Goal: Transaction & Acquisition: Purchase product/service

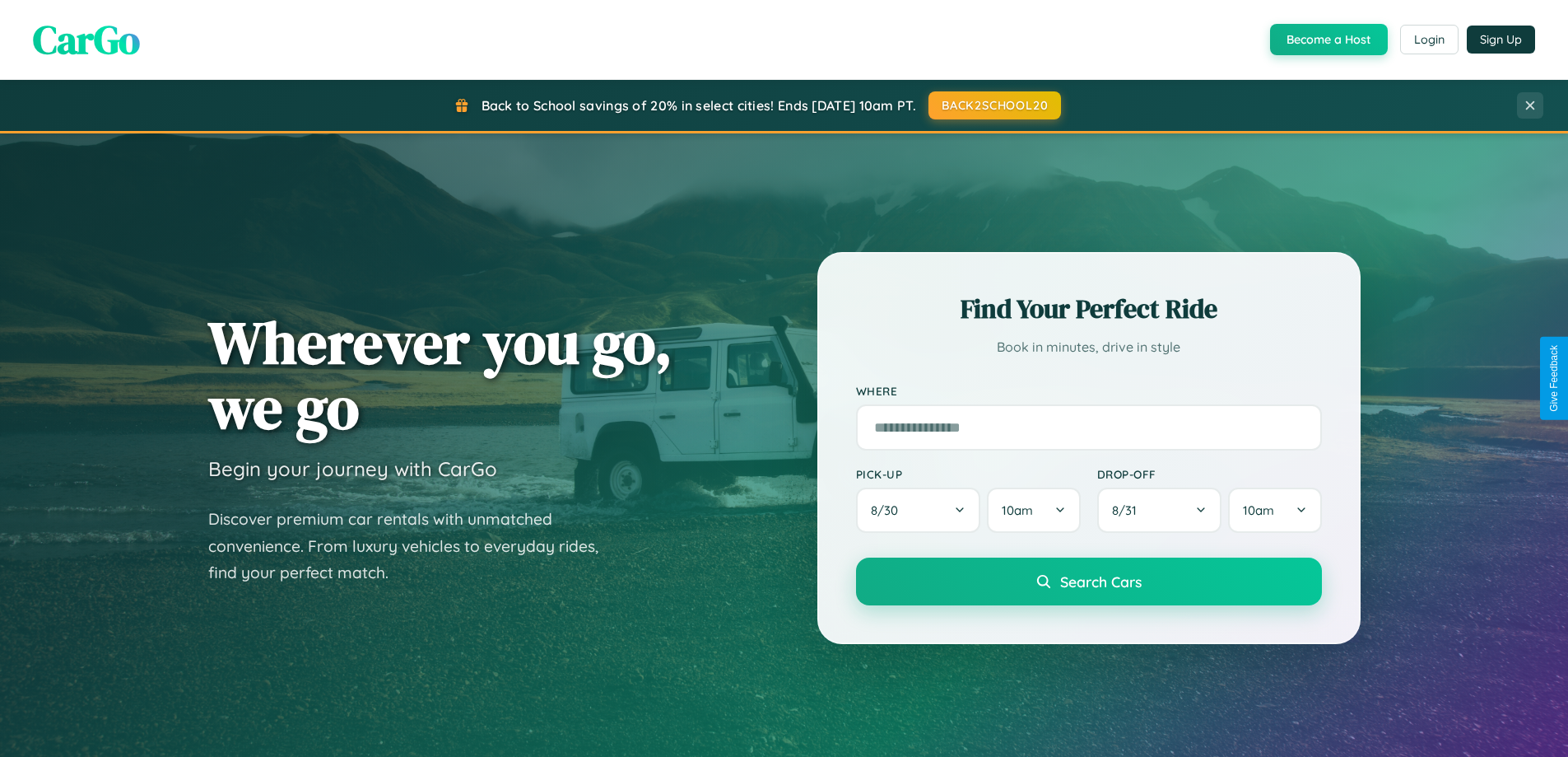
scroll to position [1133, 0]
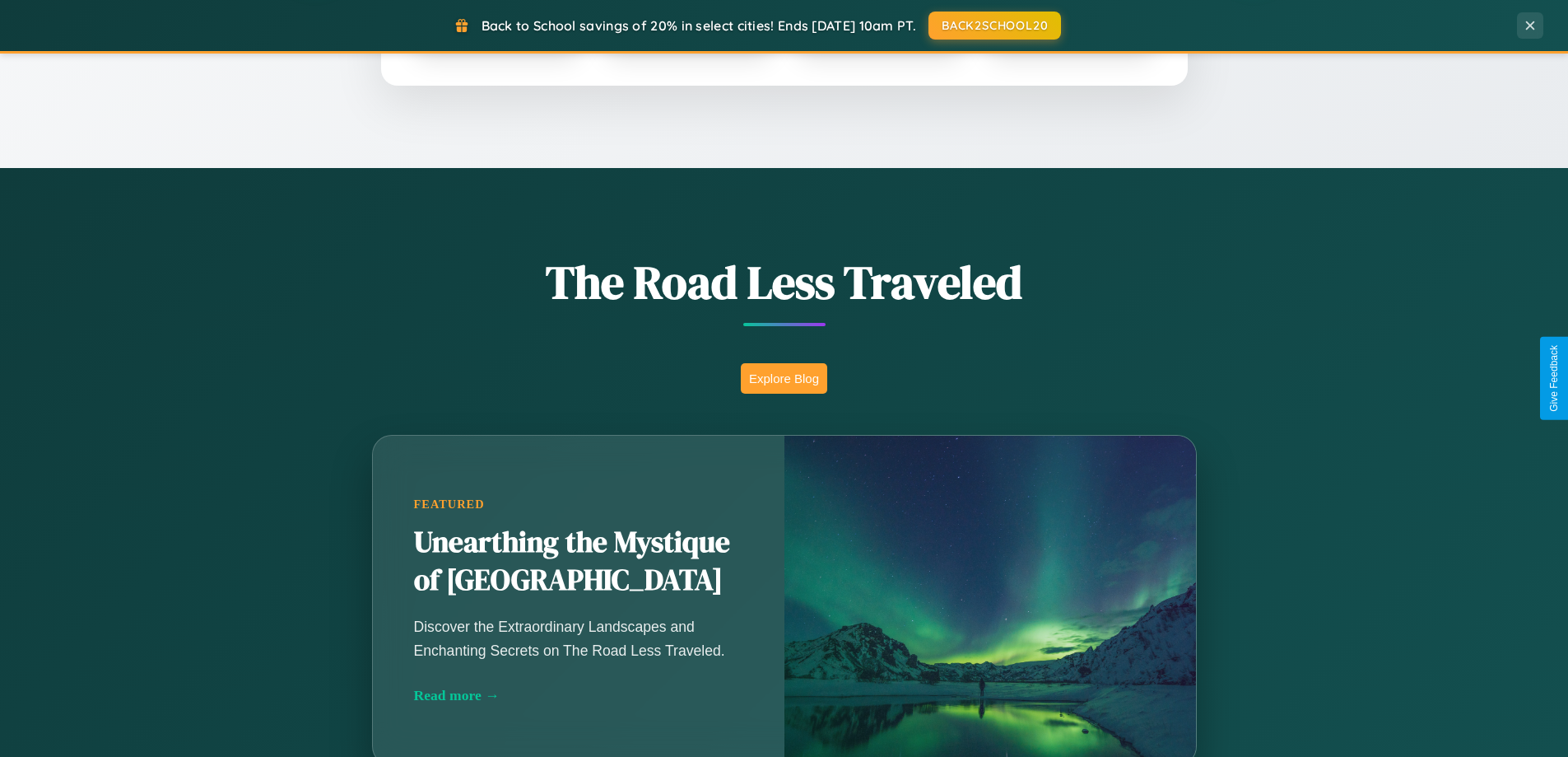
click at [784, 378] on button "Explore Blog" at bounding box center [784, 378] width 86 height 30
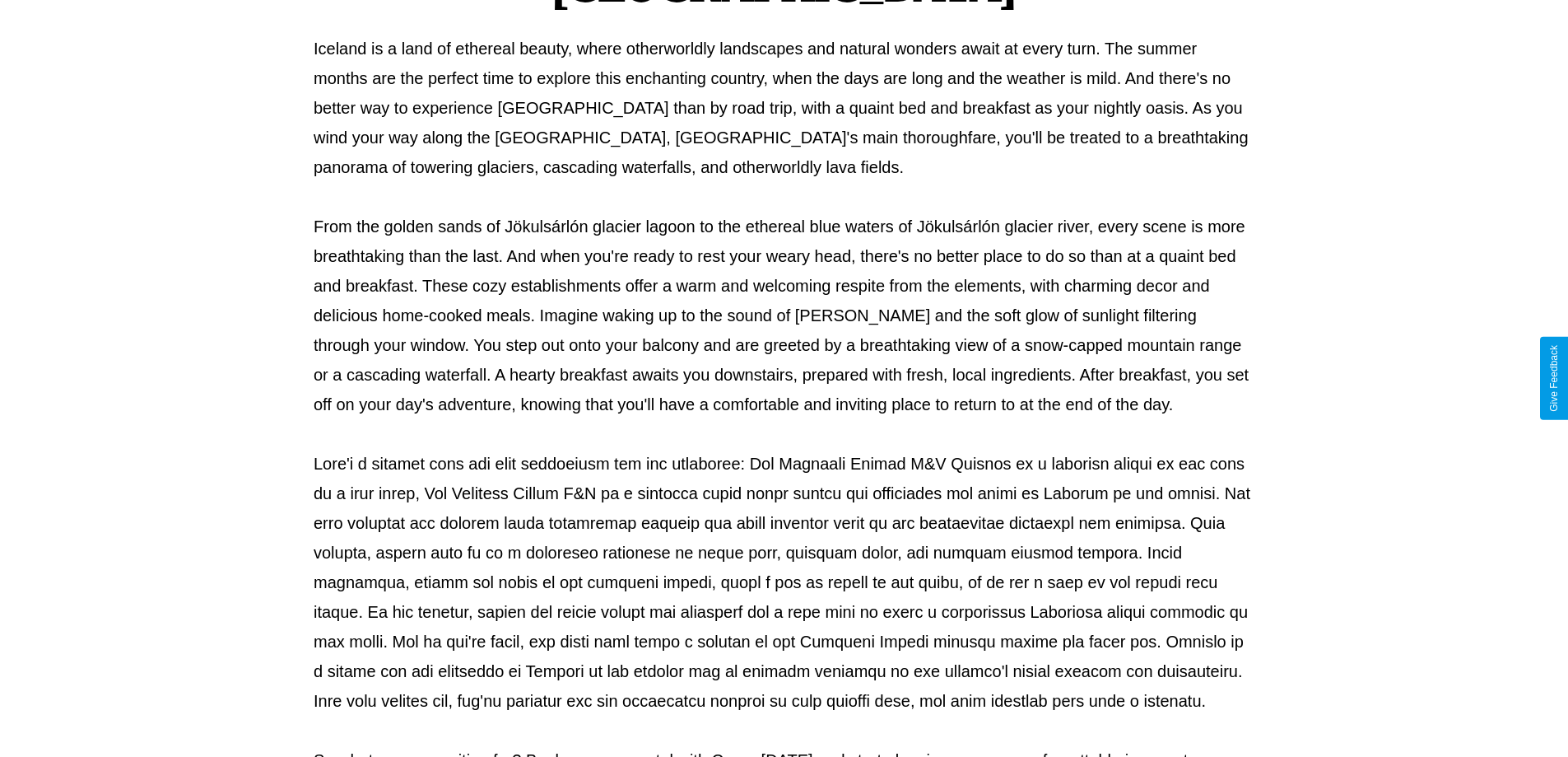
scroll to position [533, 0]
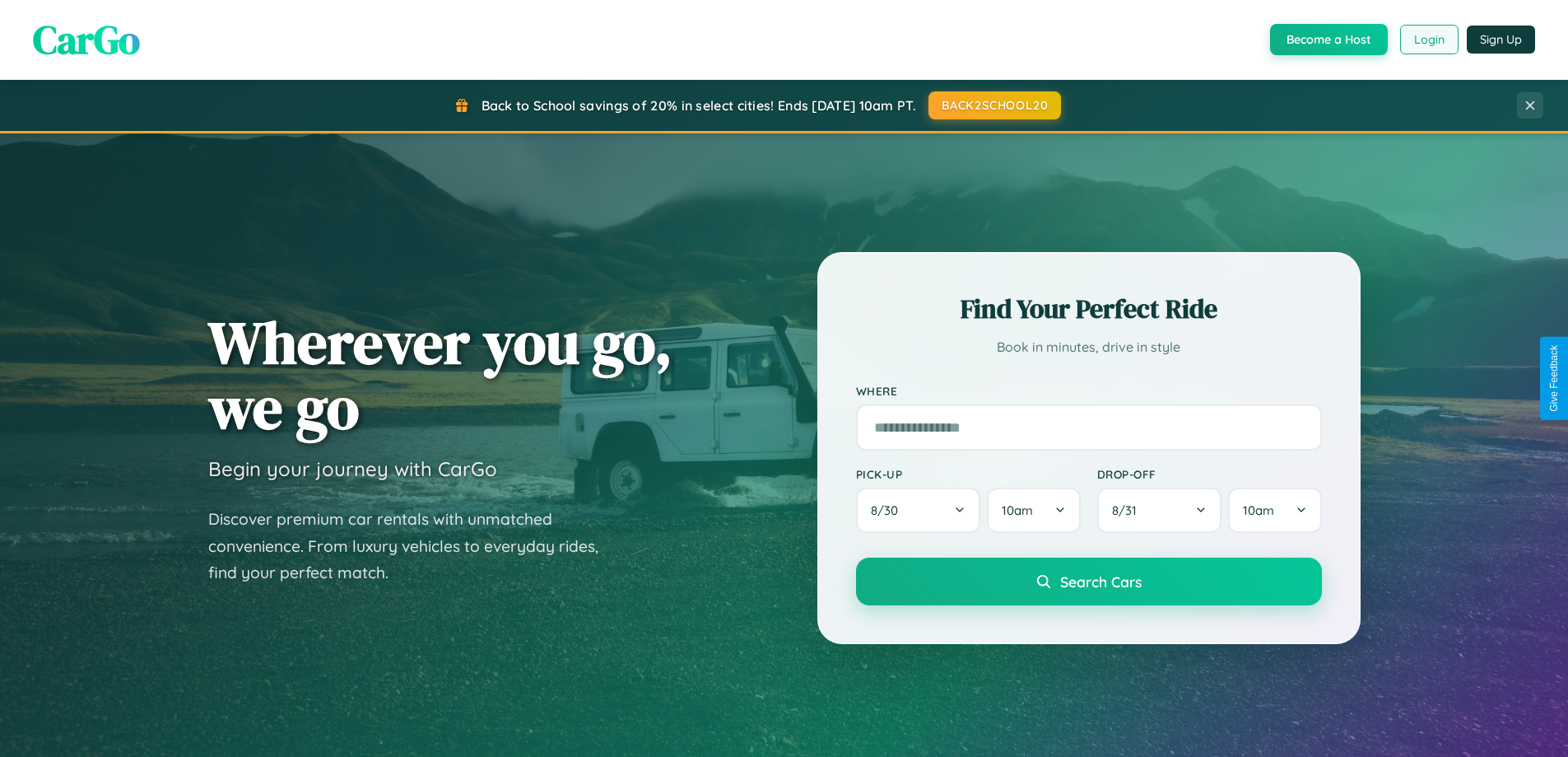
click at [1428, 40] on button "Login" at bounding box center [1430, 40] width 59 height 29
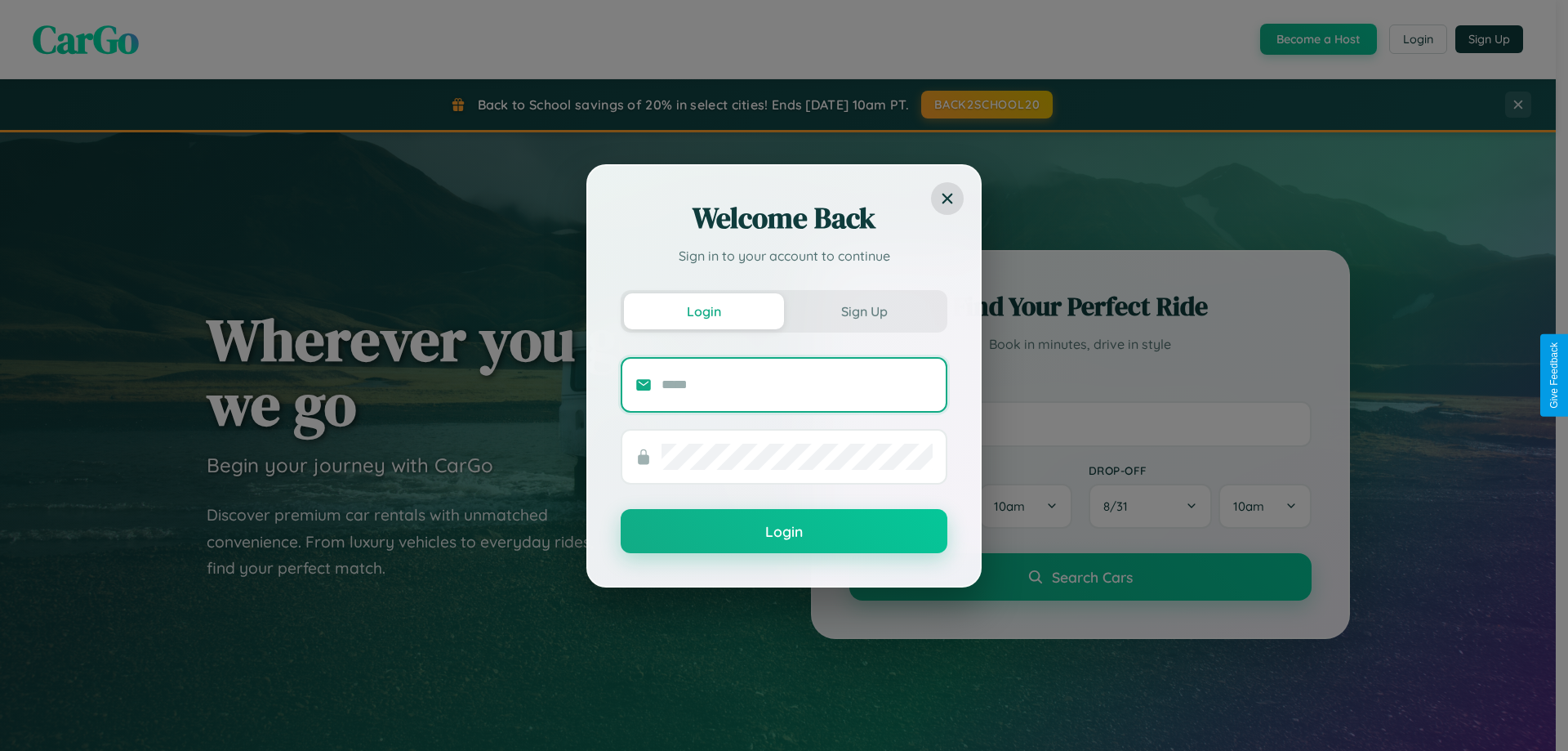
click at [797, 384] on input "text" at bounding box center [797, 385] width 271 height 26
type input "**********"
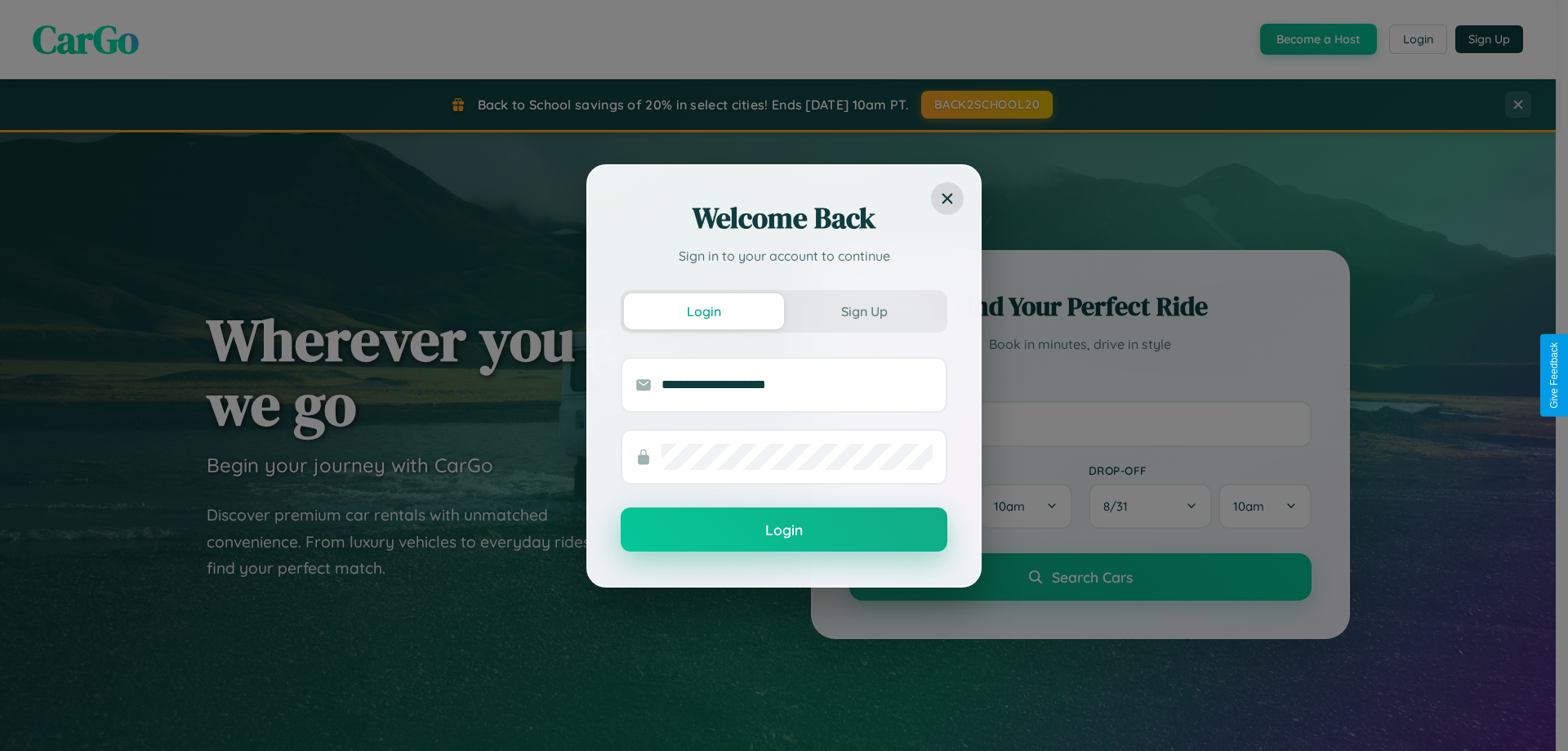
click at [784, 530] on button "Login" at bounding box center [784, 529] width 327 height 44
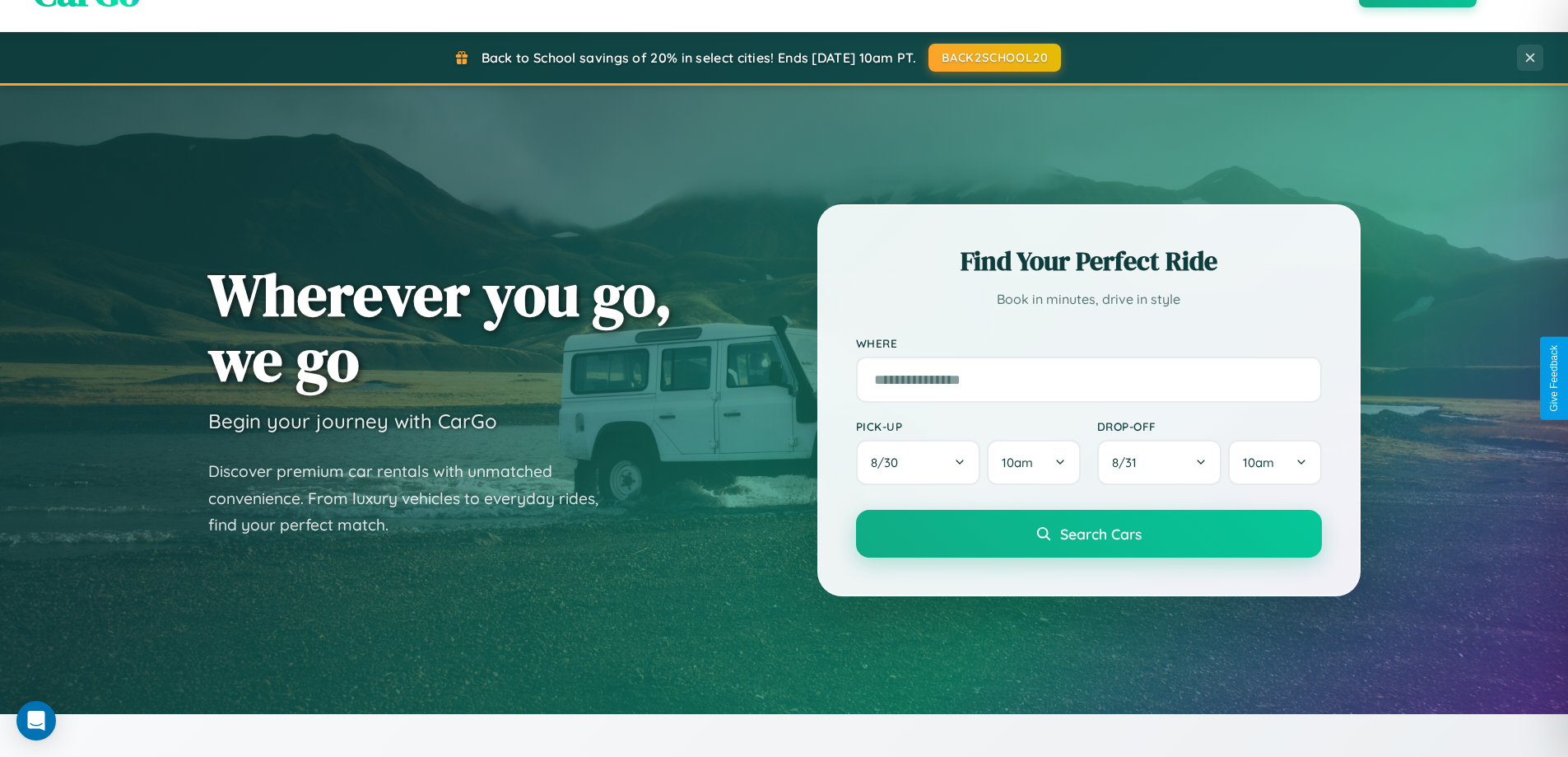
scroll to position [48, 0]
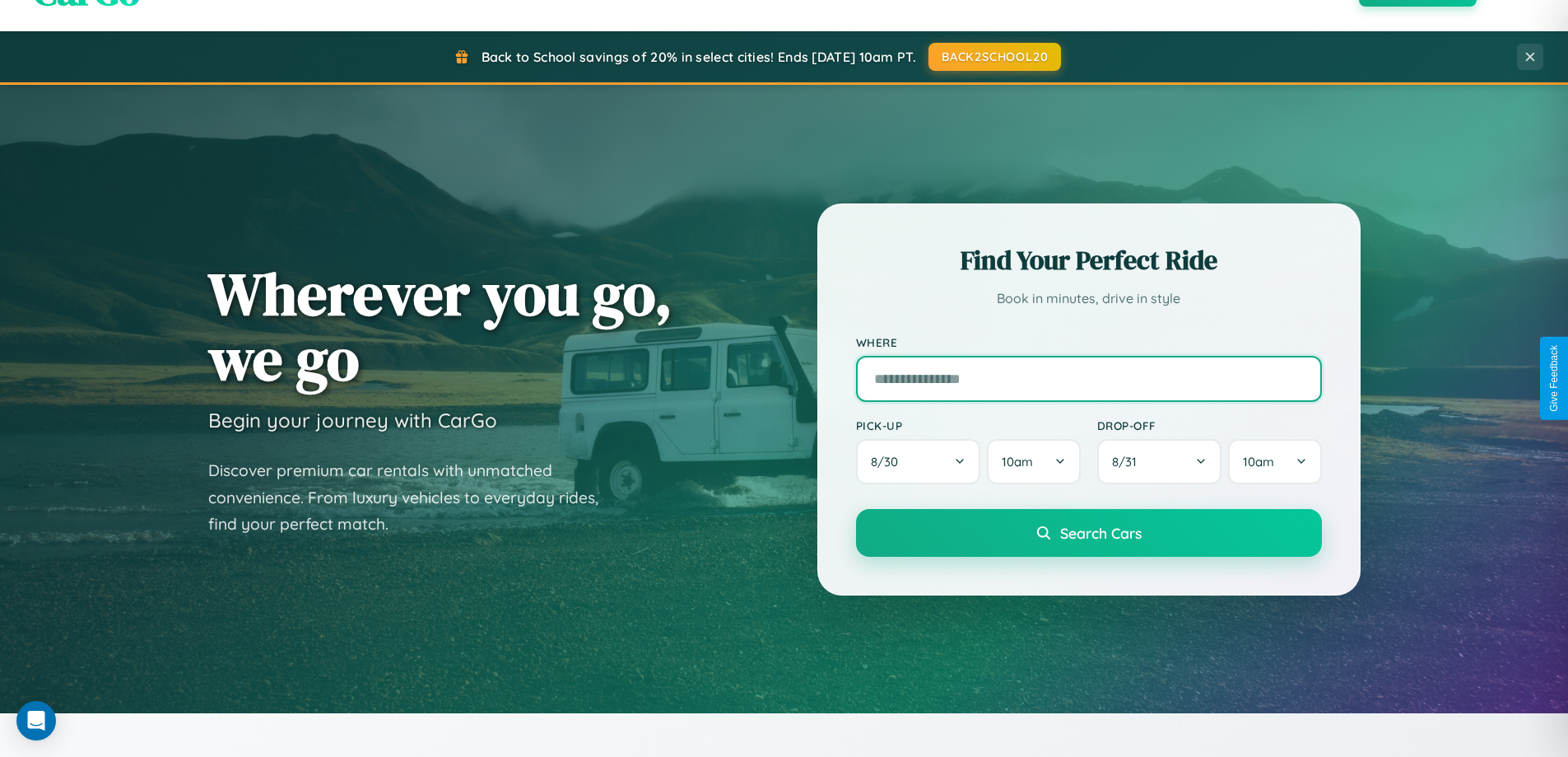
click at [1088, 378] on input "text" at bounding box center [1089, 378] width 466 height 46
type input "**********"
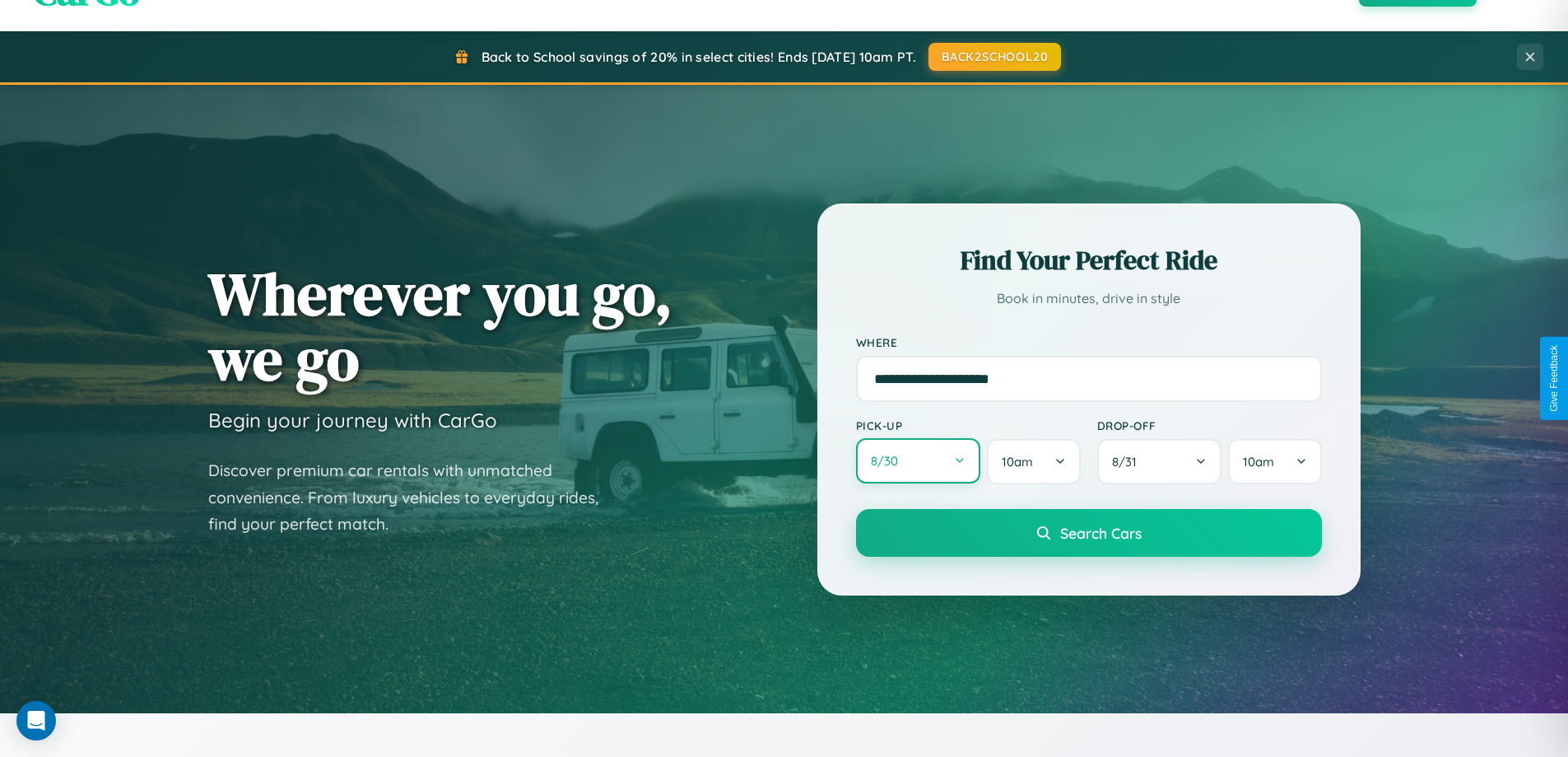
click at [918, 461] on button "8 / 30" at bounding box center [918, 460] width 125 height 45
select select "*"
select select "****"
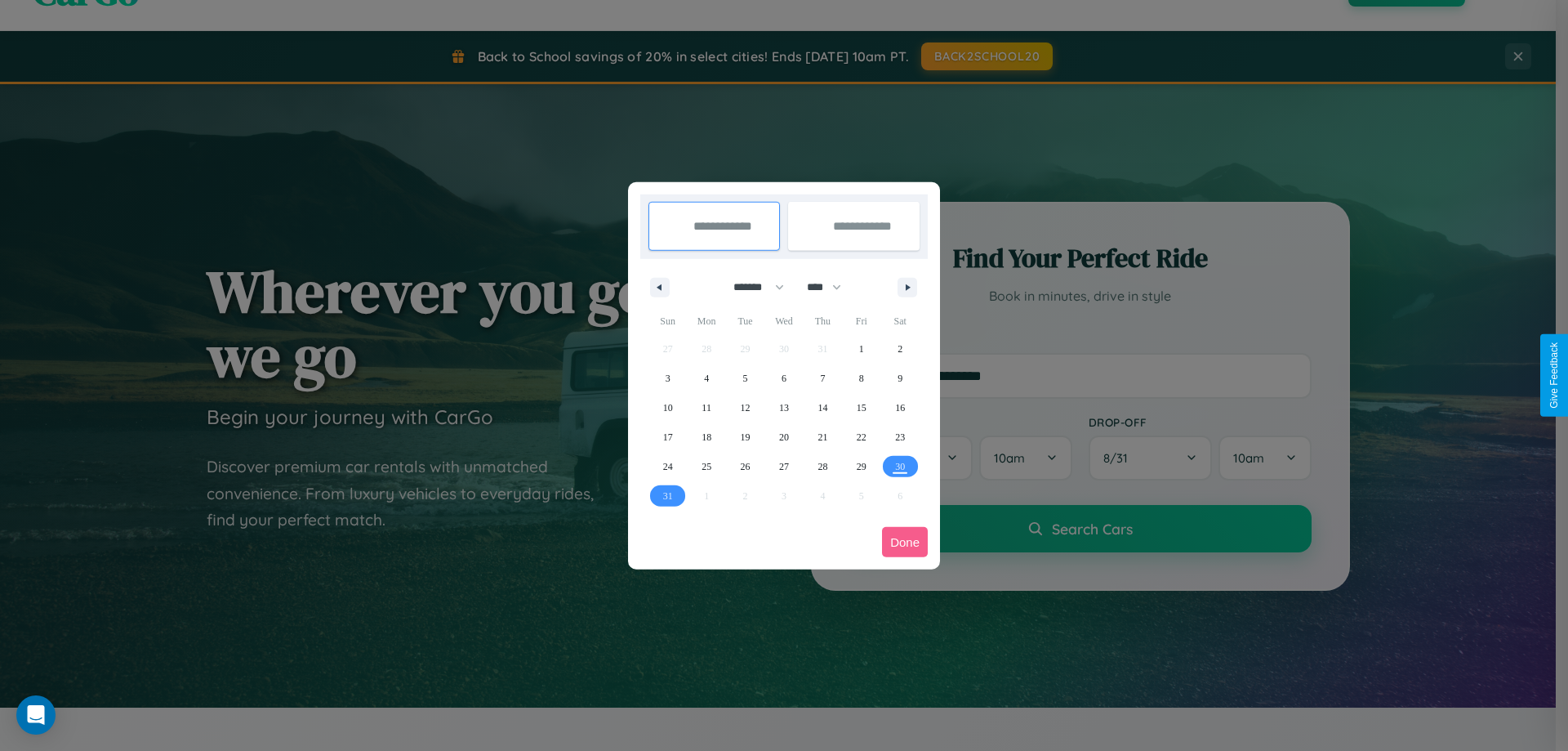
drag, startPoint x: 752, startPoint y: 287, endPoint x: 784, endPoint y: 328, distance: 52.0
click at [752, 287] on select "******* ******** ***** ***** *** **** **** ****** ********* ******* ******** **…" at bounding box center [755, 287] width 70 height 27
select select "*"
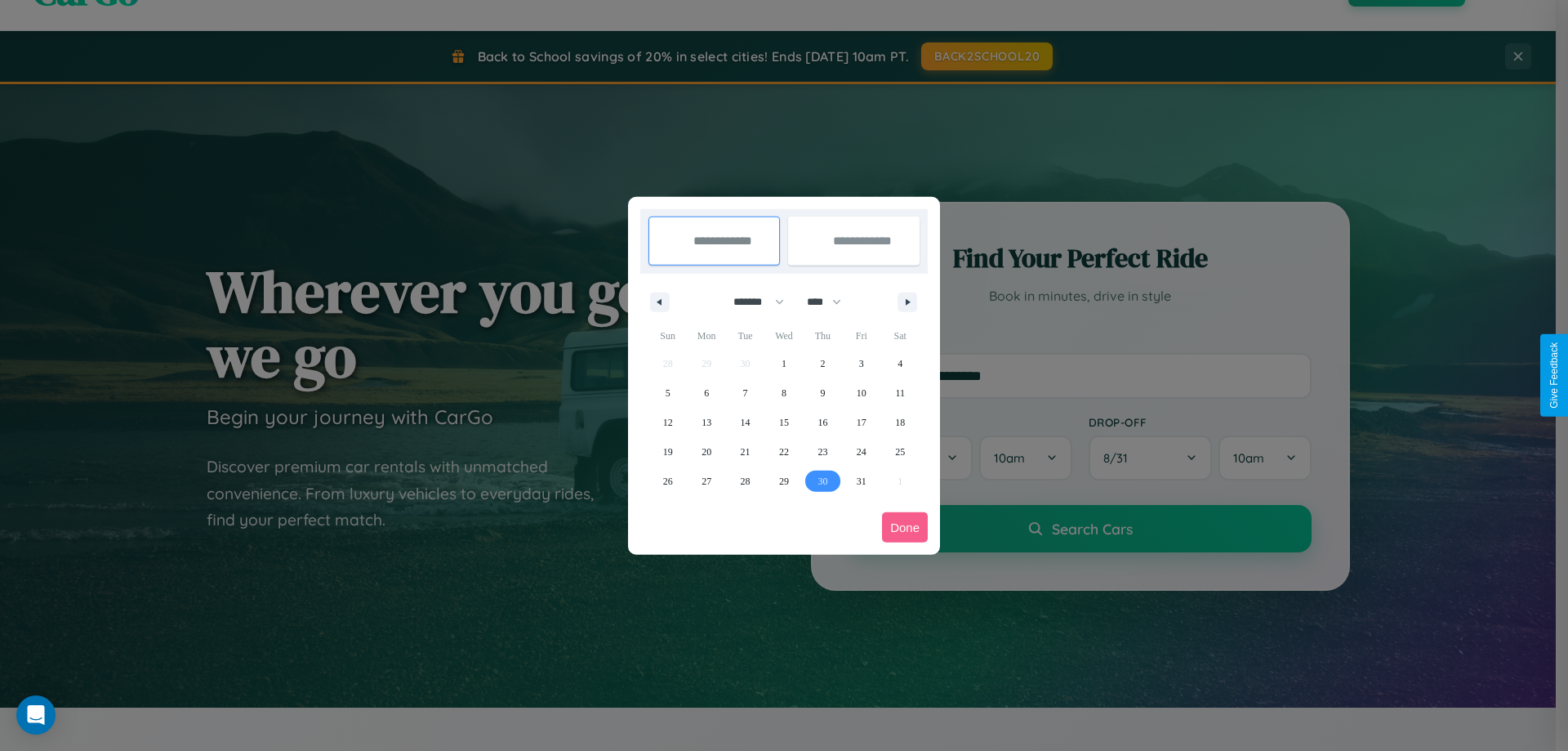
click at [822, 481] on span "30" at bounding box center [822, 481] width 9 height 29
type input "**********"
click at [907, 301] on icon "button" at bounding box center [911, 302] width 9 height 7
select select "**"
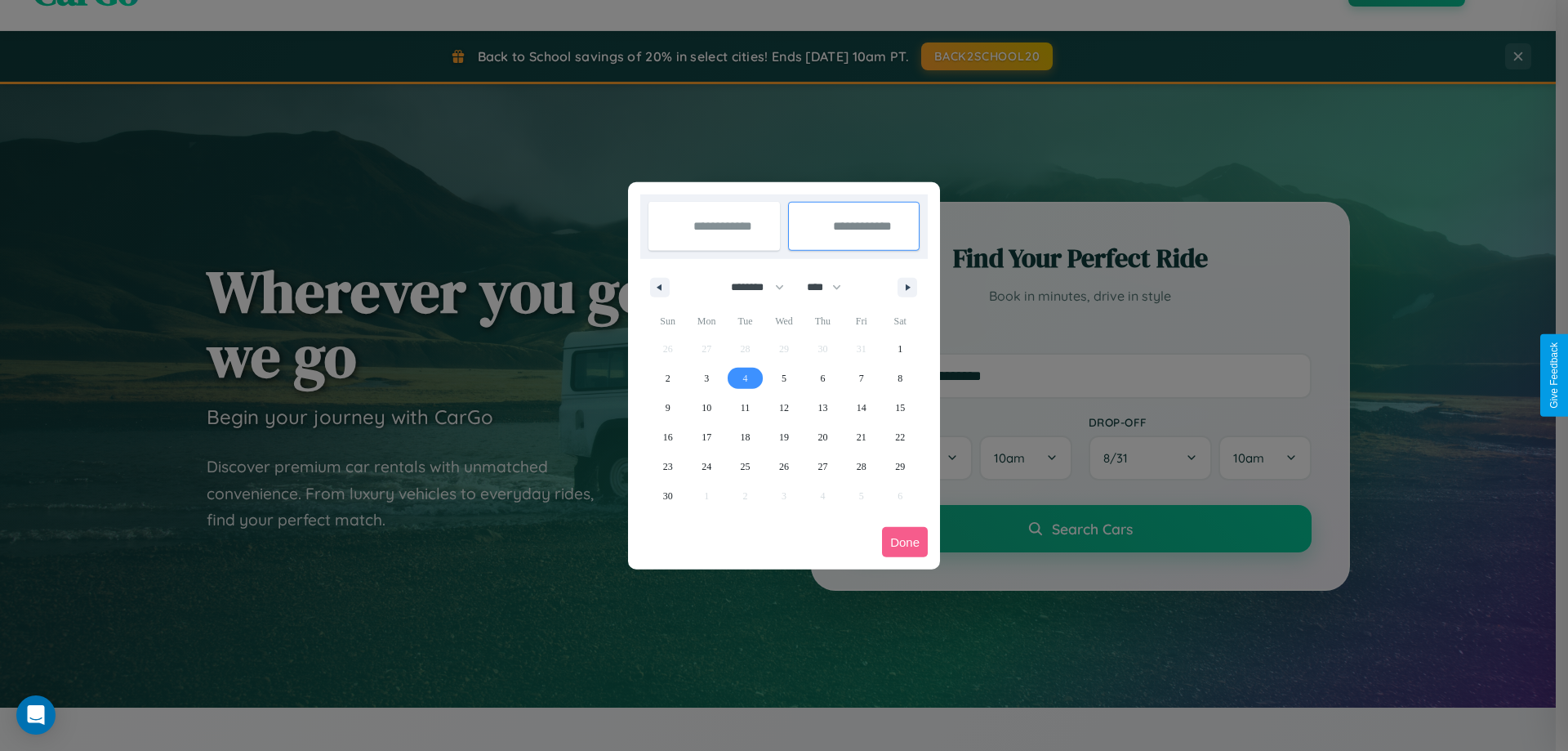
click at [745, 378] on span "4" at bounding box center [746, 379] width 5 height 29
type input "**********"
select select "*"
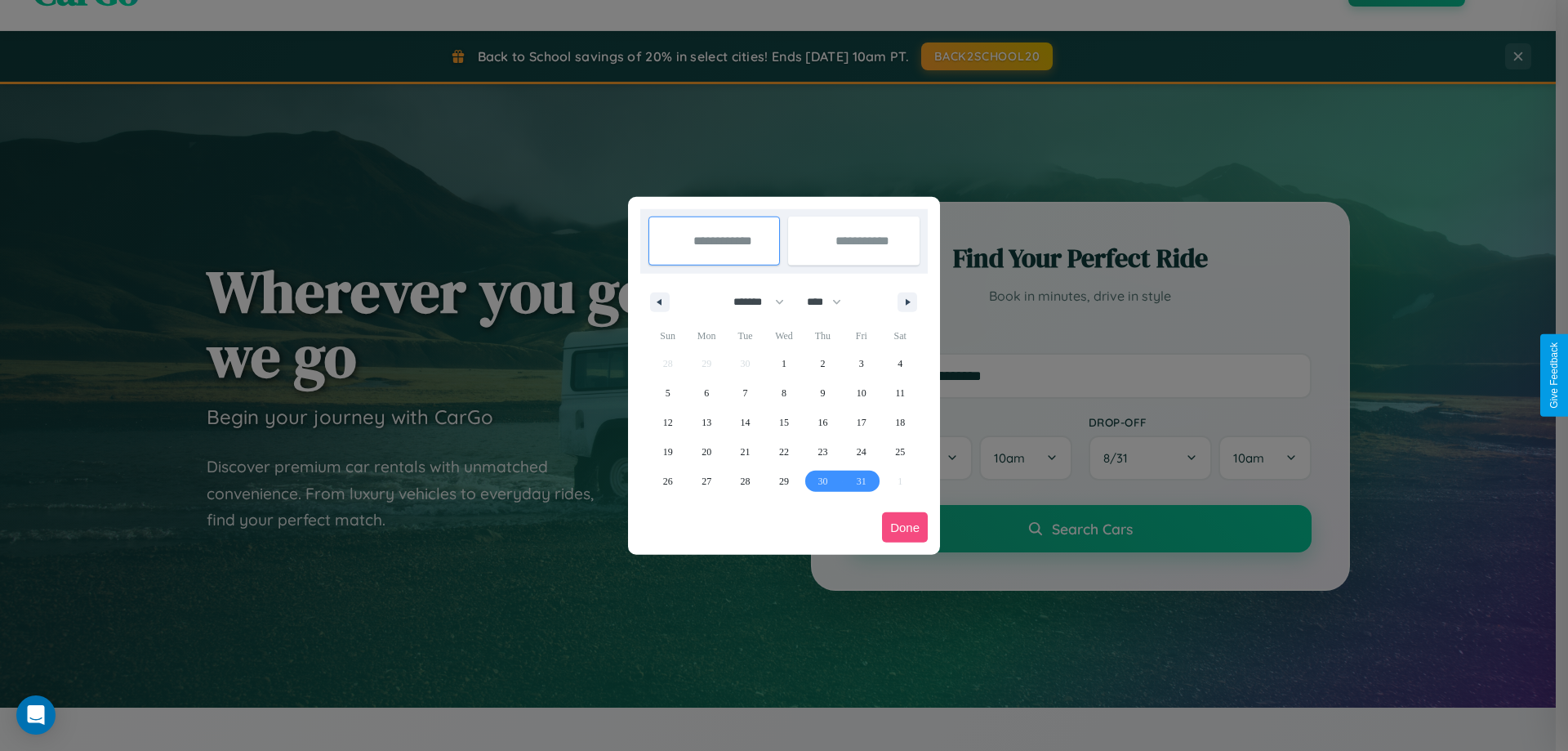
click at [905, 527] on button "Done" at bounding box center [905, 527] width 45 height 30
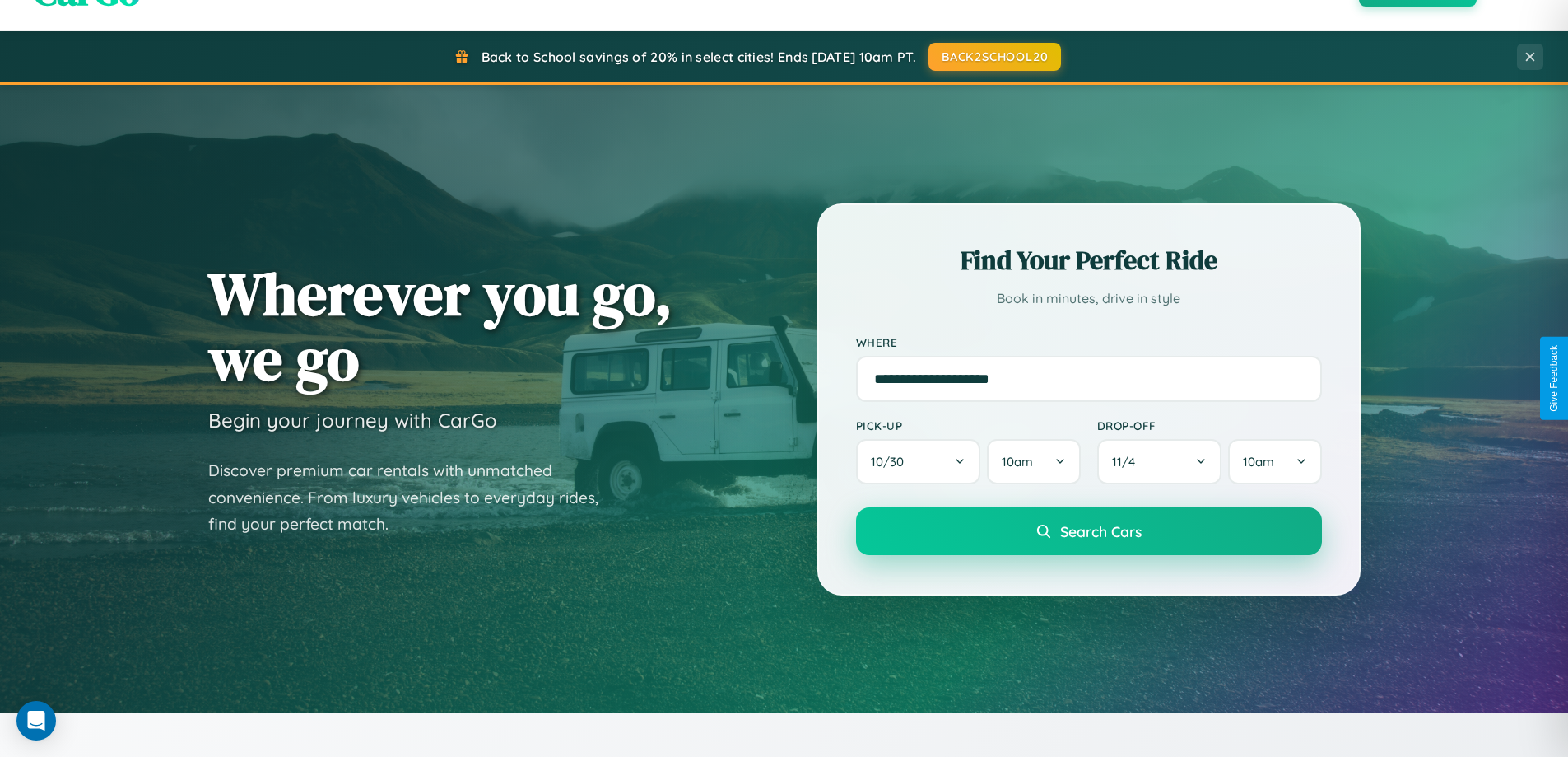
click at [1088, 531] on span "Search Cars" at bounding box center [1101, 530] width 81 height 18
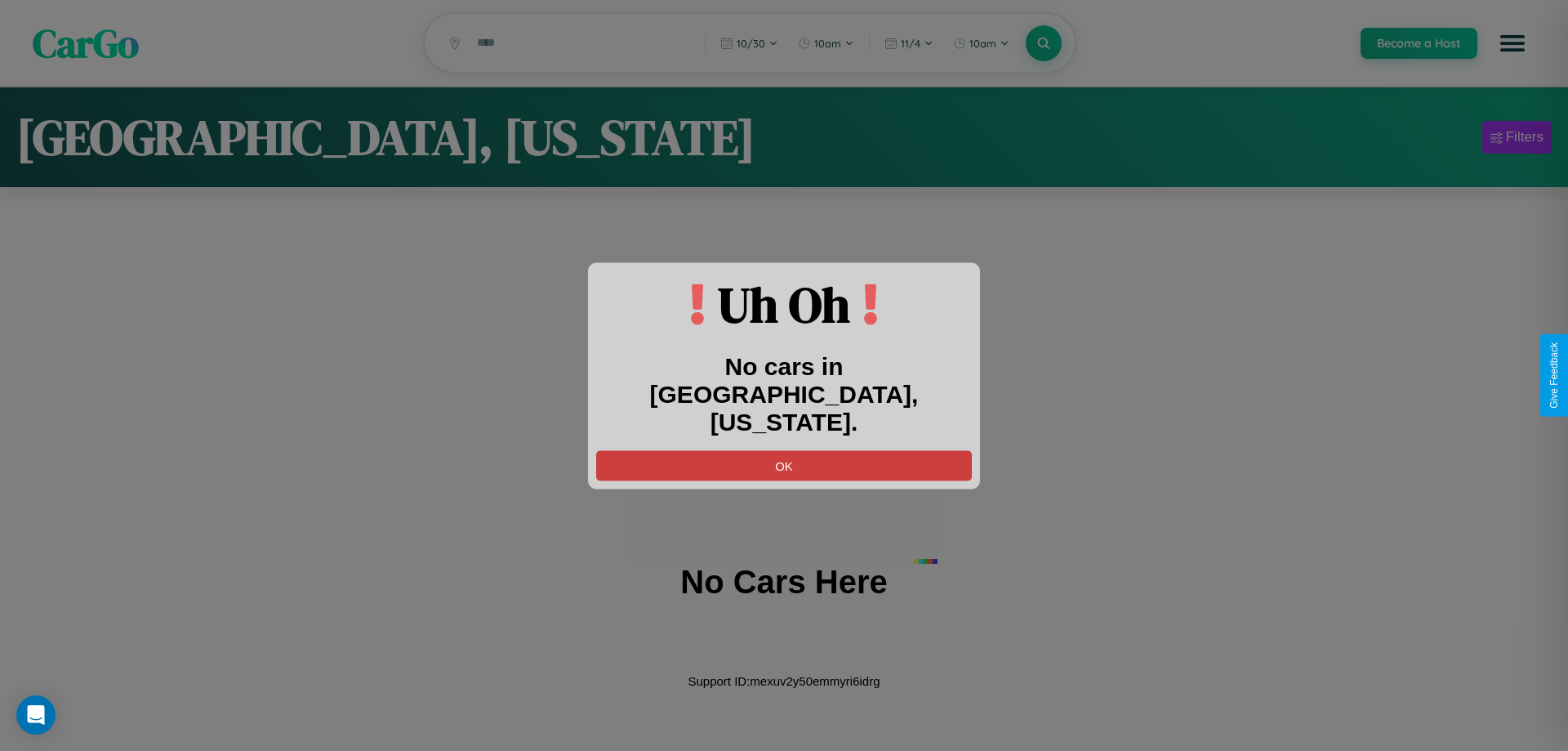
click at [784, 451] on button "OK" at bounding box center [784, 464] width 376 height 30
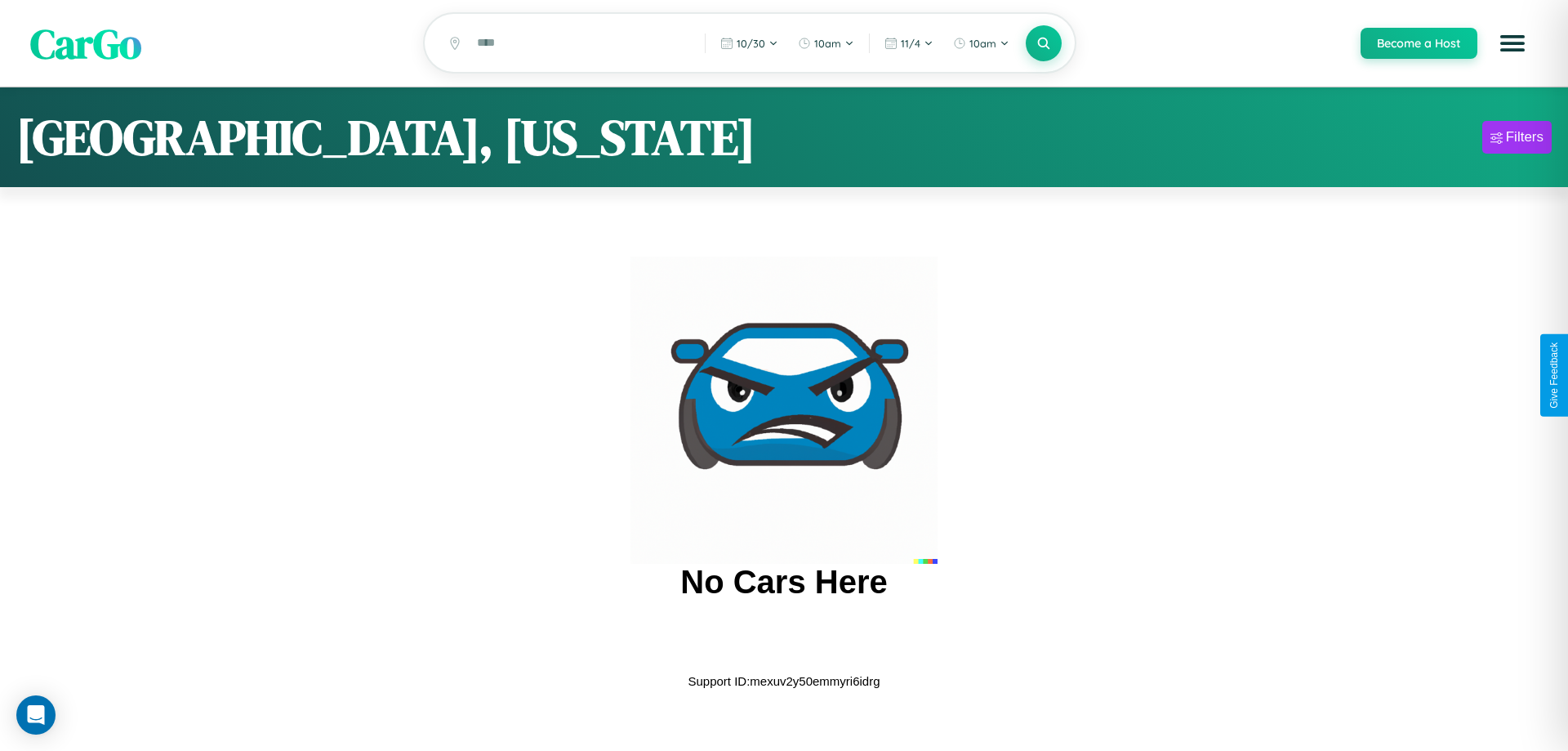
click at [86, 44] on span "CarGo" at bounding box center [85, 43] width 111 height 57
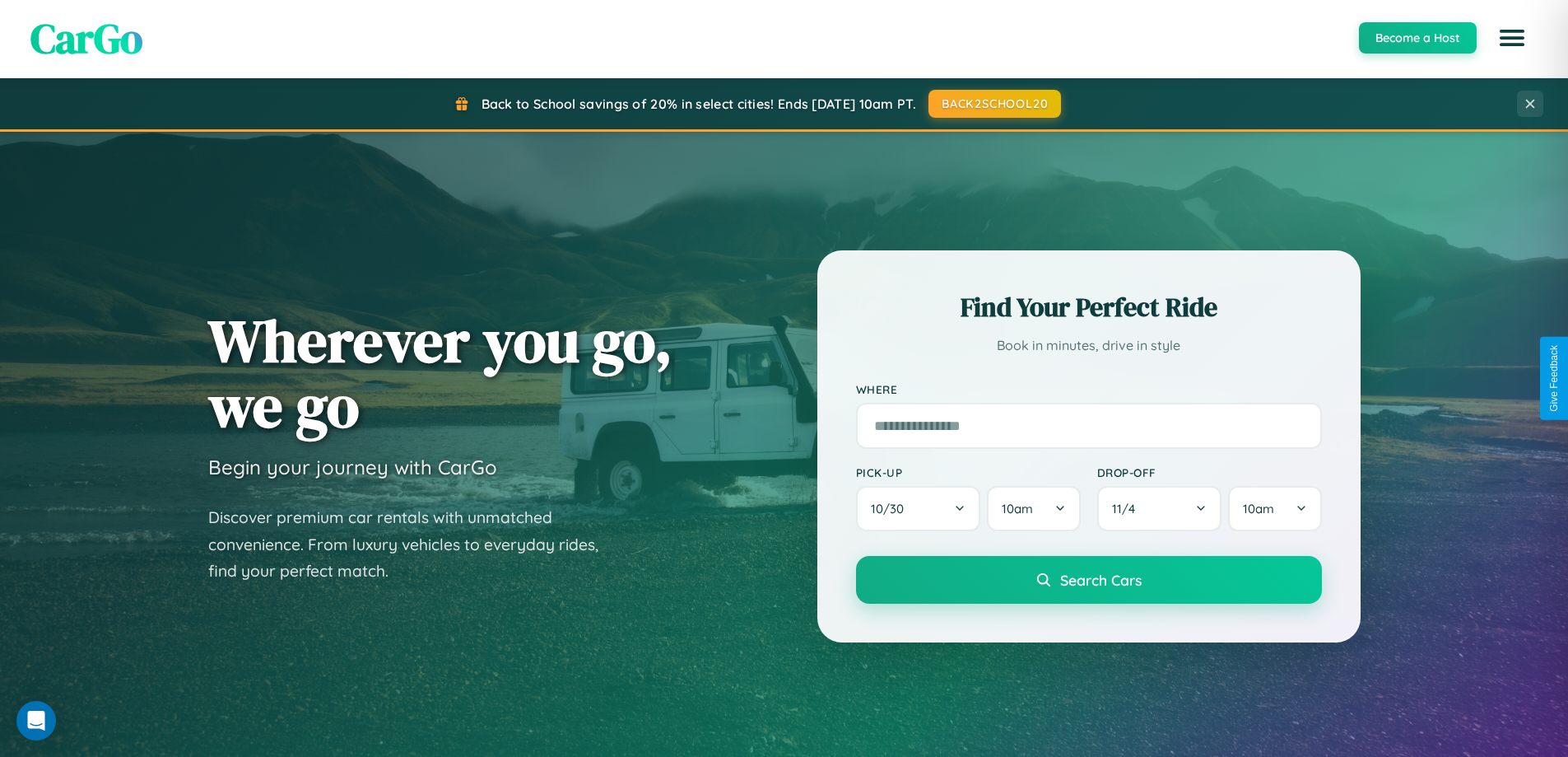
scroll to position [709, 0]
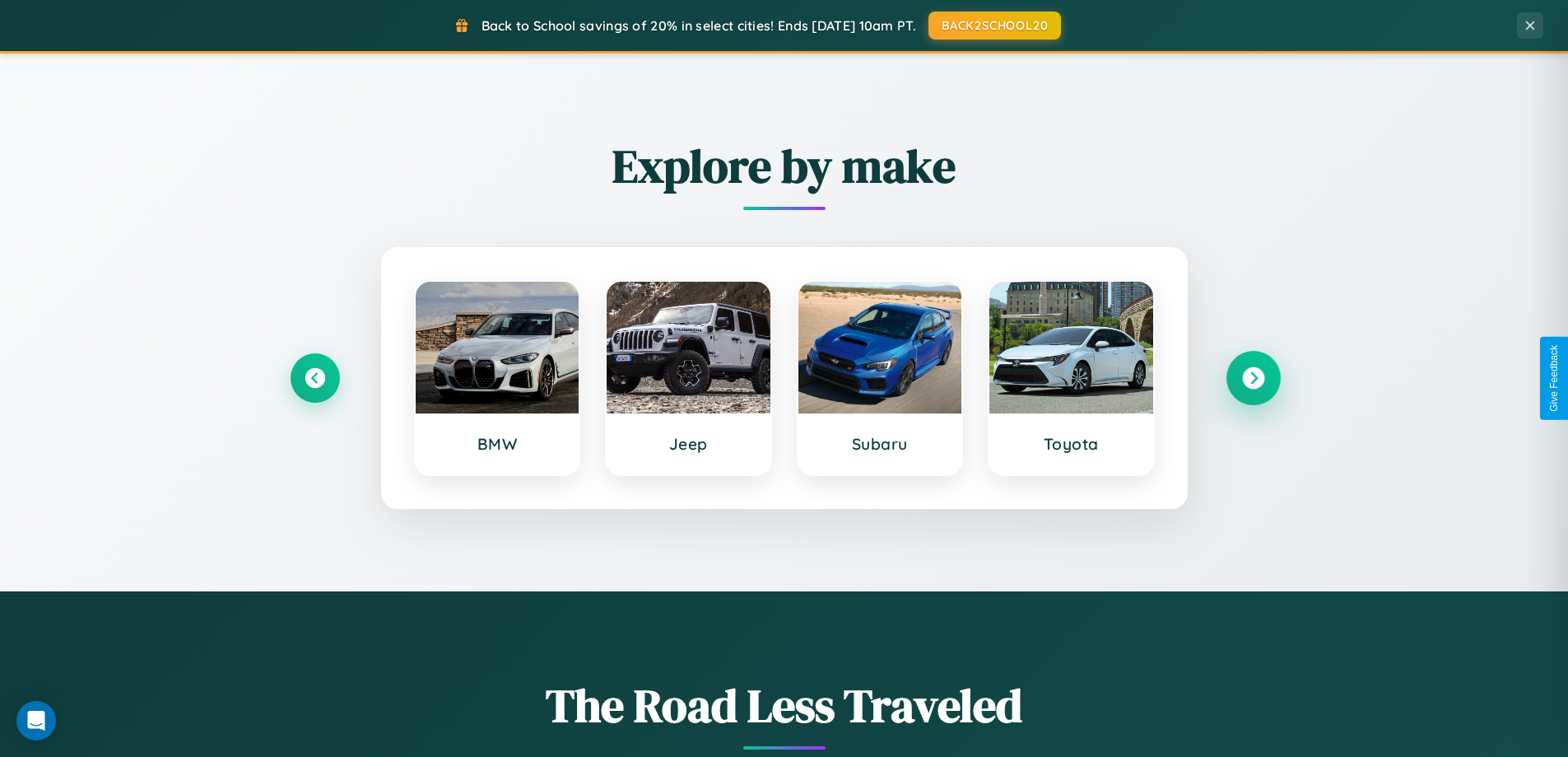
click at [1253, 378] on icon at bounding box center [1253, 378] width 22 height 22
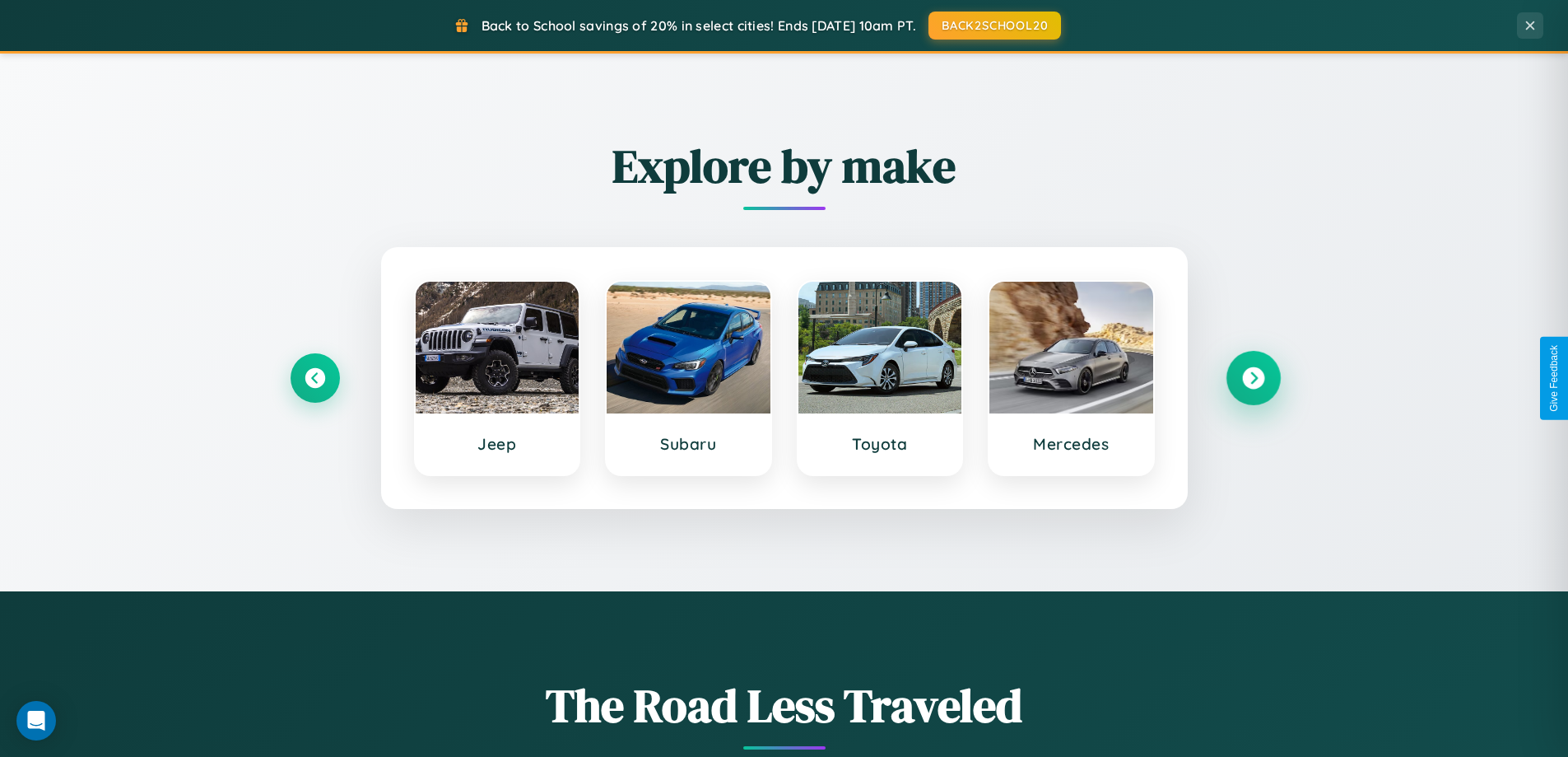
click at [1253, 378] on icon at bounding box center [1253, 378] width 22 height 22
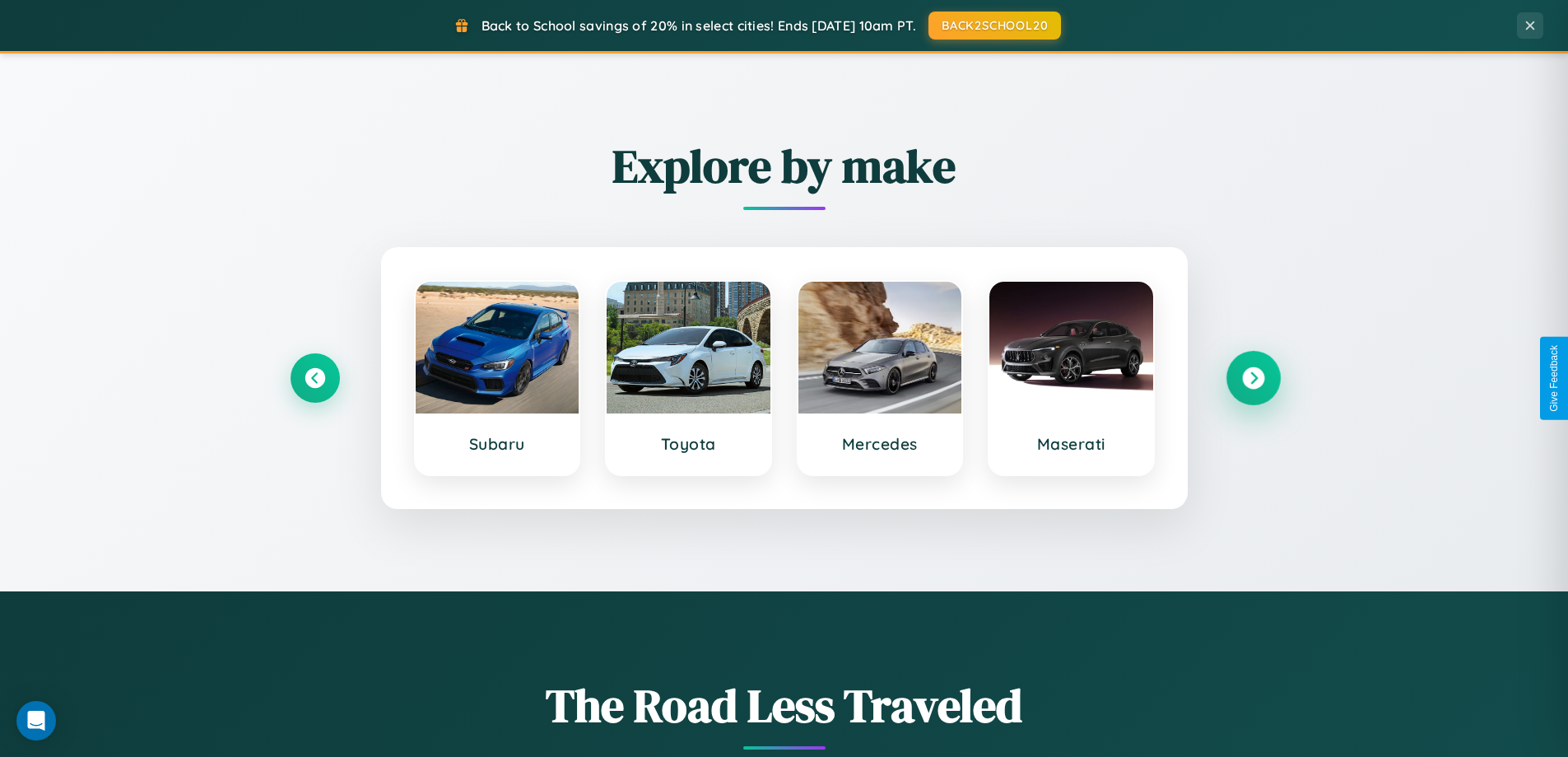
click at [1253, 378] on icon at bounding box center [1253, 378] width 22 height 22
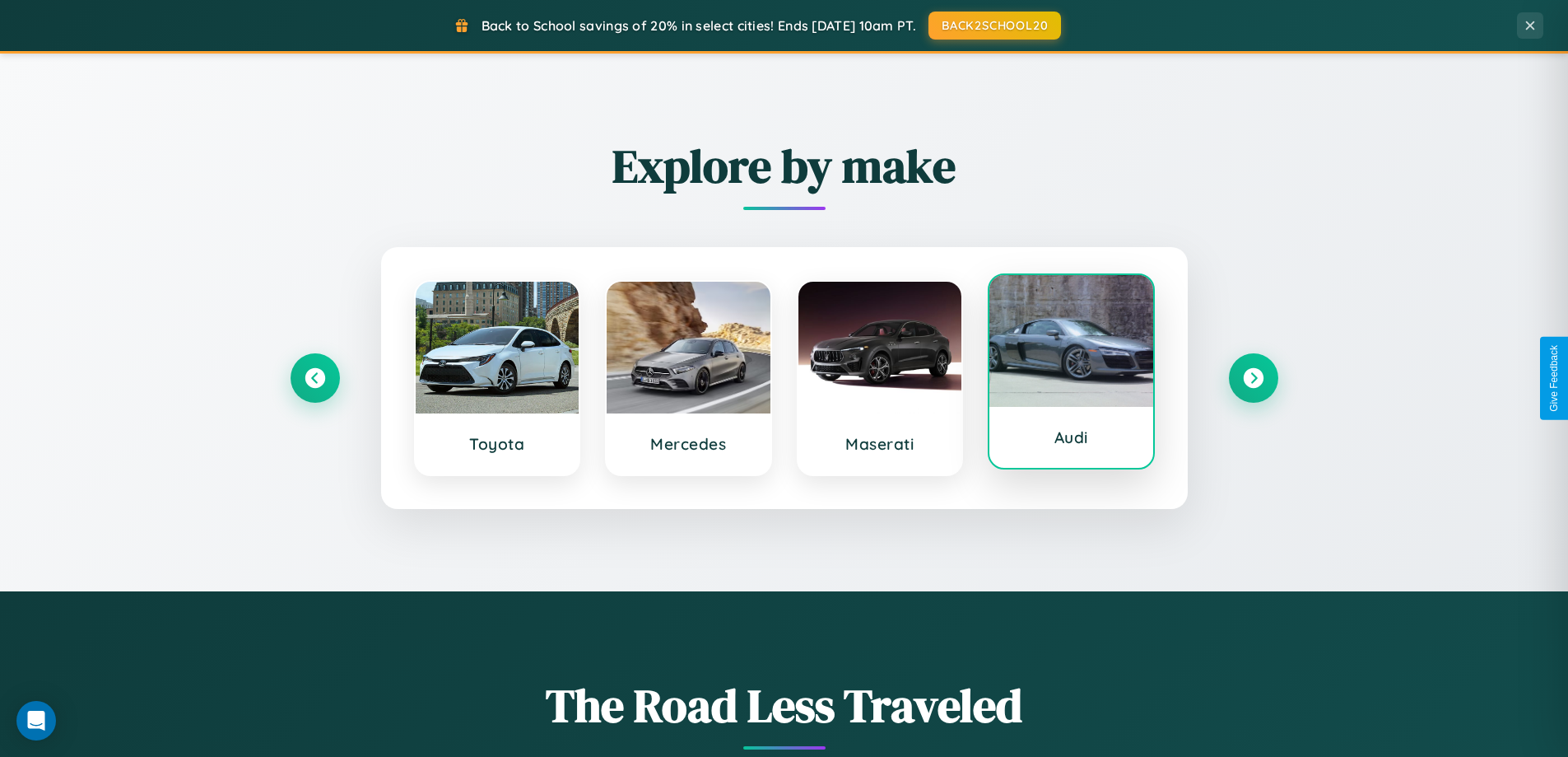
click at [1071, 373] on div at bounding box center [1071, 341] width 163 height 132
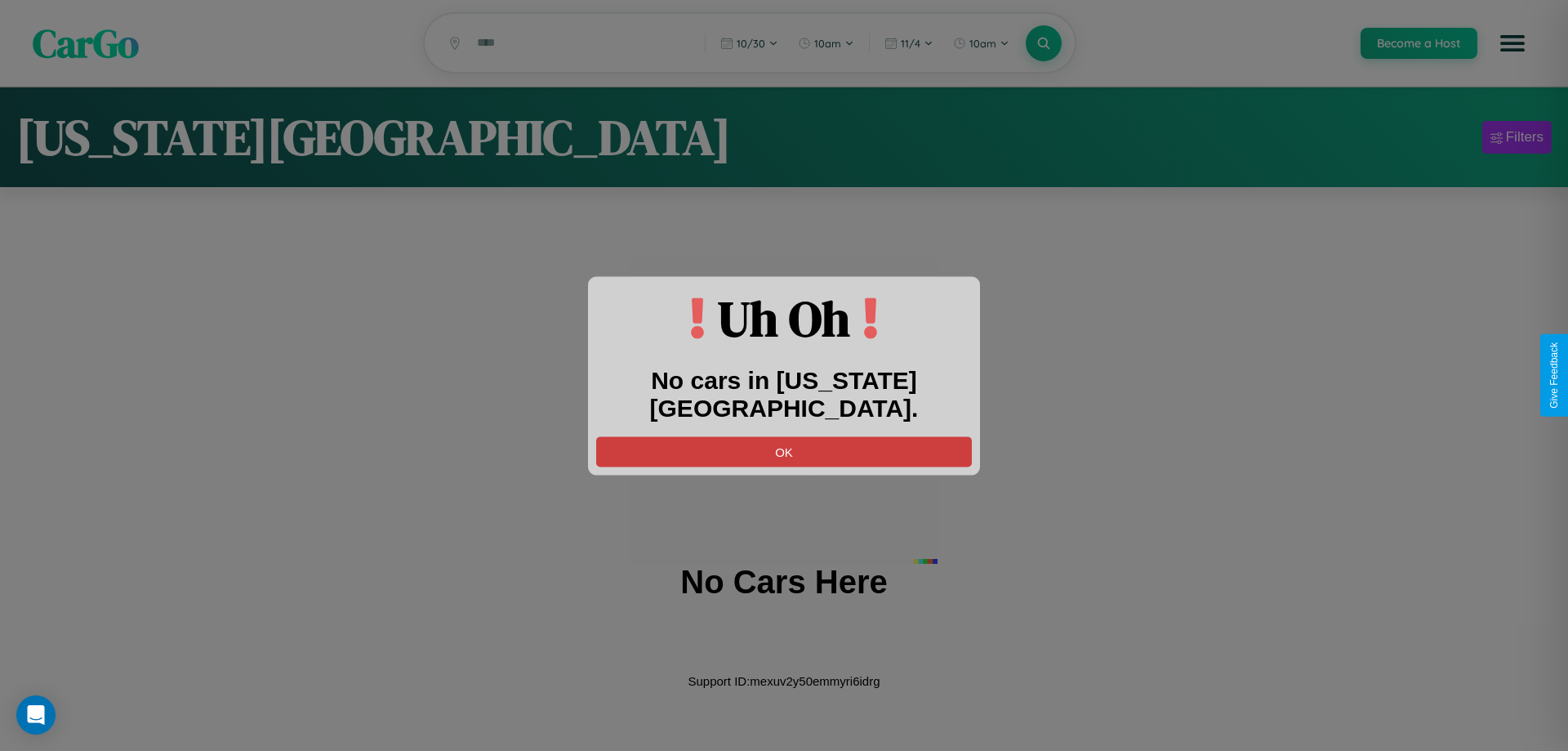
click at [784, 436] on button "OK" at bounding box center [784, 451] width 376 height 30
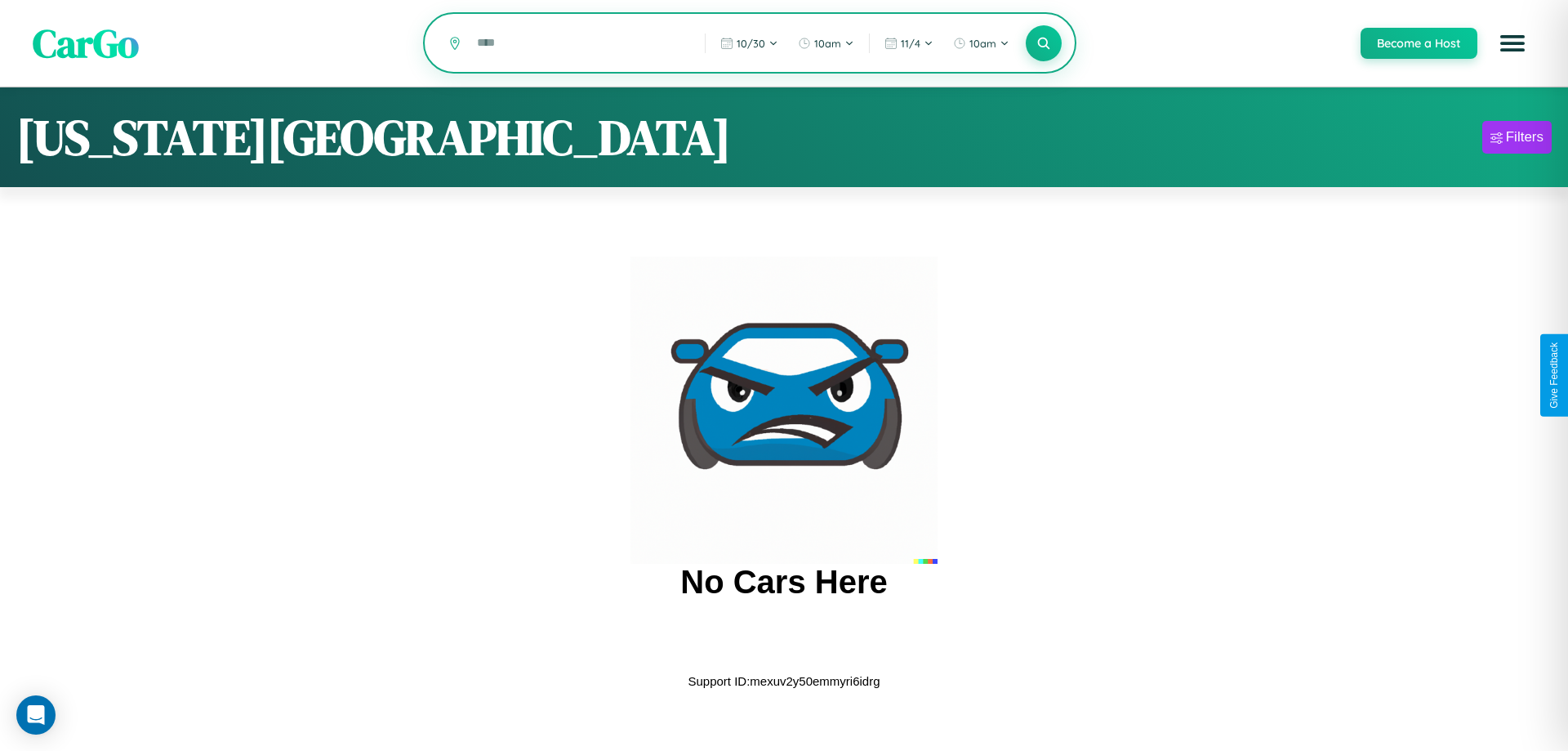
click at [579, 44] on input "text" at bounding box center [578, 42] width 220 height 28
click at [1043, 43] on icon at bounding box center [1044, 43] width 15 height 15
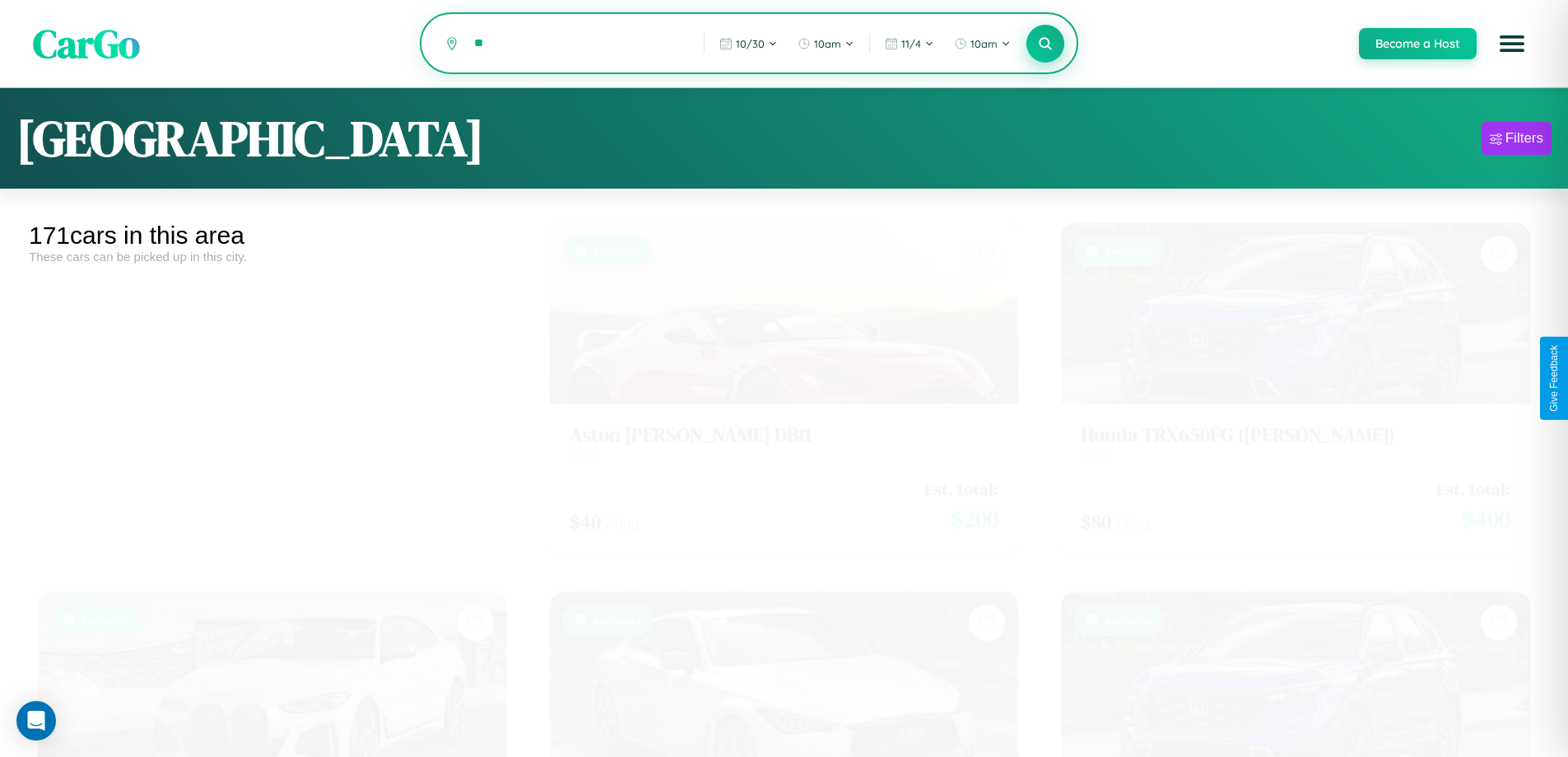
type input "*"
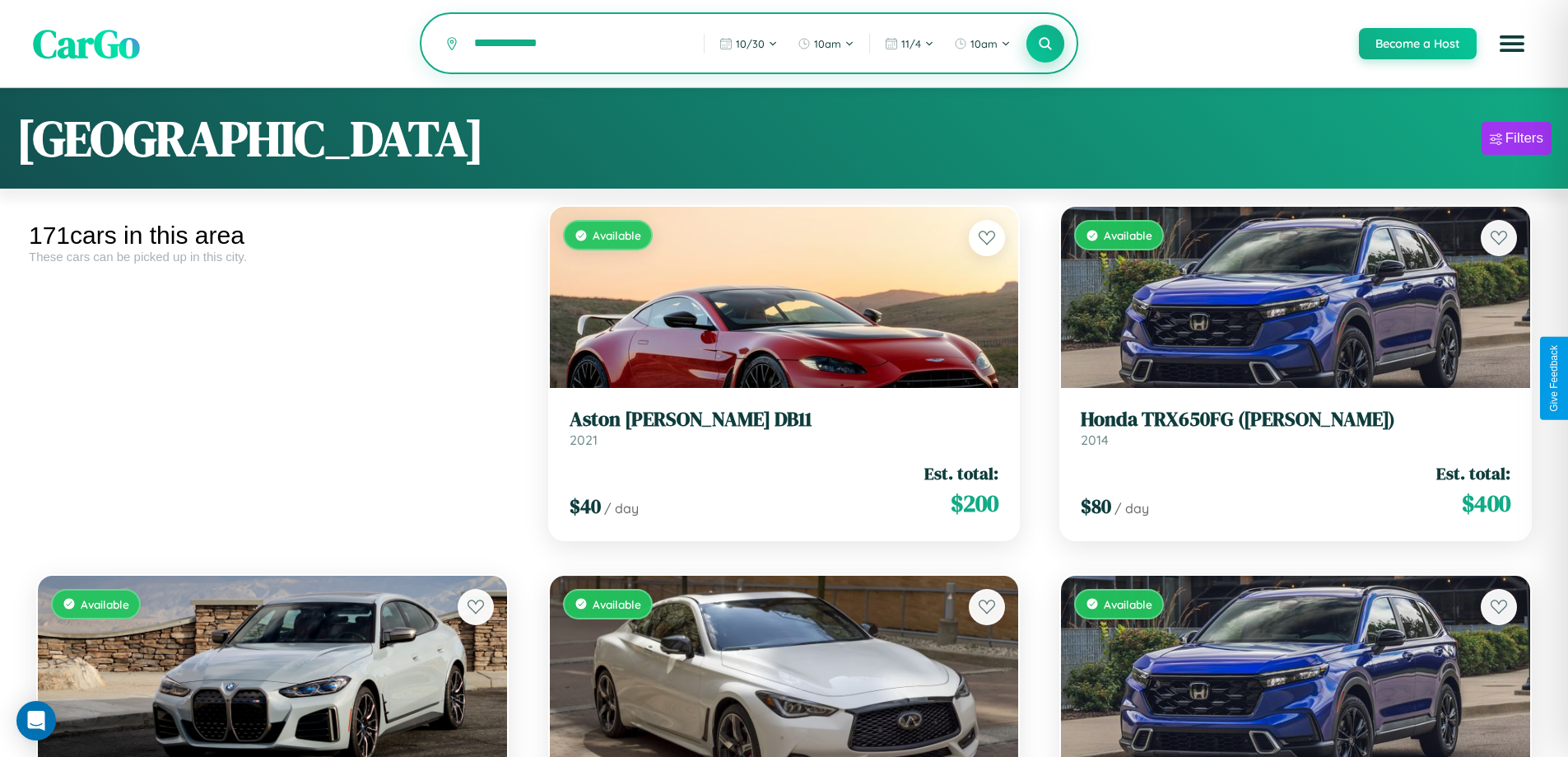
type input "**********"
click at [1045, 44] on icon at bounding box center [1046, 43] width 16 height 16
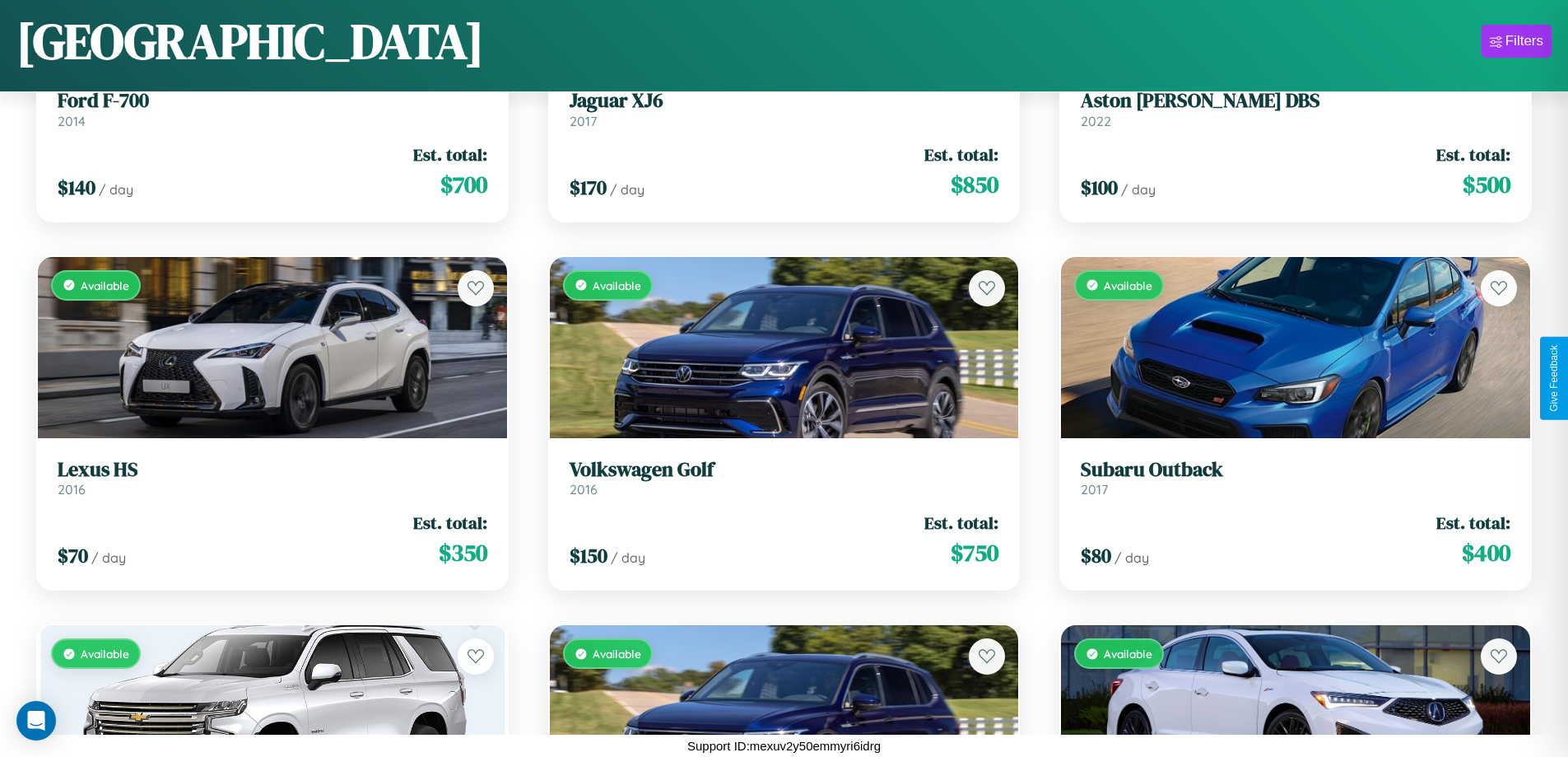
scroll to position [16086, 0]
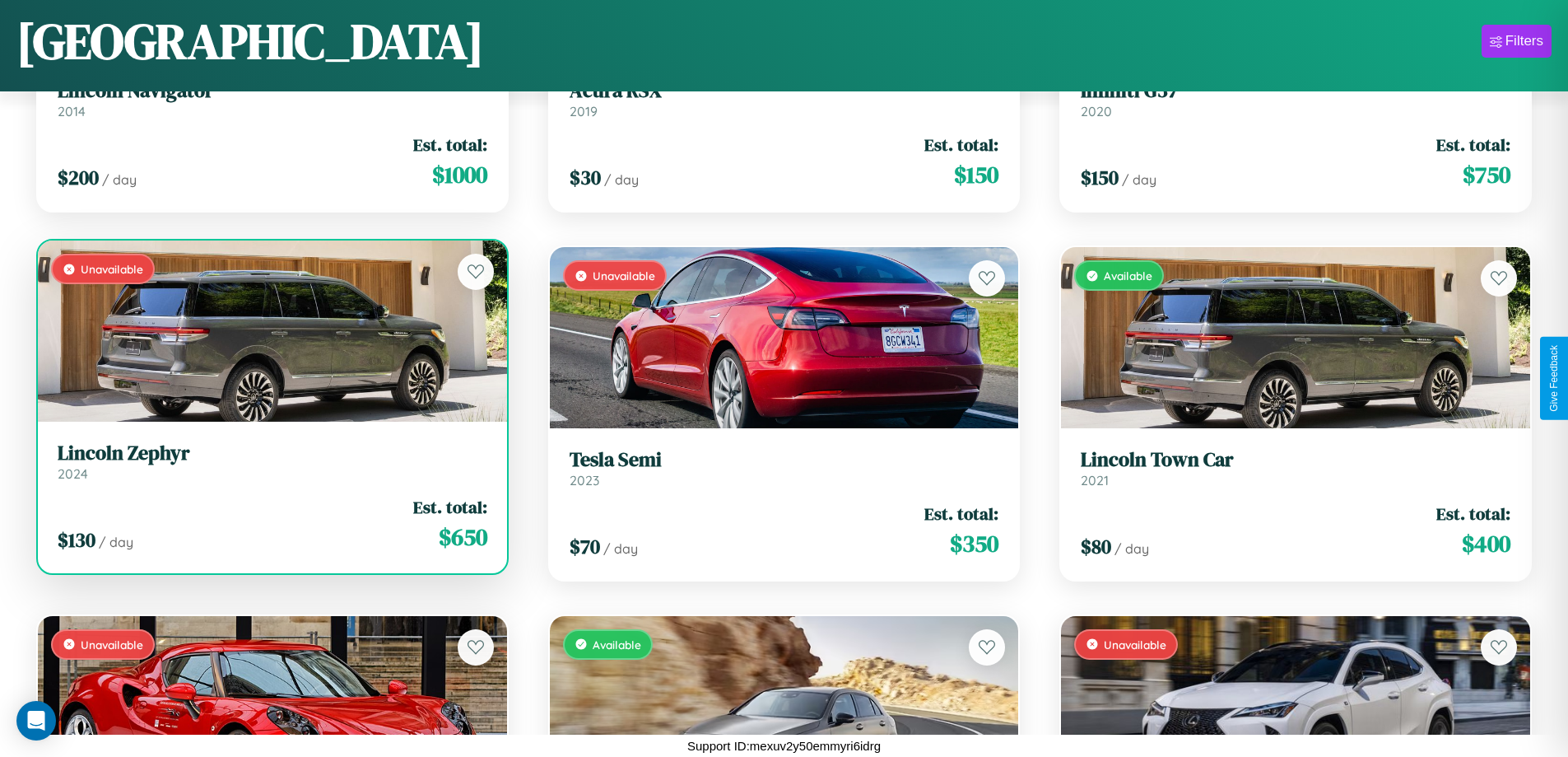
click at [270, 465] on link "Lincoln Zephyr 2024" at bounding box center [272, 461] width 430 height 41
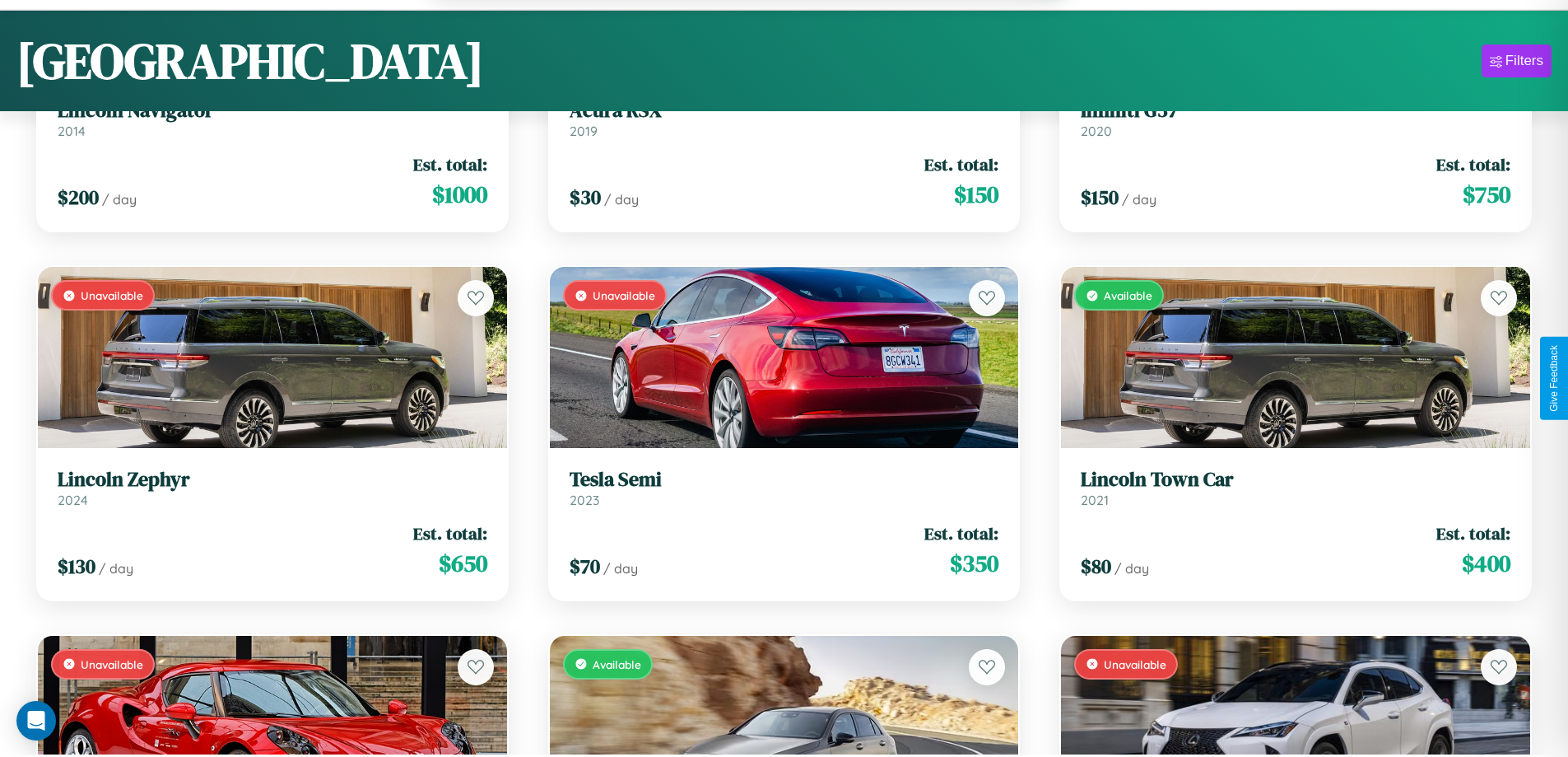
scroll to position [14733, 0]
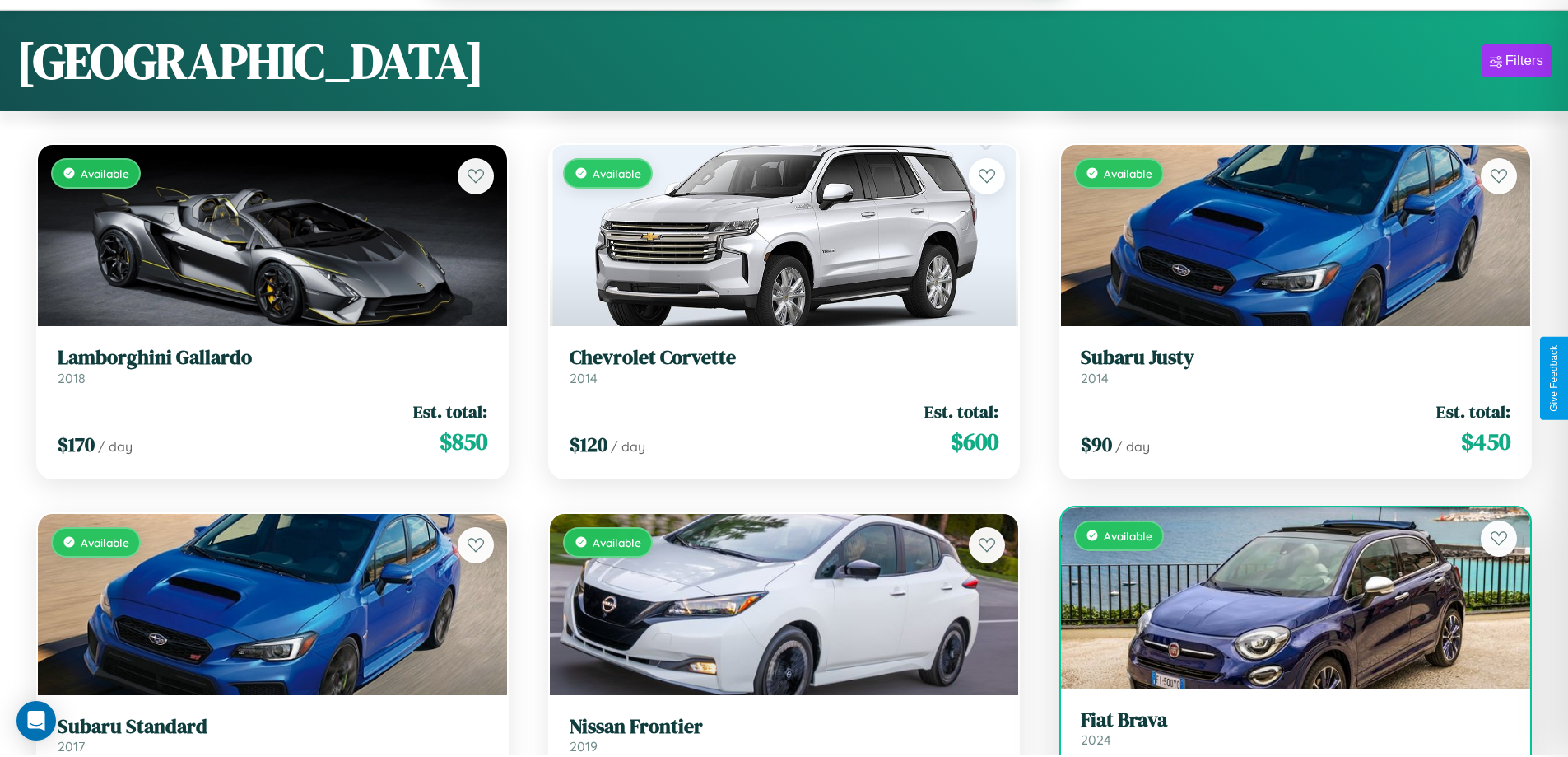
click at [1285, 736] on link "Fiat Brava 2024" at bounding box center [1296, 728] width 430 height 41
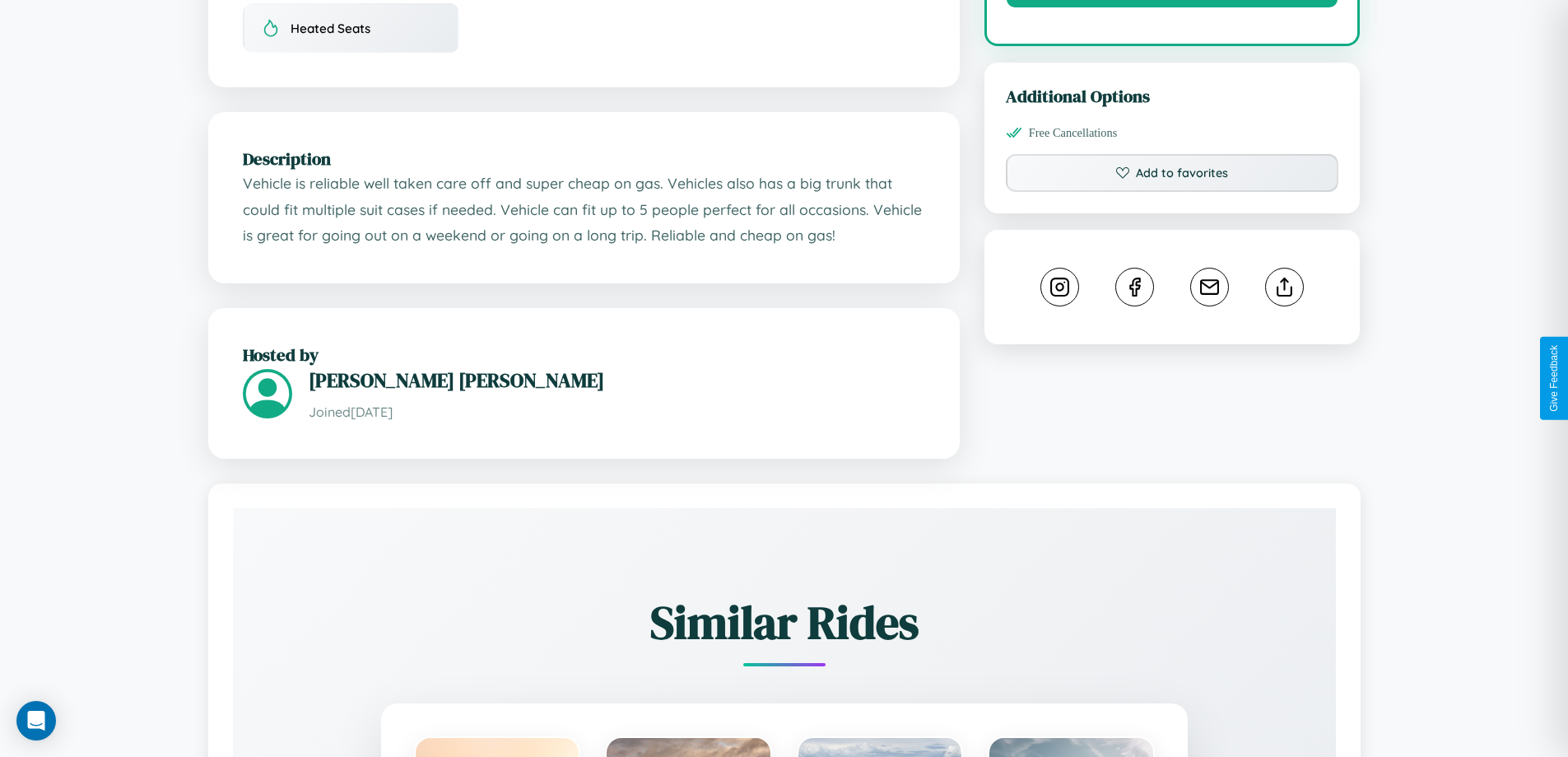
scroll to position [1031, 0]
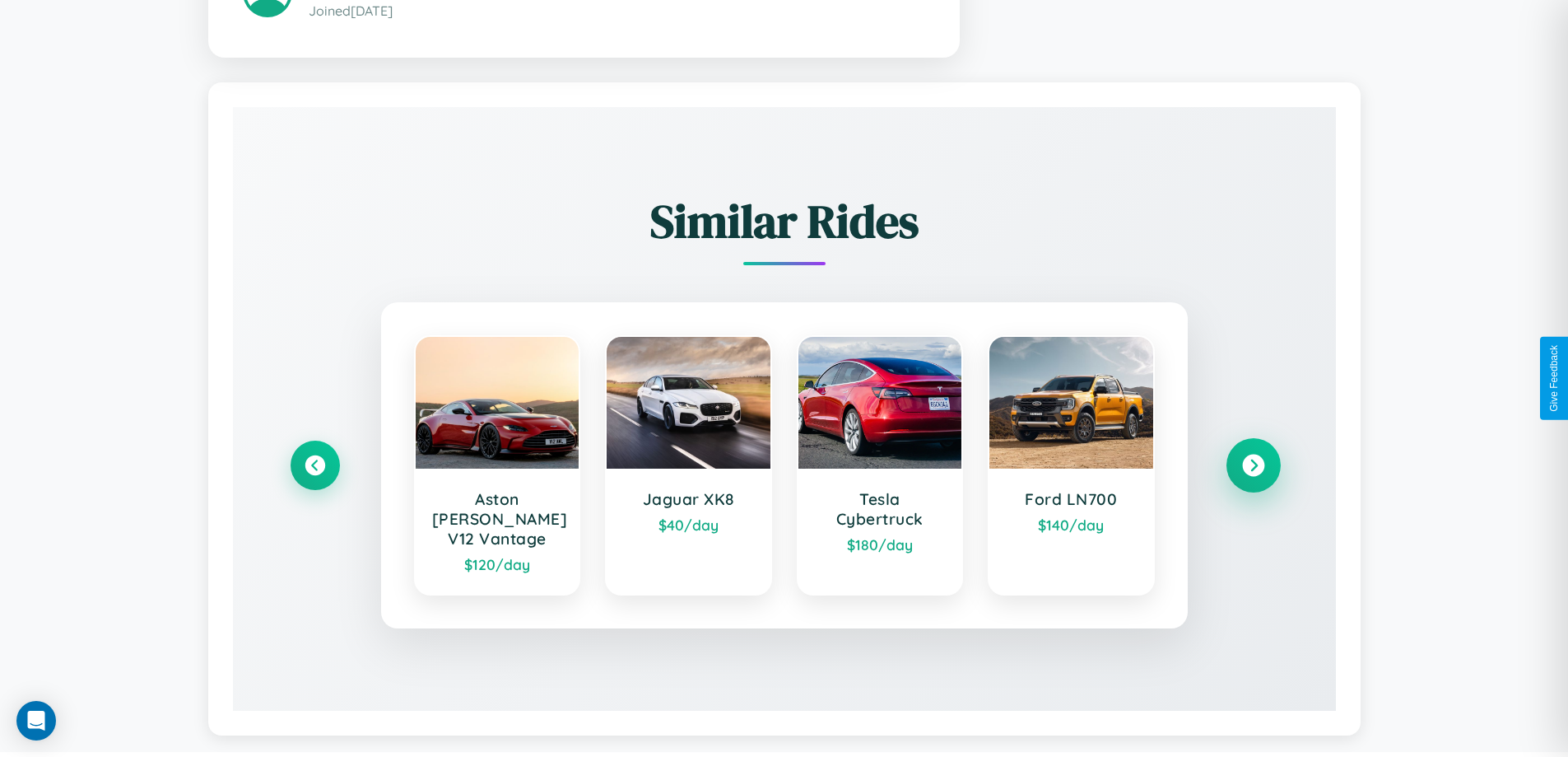
click at [1253, 457] on icon at bounding box center [1253, 465] width 22 height 22
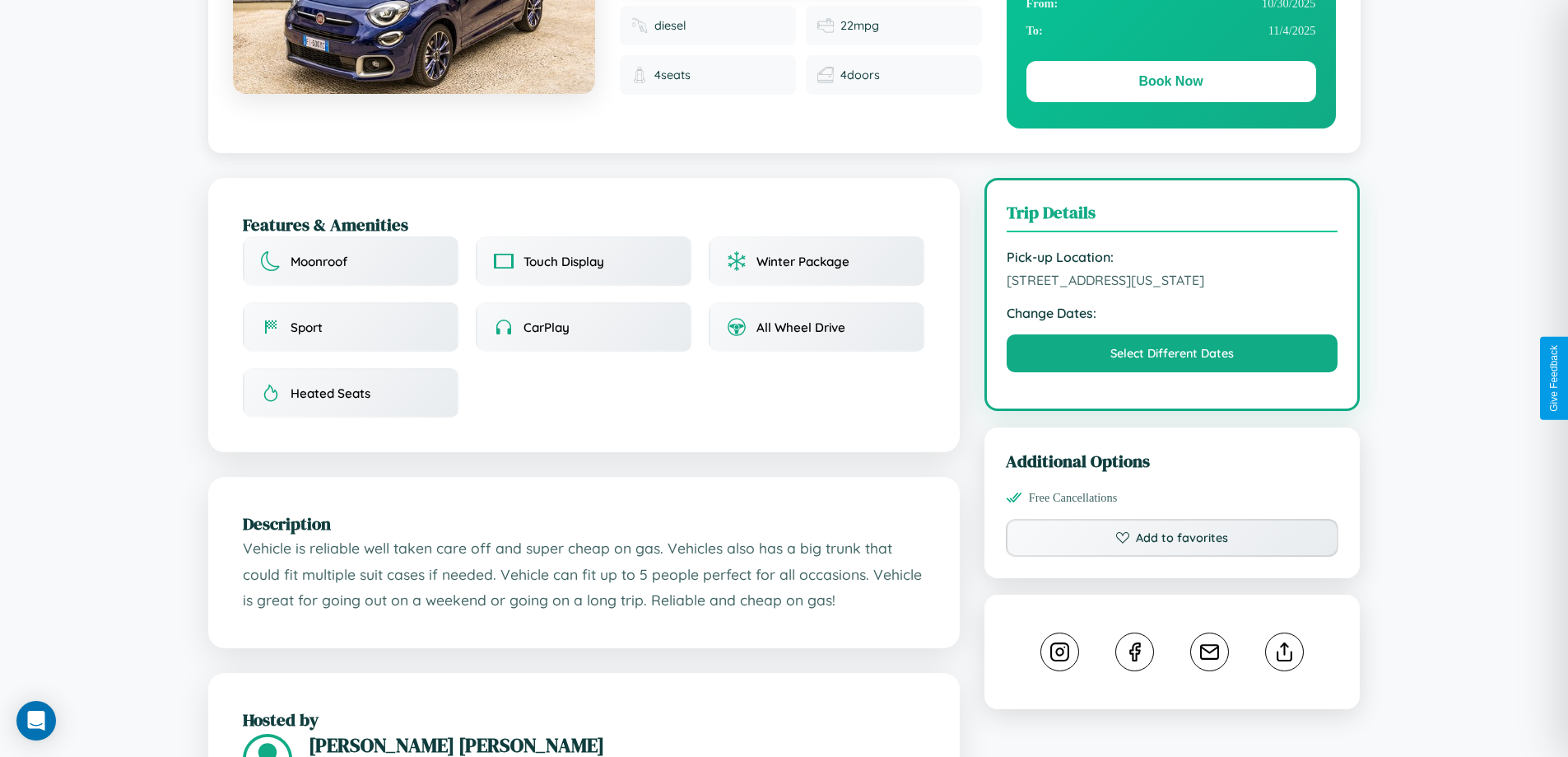
scroll to position [178, 0]
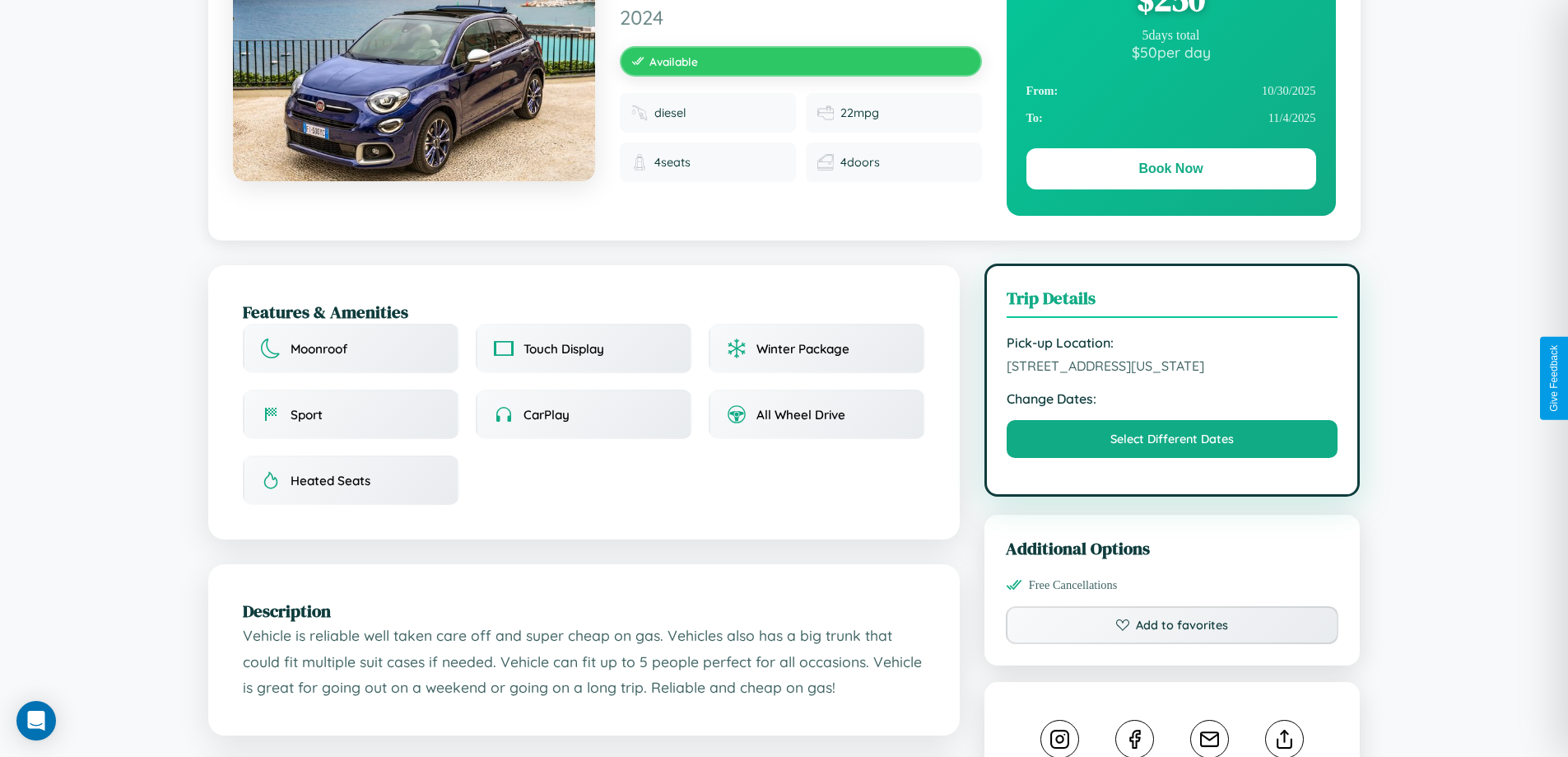
click at [1172, 374] on span "4028 Pine Street San Francisco California 42174 United States" at bounding box center [1173, 365] width 332 height 16
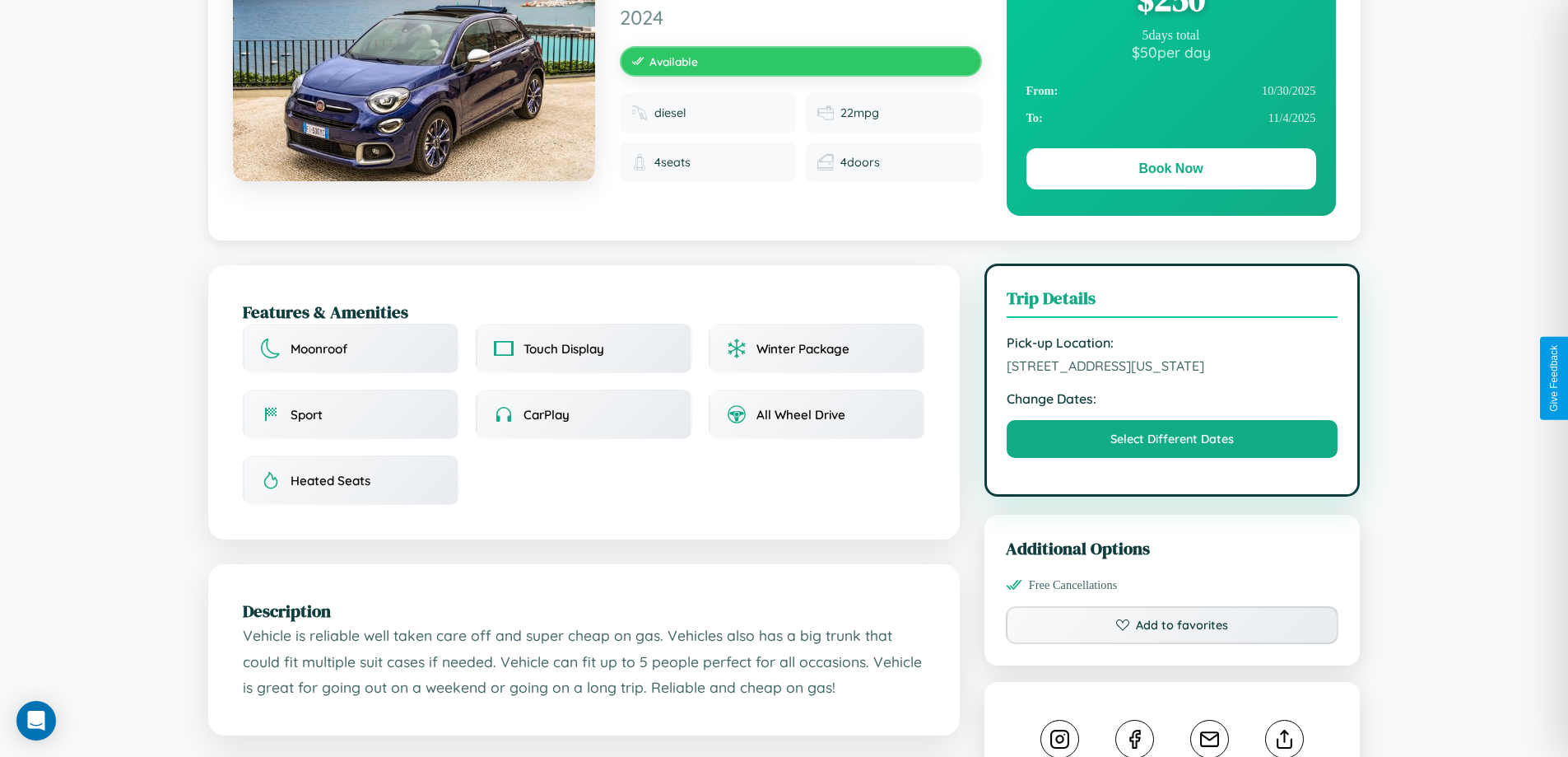
click at [1172, 374] on span "4028 Pine Street San Francisco California 42174 United States" at bounding box center [1173, 365] width 332 height 16
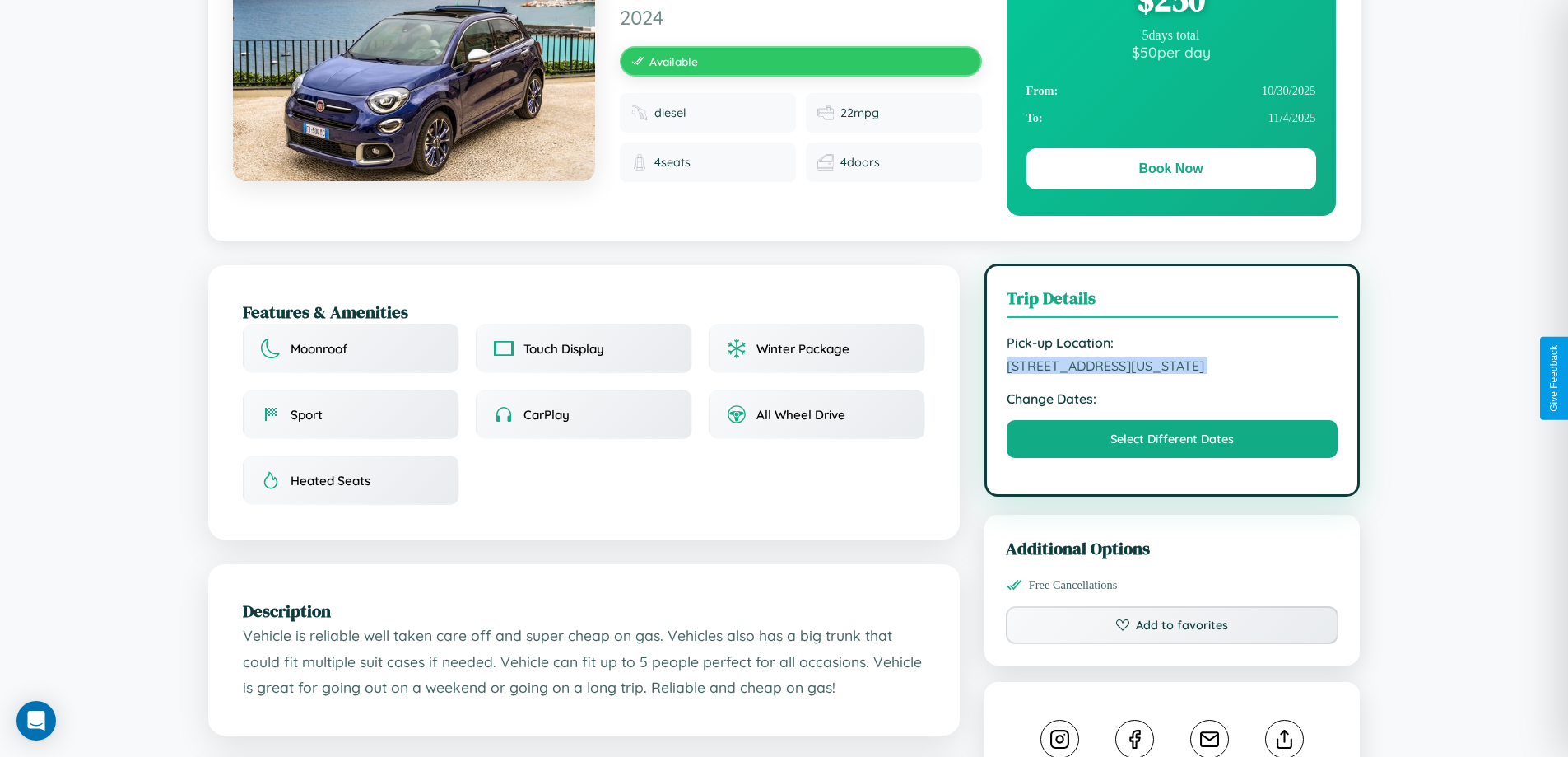
click at [1172, 374] on span "4028 Pine Street San Francisco California 42174 United States" at bounding box center [1173, 365] width 332 height 16
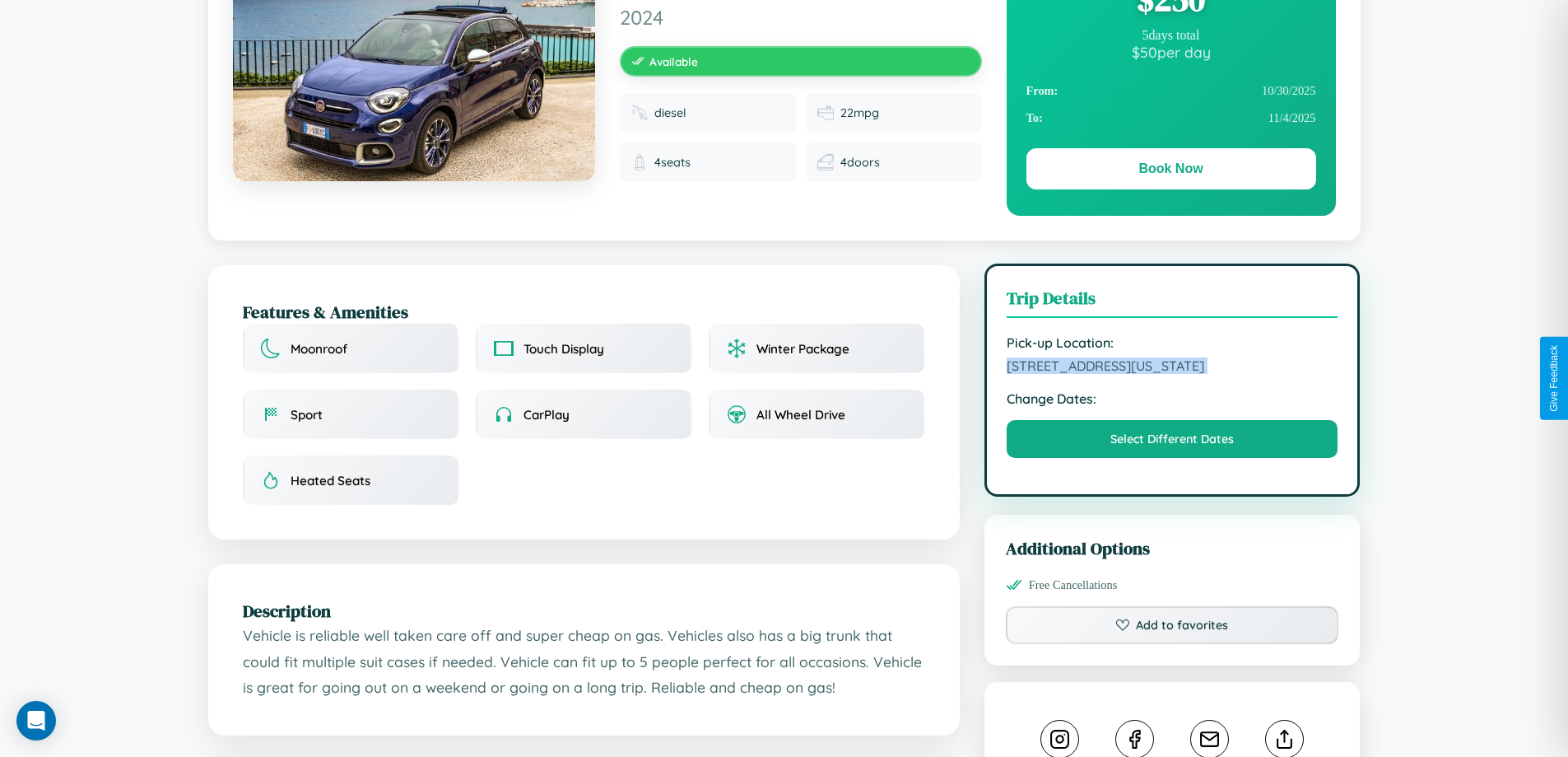
click at [1172, 374] on span "4028 Pine Street San Francisco California 42174 United States" at bounding box center [1173, 365] width 332 height 16
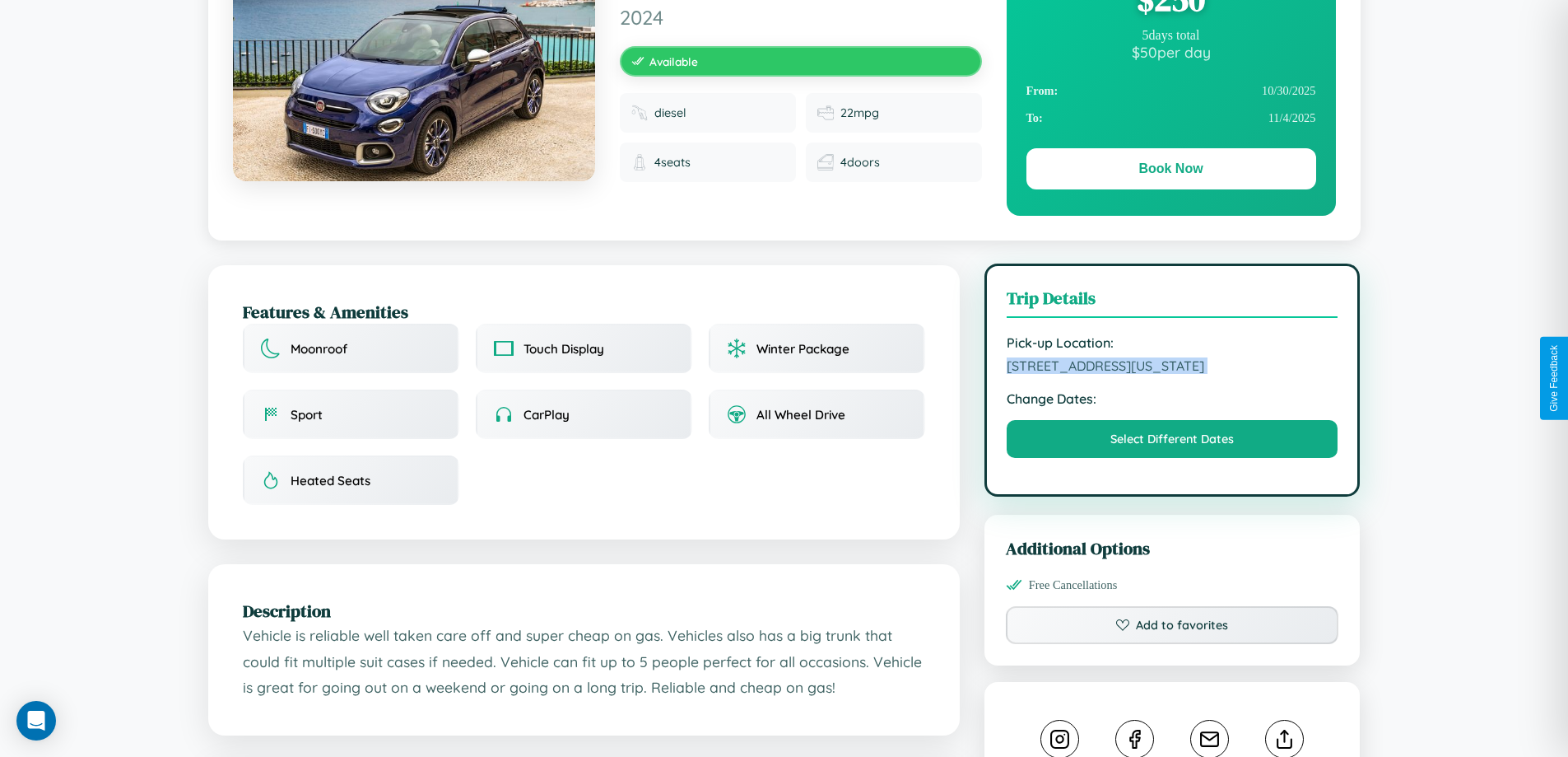
click at [1172, 374] on span "4028 Pine Street San Francisco California 42174 United States" at bounding box center [1173, 365] width 332 height 16
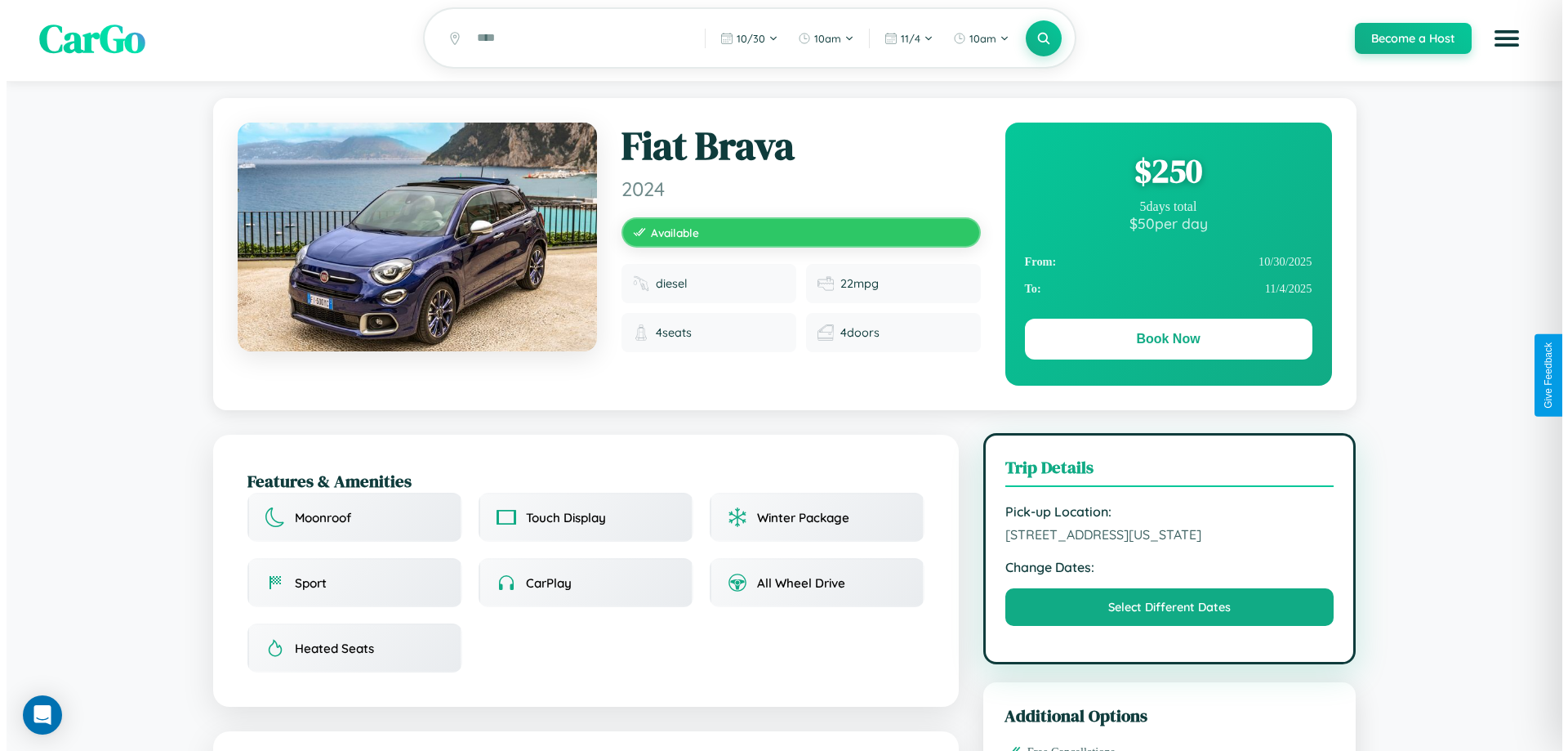
scroll to position [0, 0]
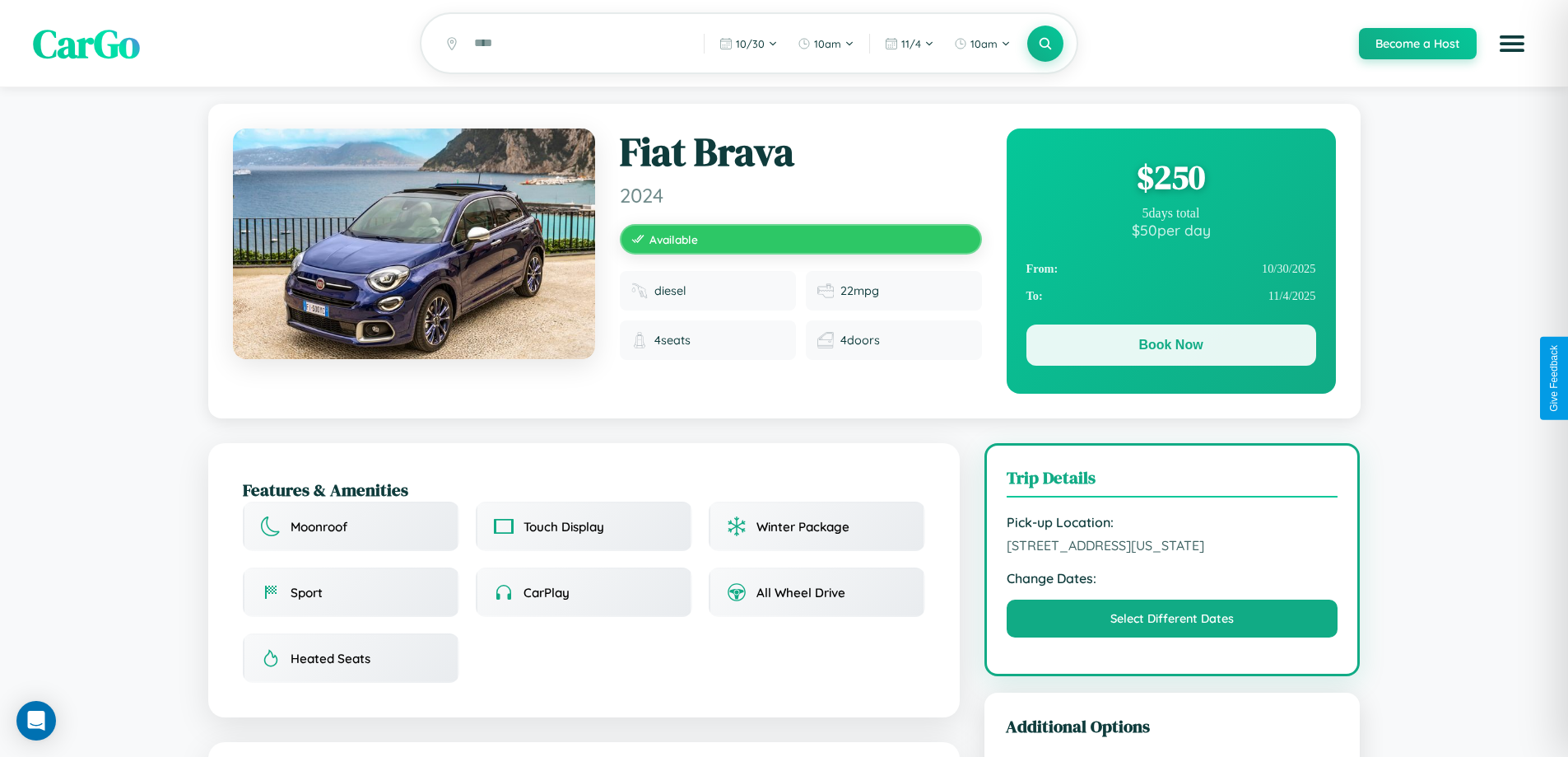
click at [1170, 348] on button "Book Now" at bounding box center [1171, 345] width 290 height 42
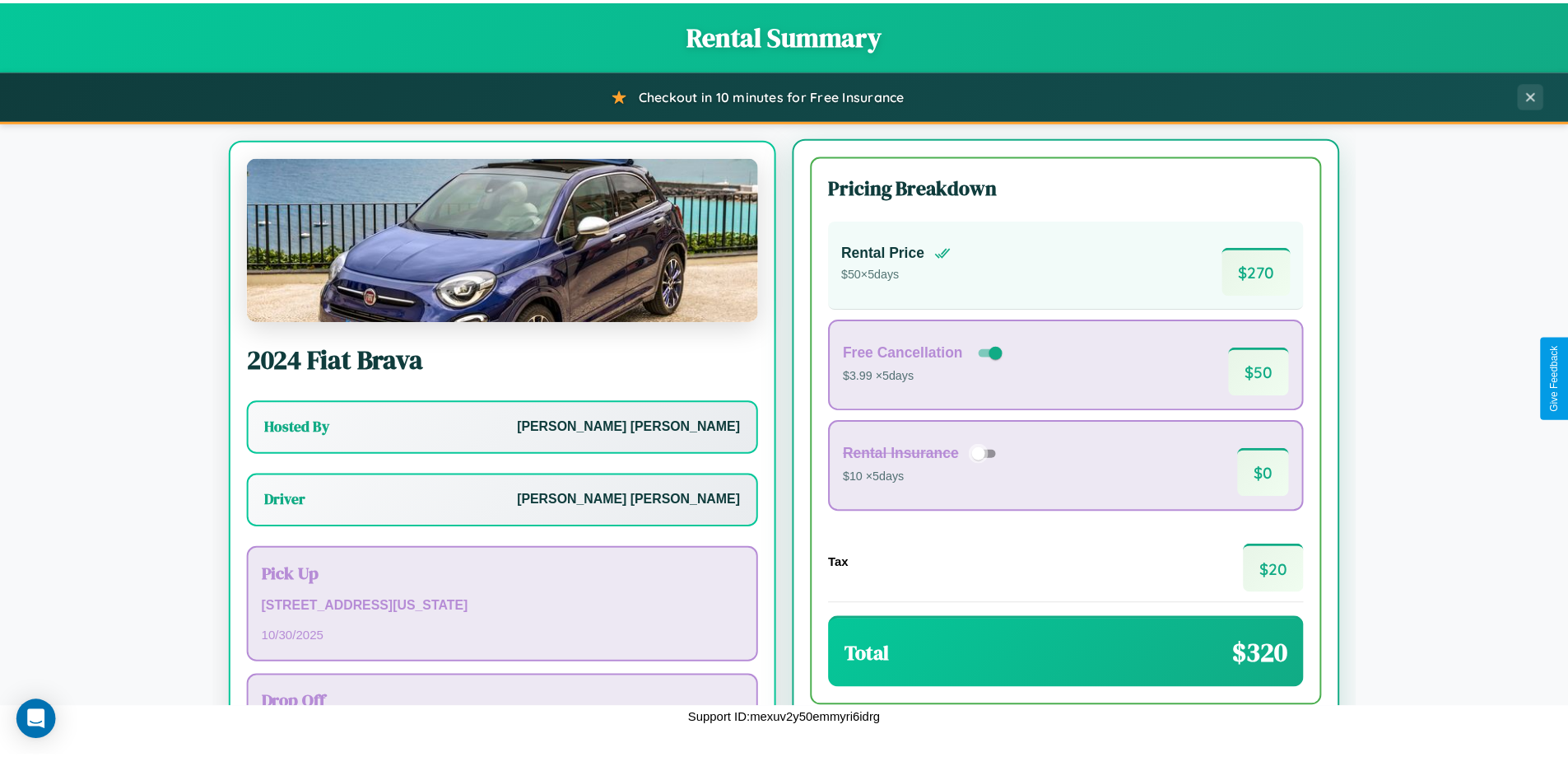
scroll to position [77, 0]
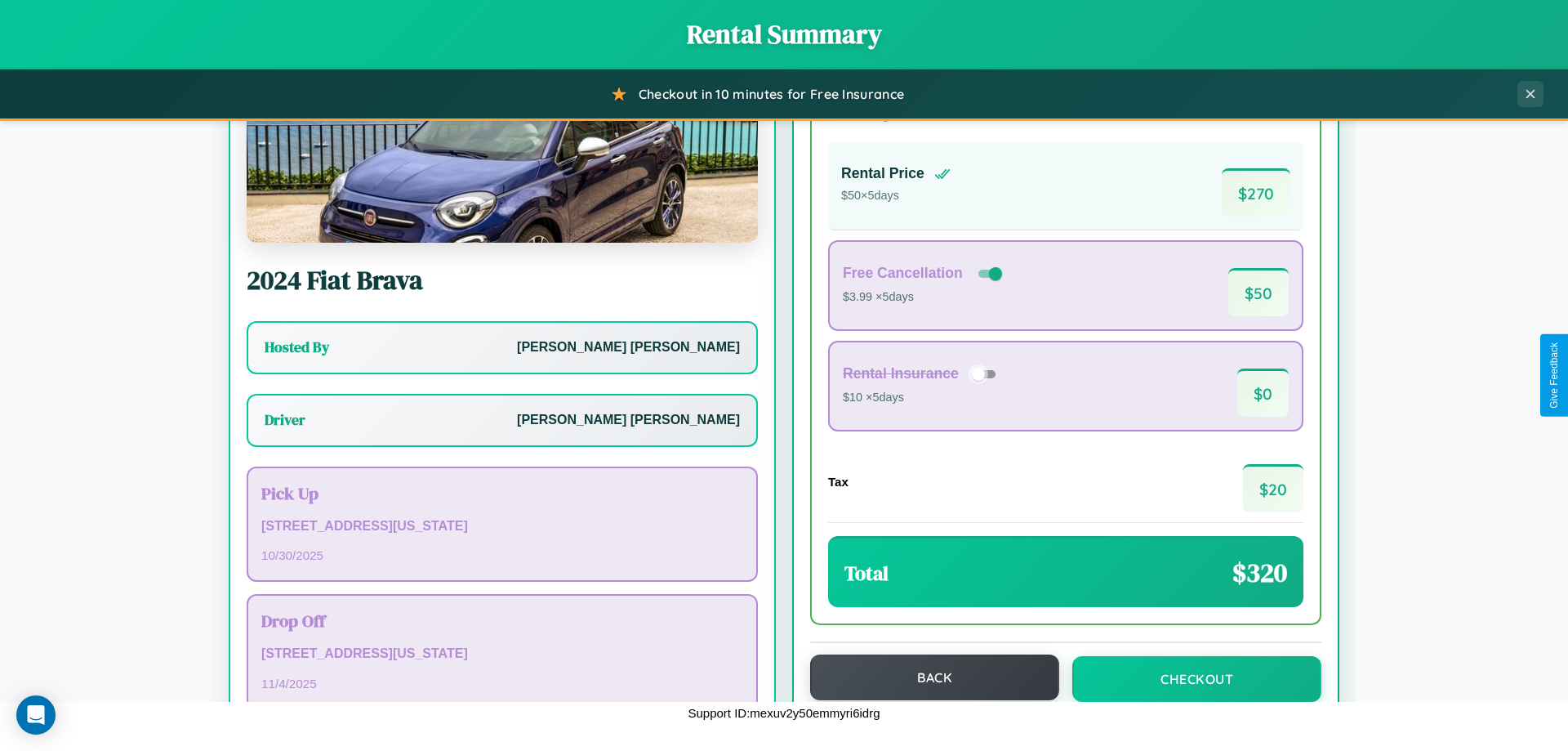
click at [927, 677] on button "Back" at bounding box center [935, 676] width 249 height 45
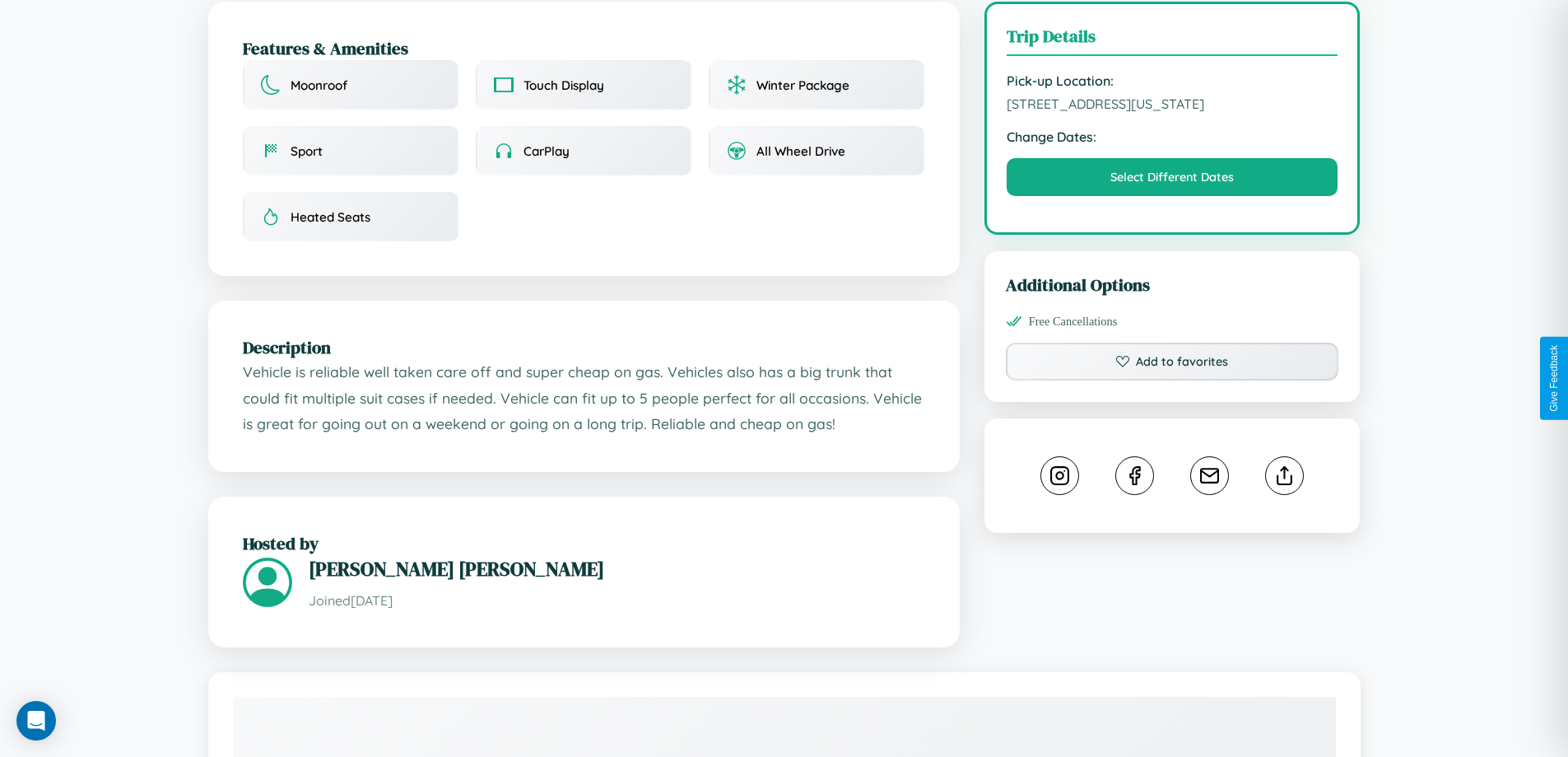
scroll to position [444, 0]
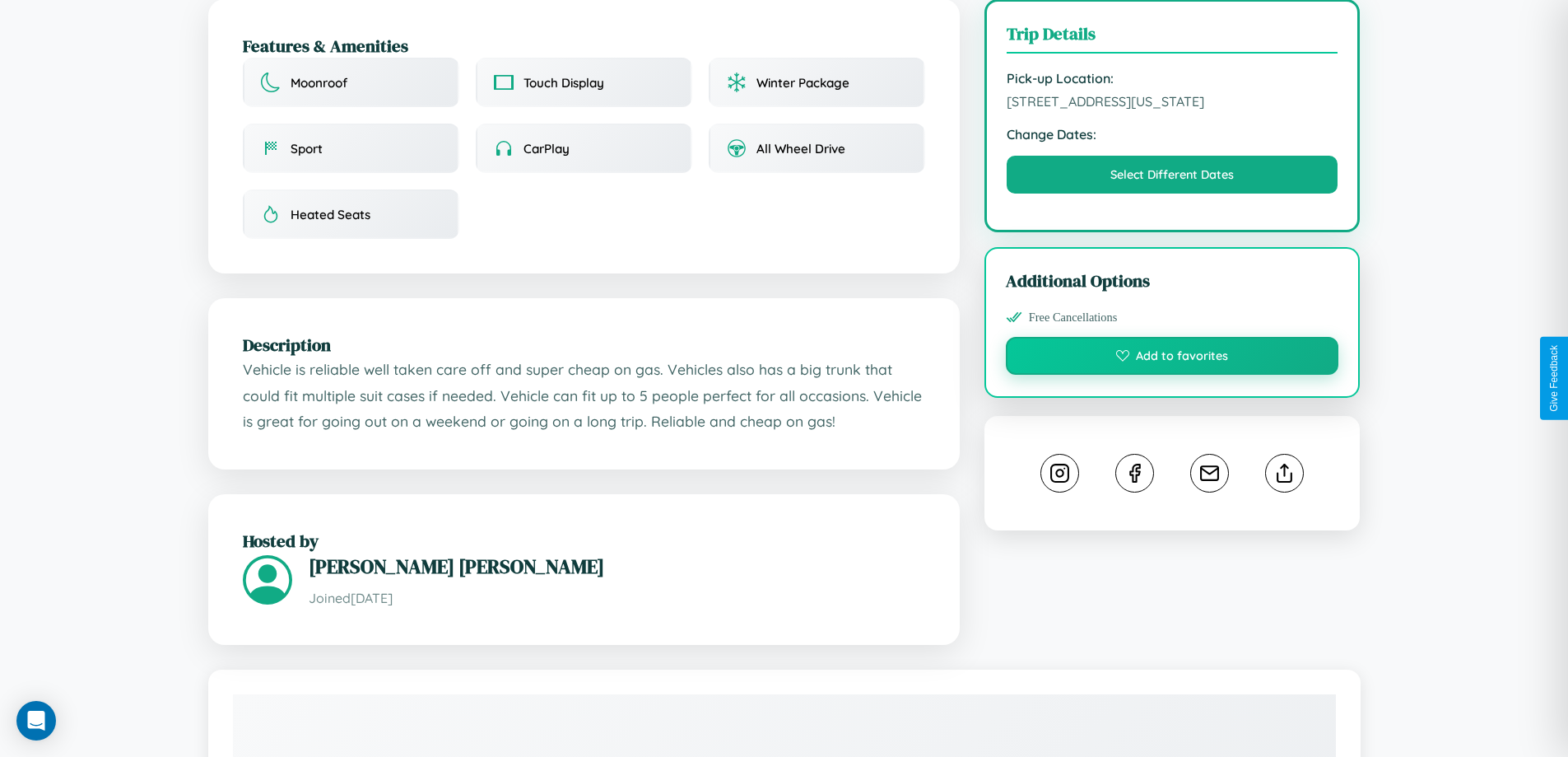
click at [1172, 375] on button "Add to favorites" at bounding box center [1172, 356] width 333 height 38
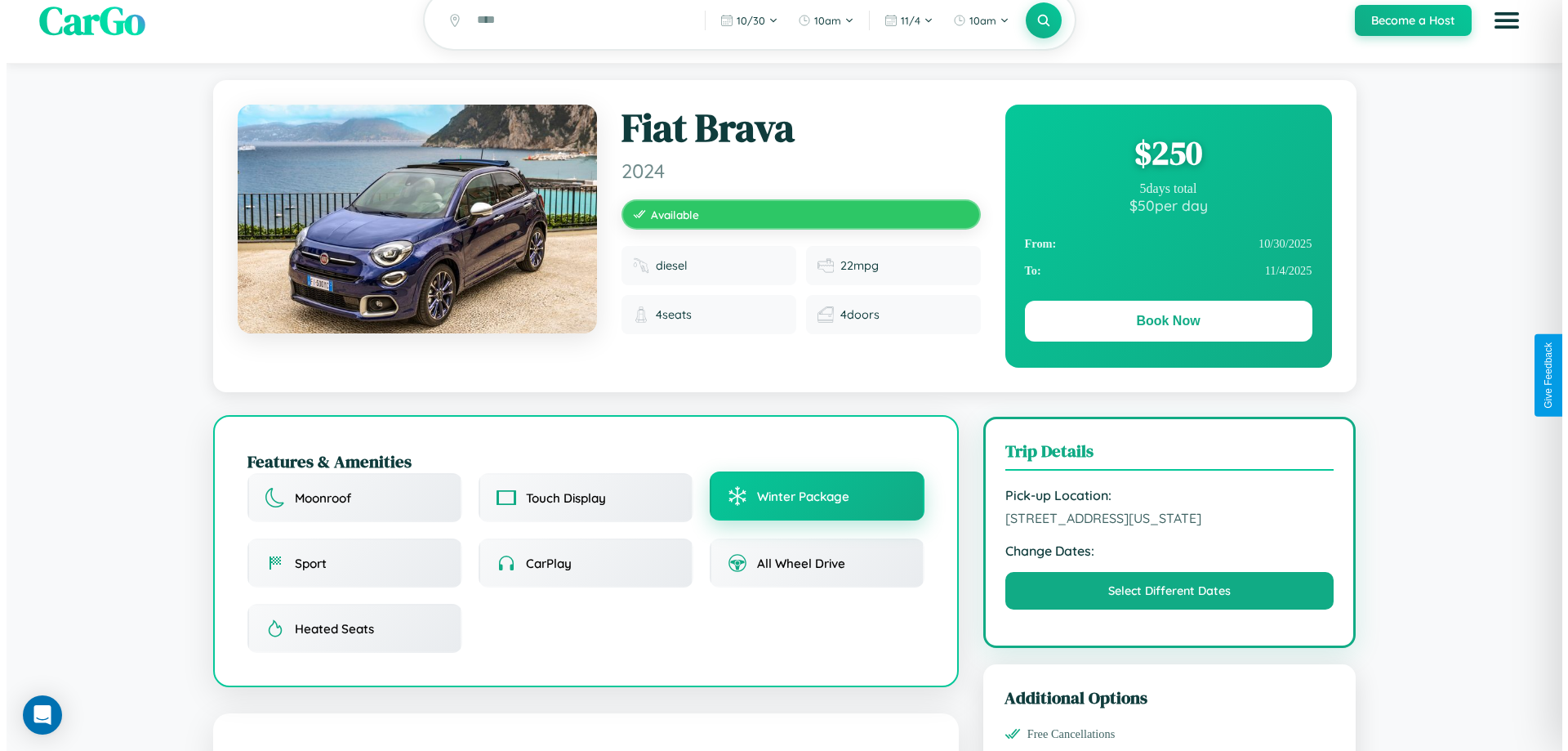
scroll to position [0, 0]
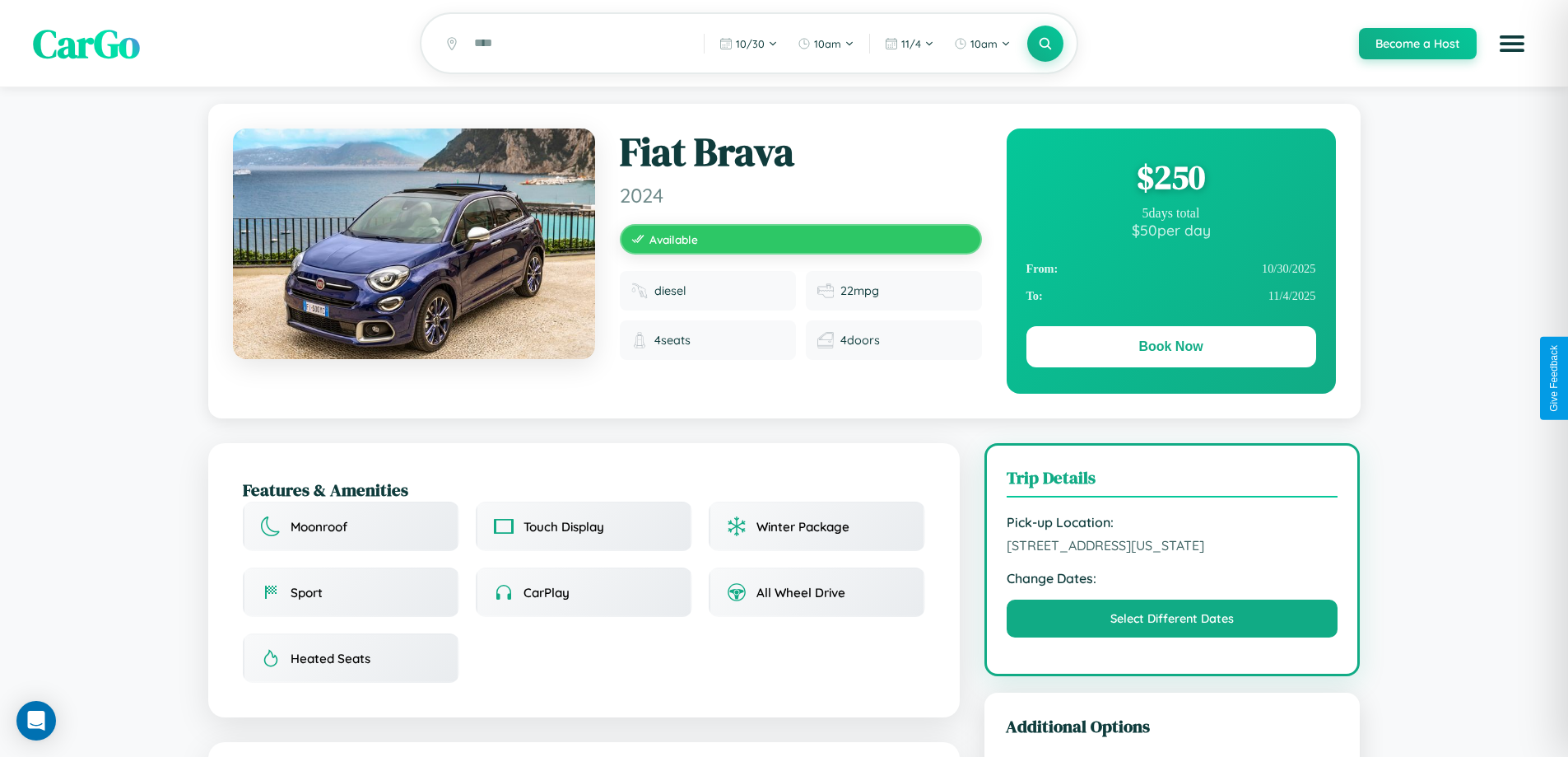
click at [1170, 179] on div "$ 250" at bounding box center [1171, 176] width 290 height 44
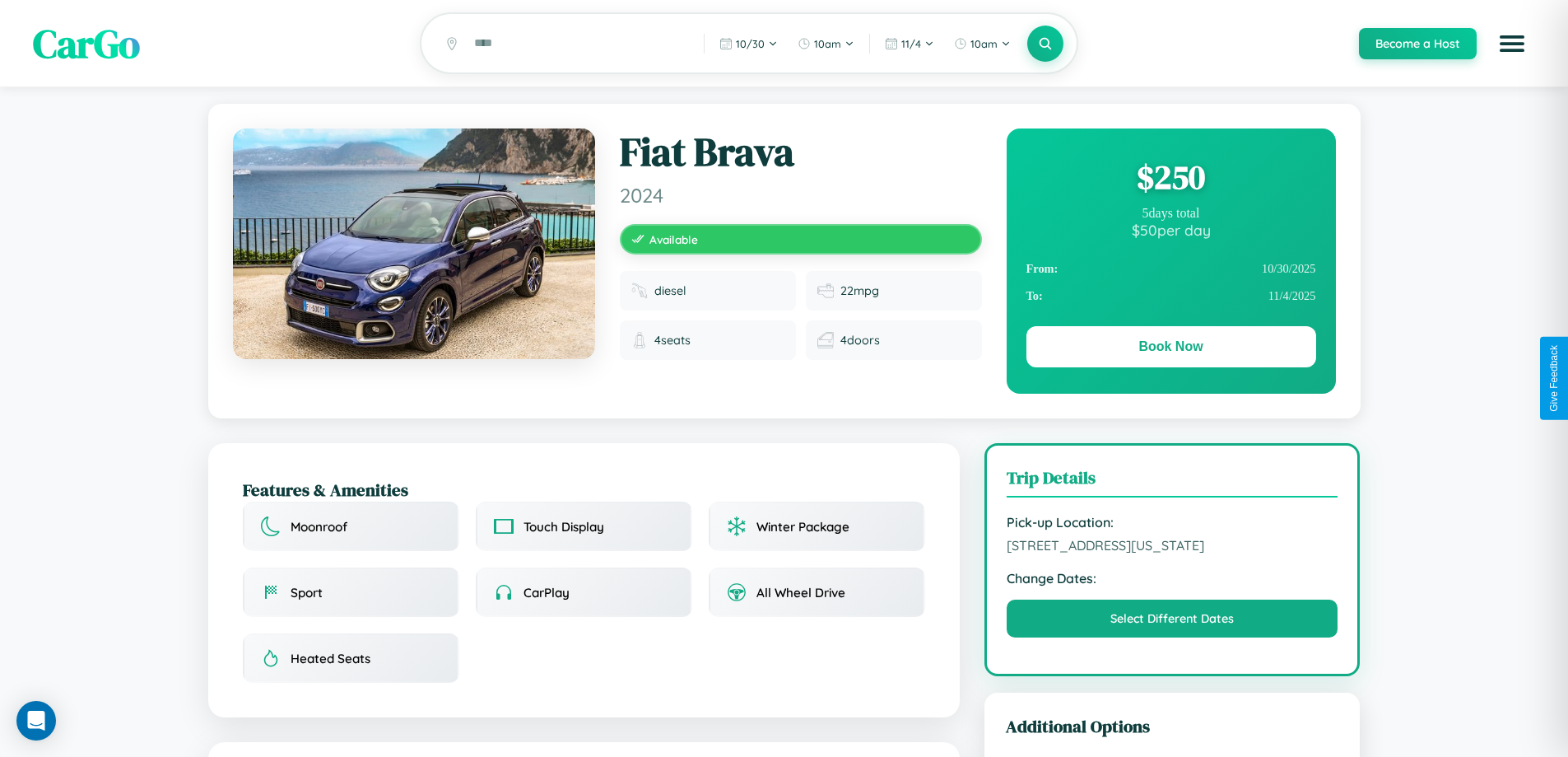
click at [1170, 179] on div "$ 250" at bounding box center [1171, 176] width 290 height 44
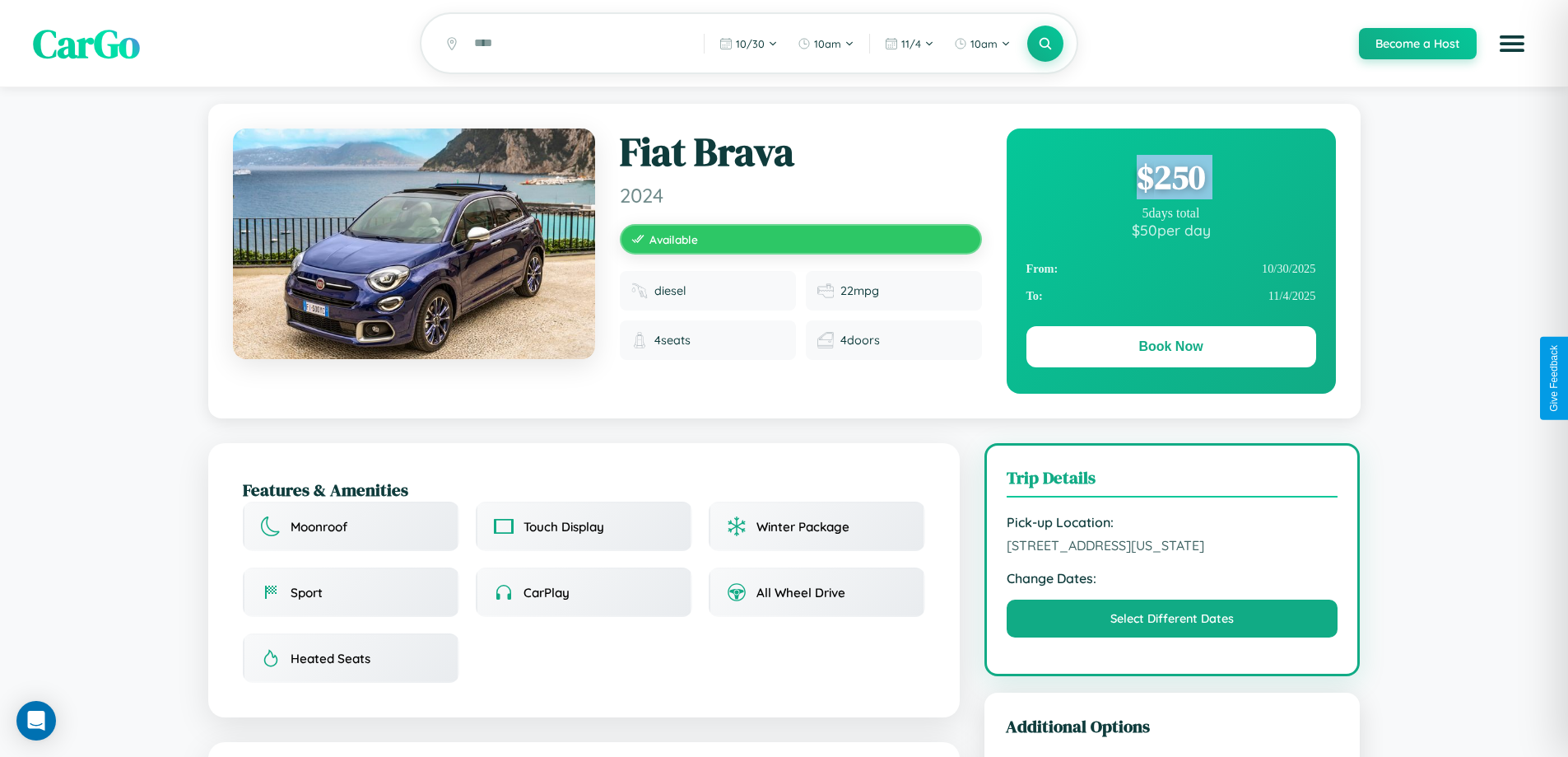
click at [1170, 179] on div "$ 250" at bounding box center [1171, 176] width 290 height 44
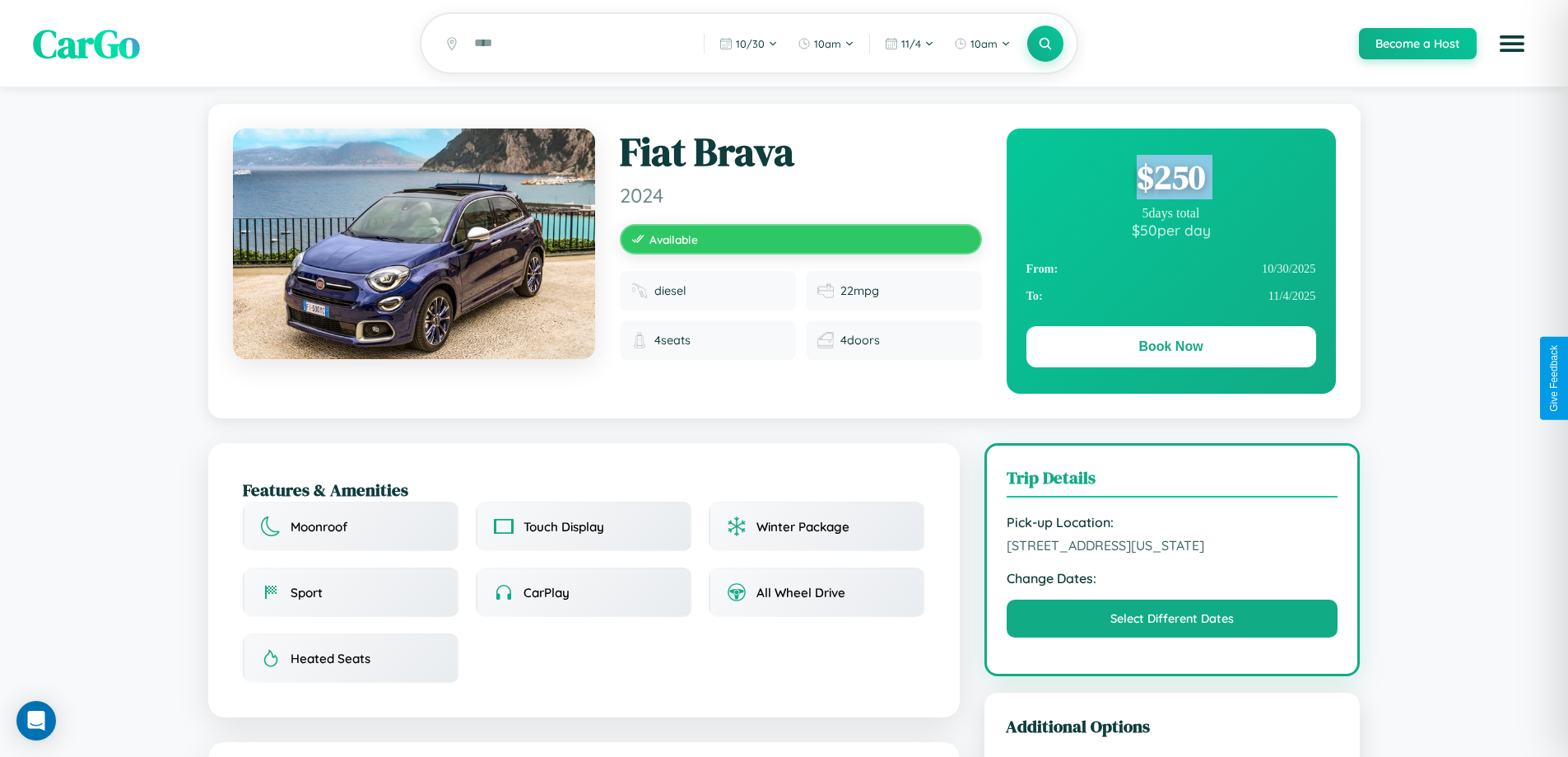
click at [1170, 179] on div "$ 250" at bounding box center [1171, 176] width 290 height 44
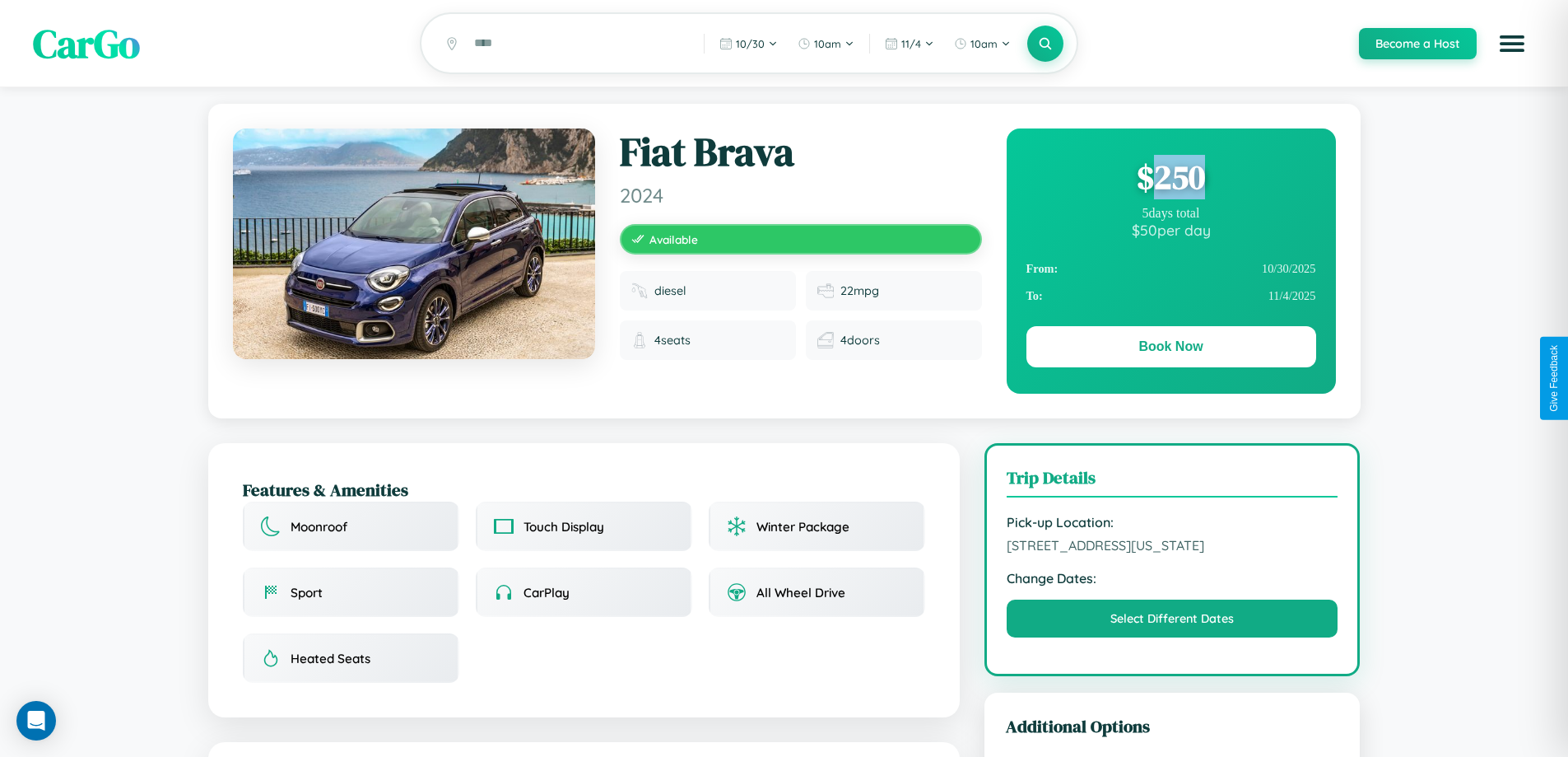
click at [1170, 179] on div "$ 250" at bounding box center [1171, 176] width 290 height 44
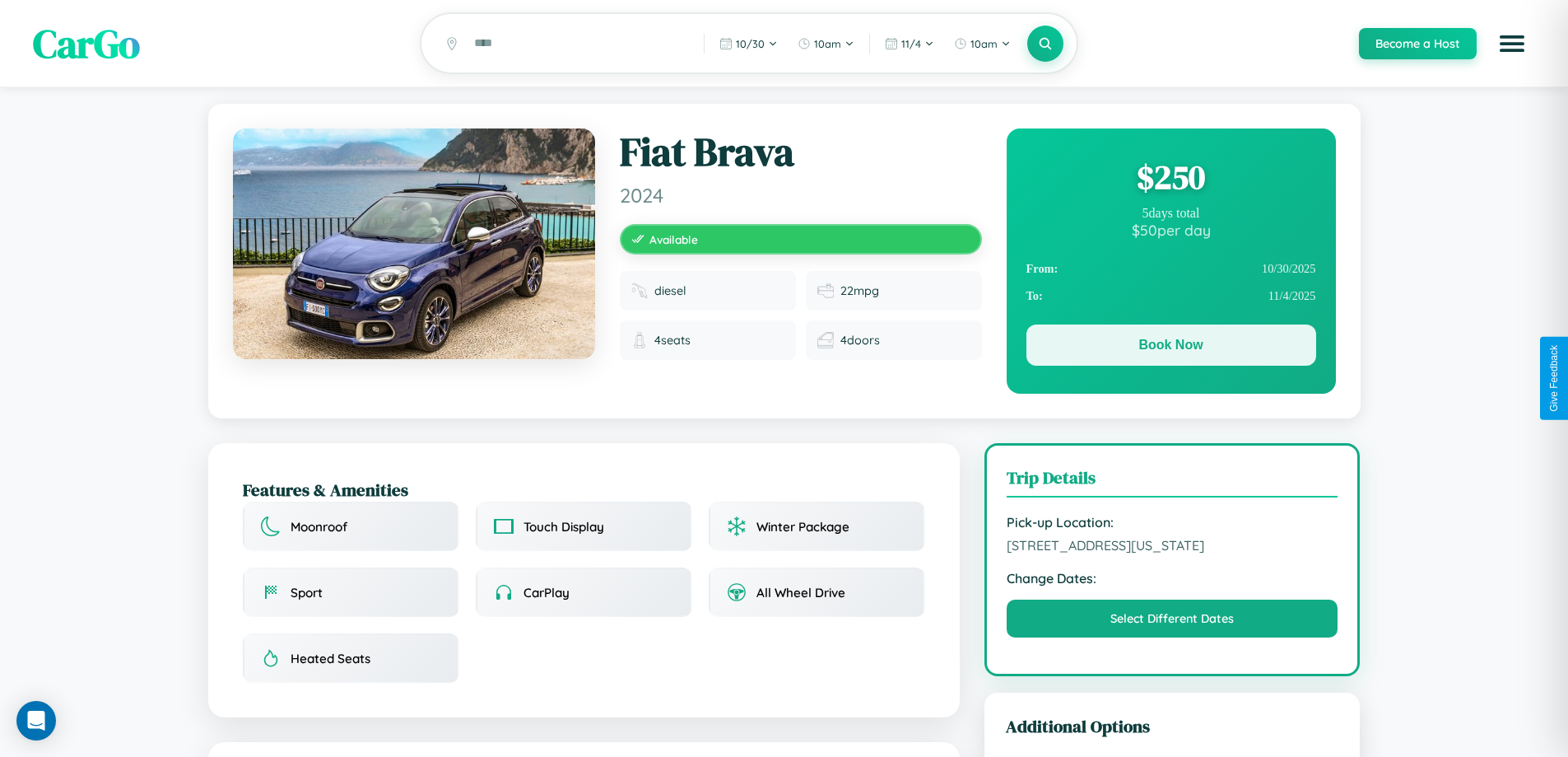
click at [1170, 348] on button "Book Now" at bounding box center [1171, 345] width 290 height 42
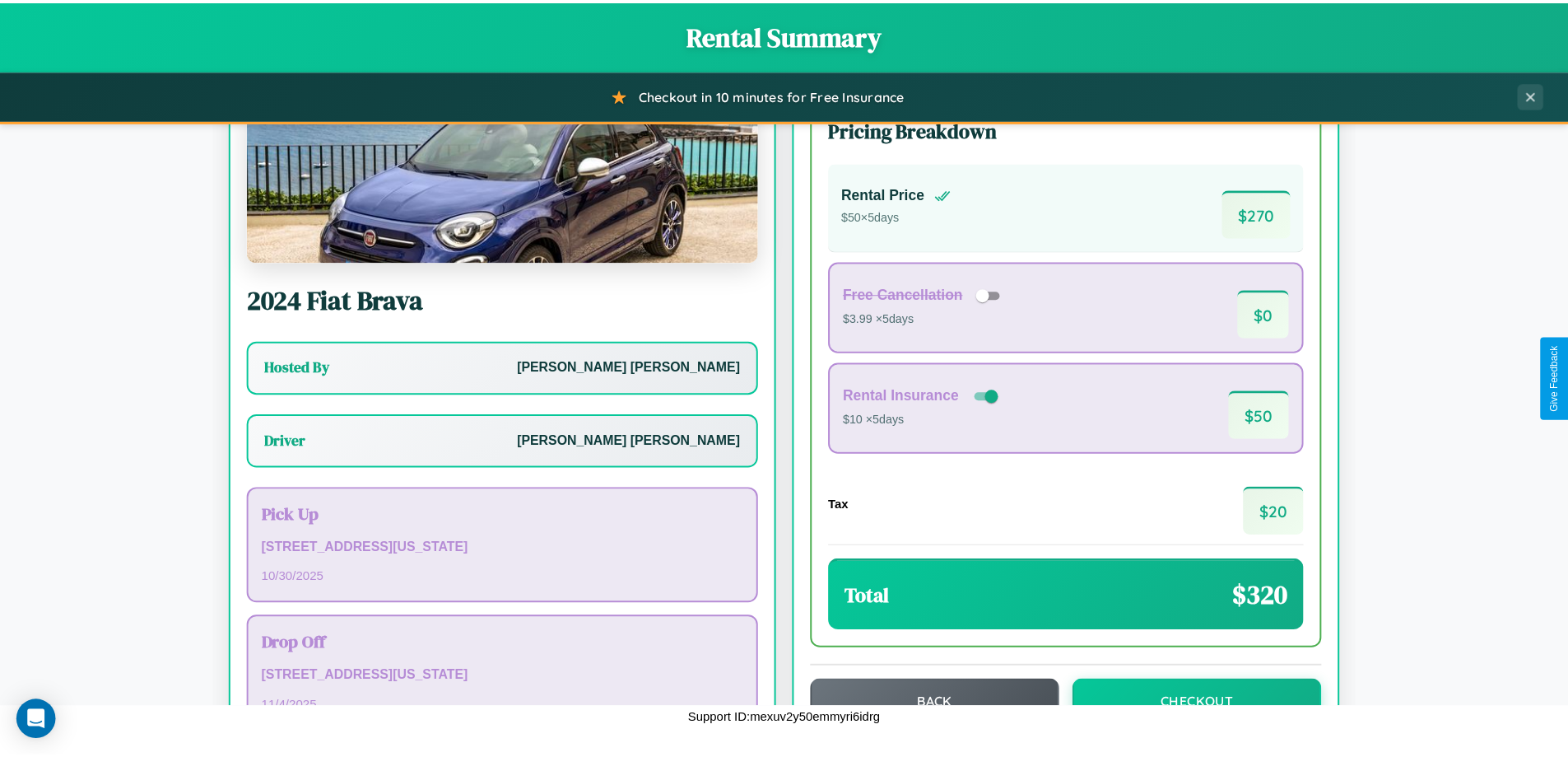
scroll to position [119, 0]
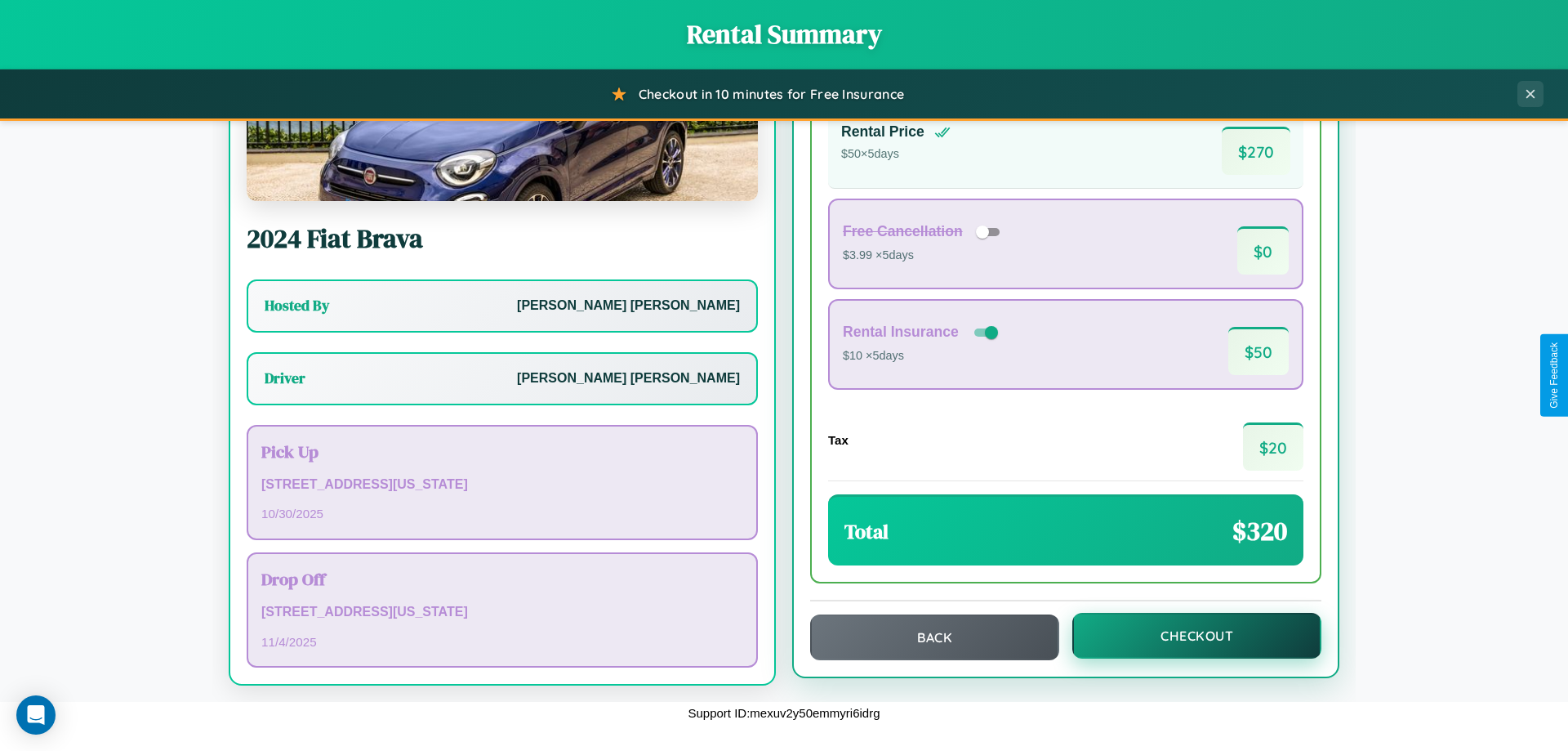
click at [1186, 635] on button "Checkout" at bounding box center [1197, 635] width 249 height 45
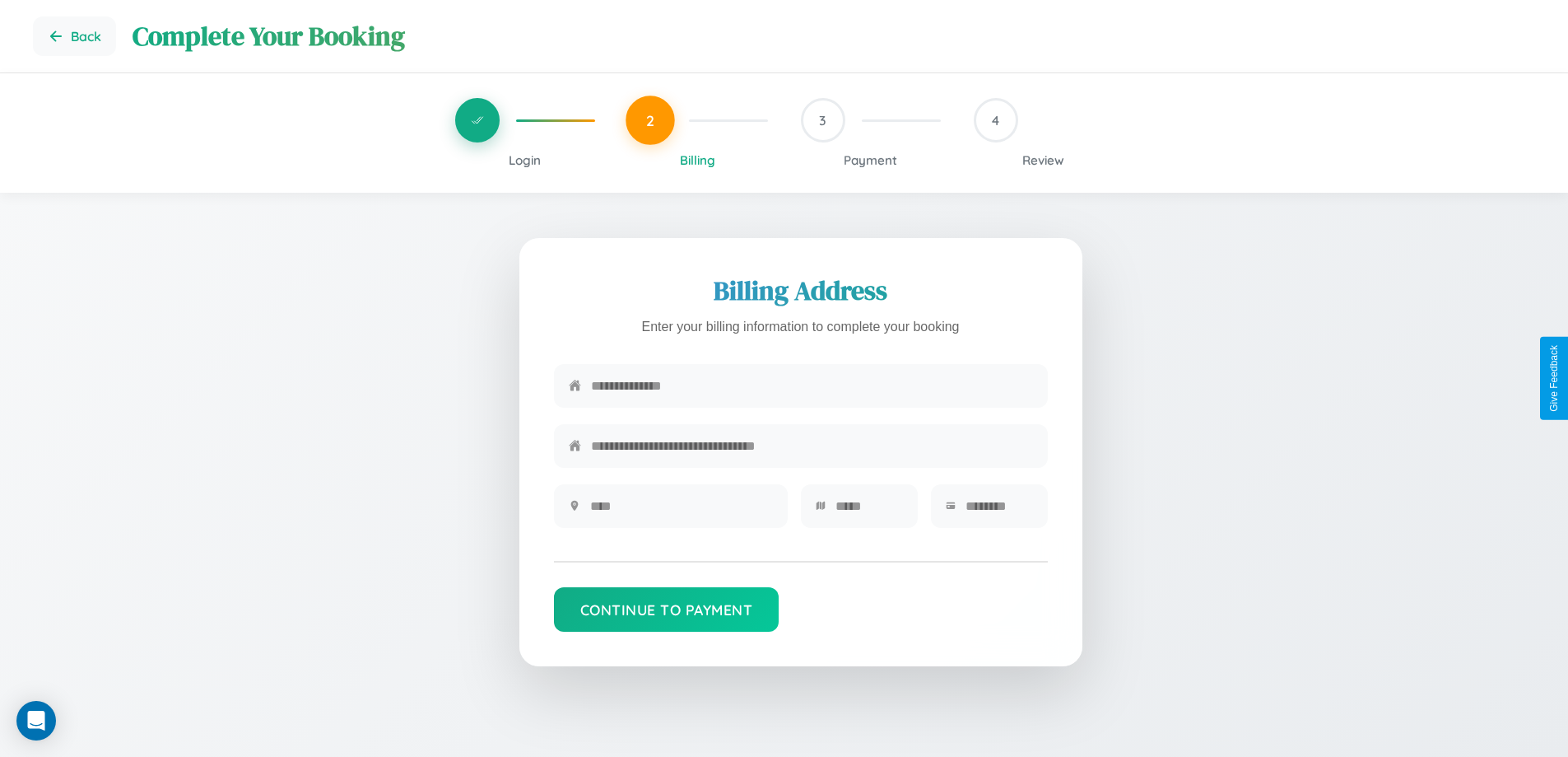
click at [811, 386] on input "text" at bounding box center [811, 386] width 442 height 41
type input "**********"
click at [681, 511] on input "text" at bounding box center [681, 506] width 182 height 41
type input "********"
click at [868, 511] on input "text" at bounding box center [869, 506] width 67 height 41
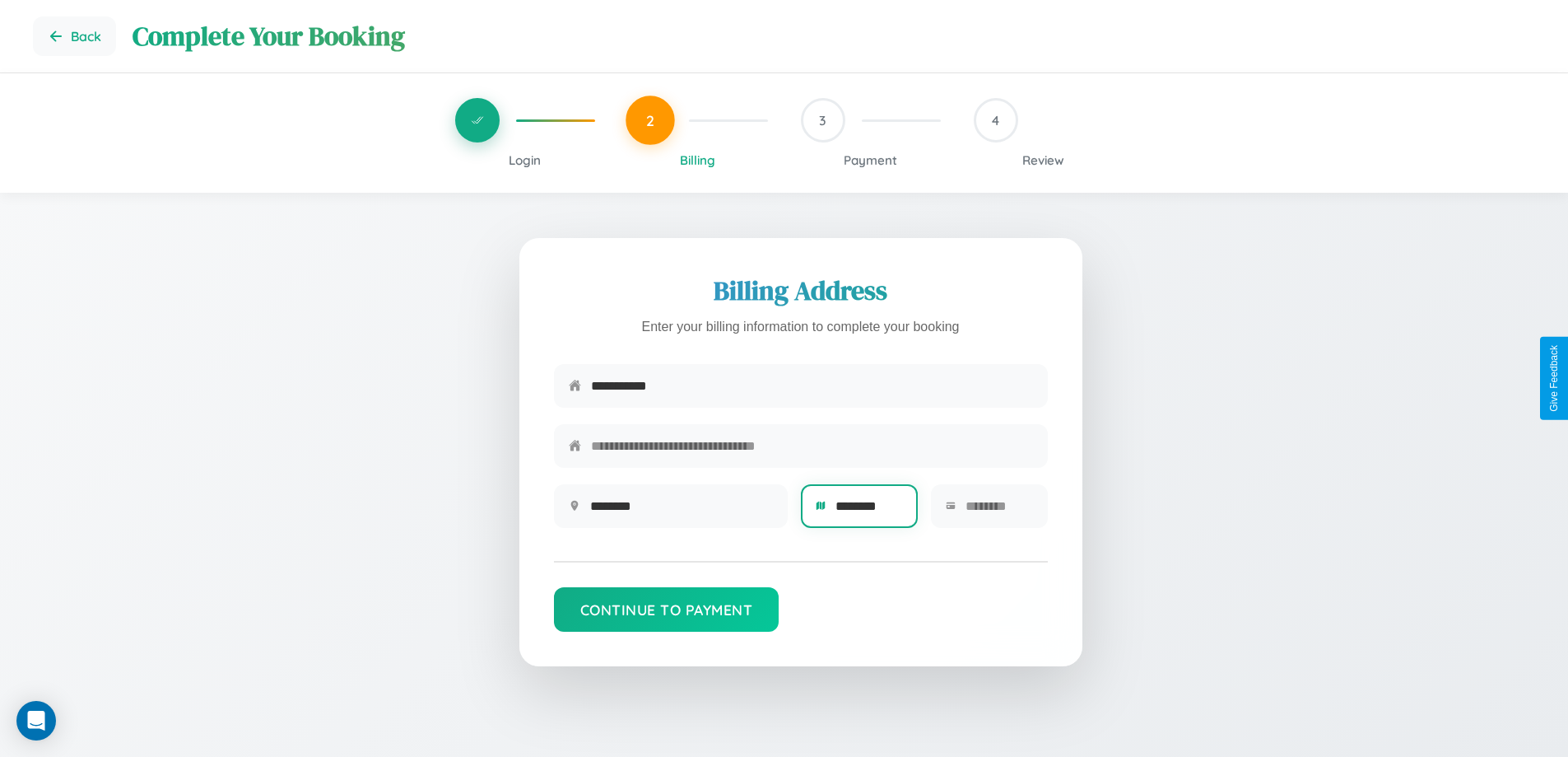
type input "********"
click at [998, 511] on input "text" at bounding box center [999, 506] width 67 height 41
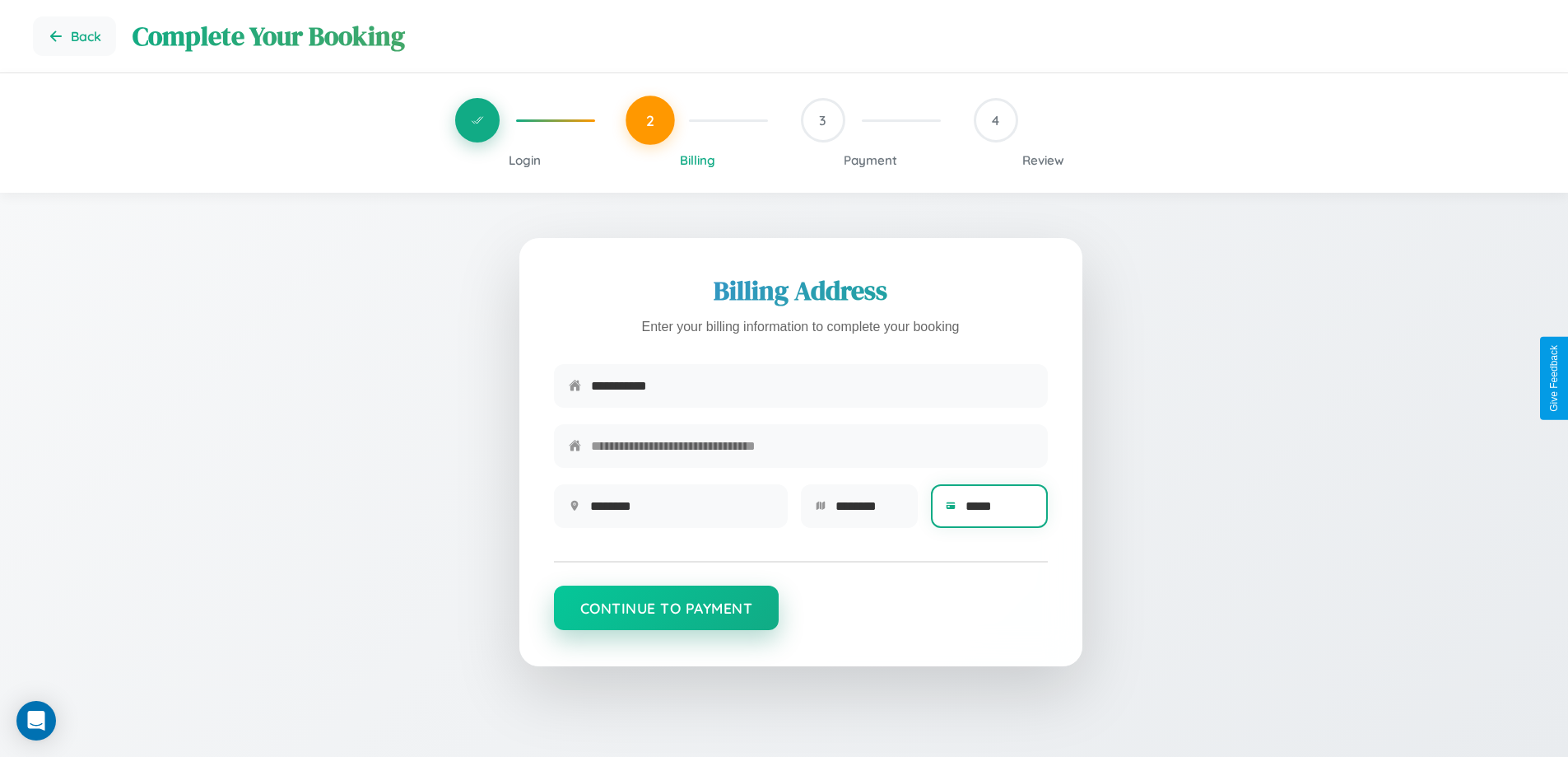
type input "*****"
click at [666, 616] on button "Continue to Payment" at bounding box center [667, 607] width 226 height 44
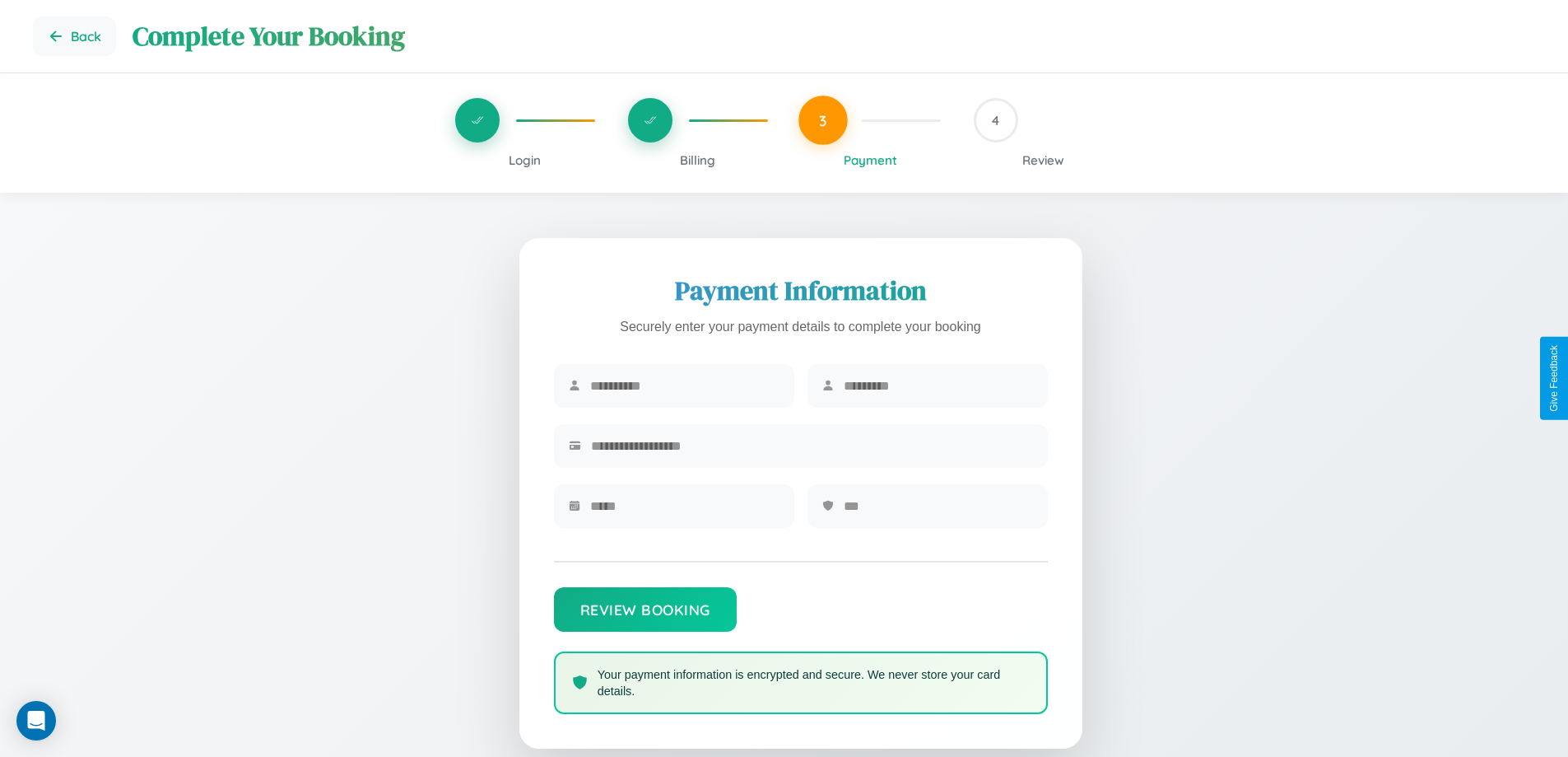
click at [684, 386] on input "text" at bounding box center [684, 386] width 189 height 41
type input "****"
click at [938, 386] on input "text" at bounding box center [938, 386] width 189 height 41
type input "*****"
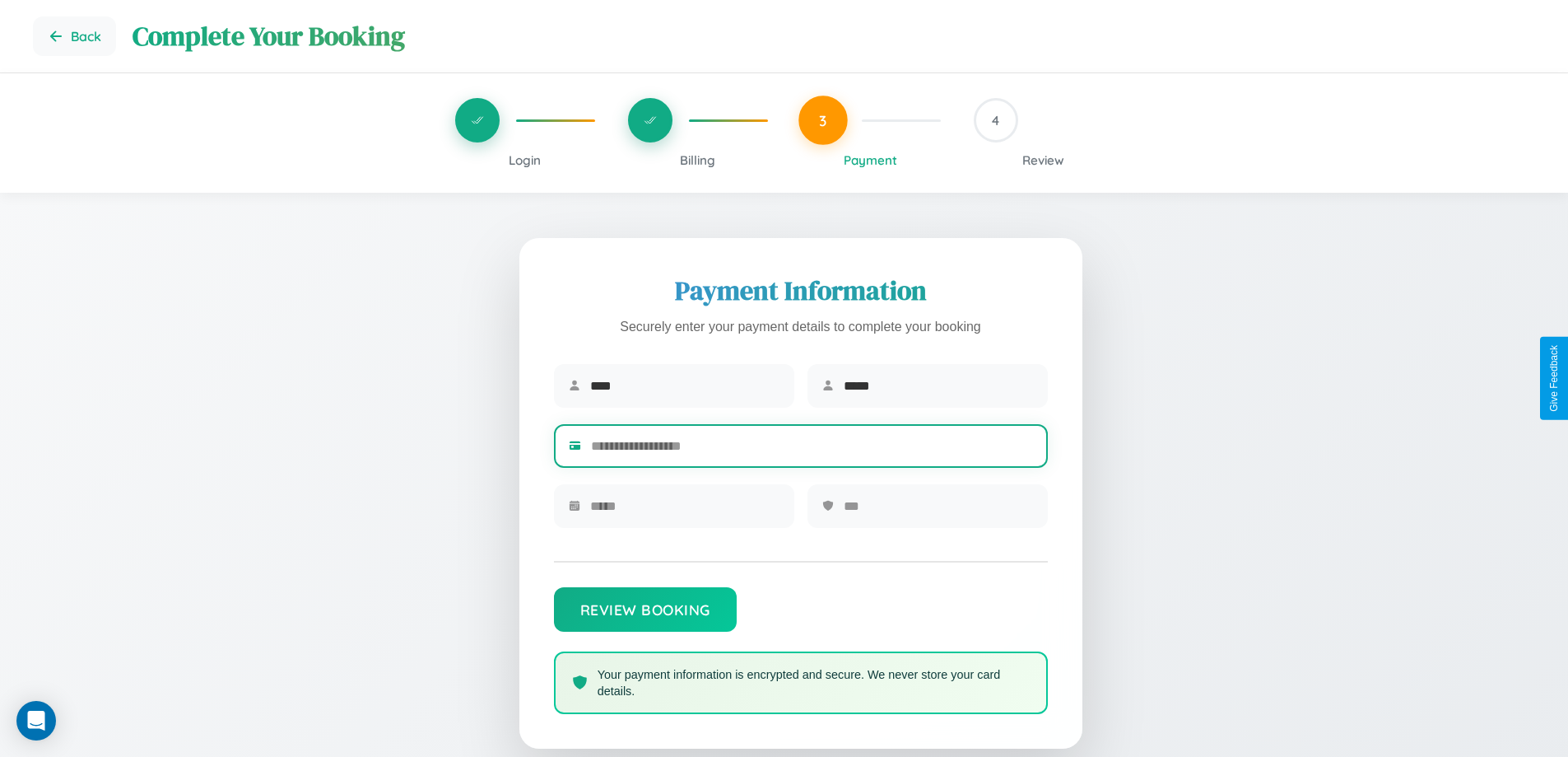
click at [811, 449] on input "text" at bounding box center [811, 446] width 442 height 41
type input "**********"
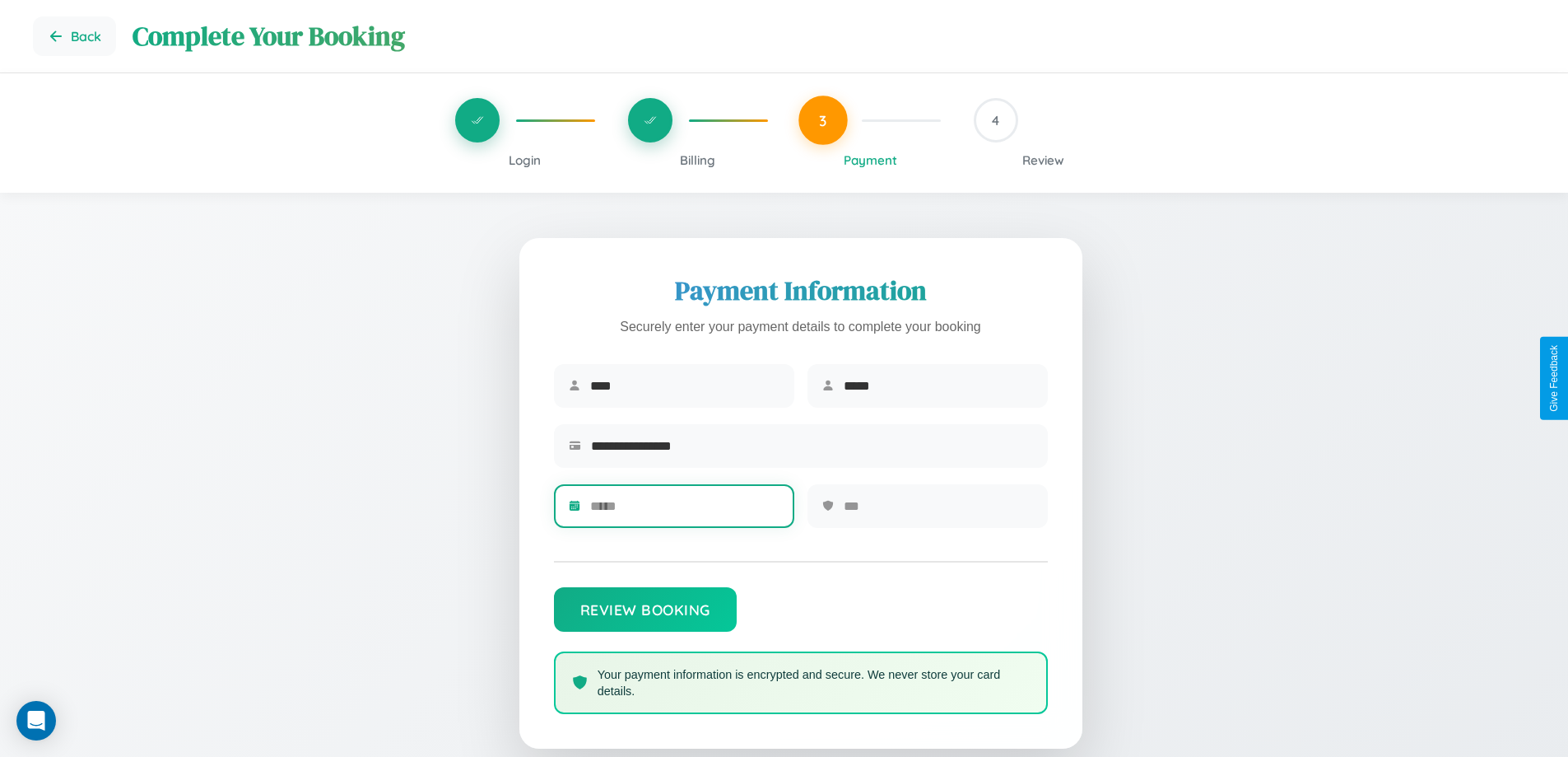
click at [684, 511] on input "text" at bounding box center [684, 506] width 189 height 41
type input "*****"
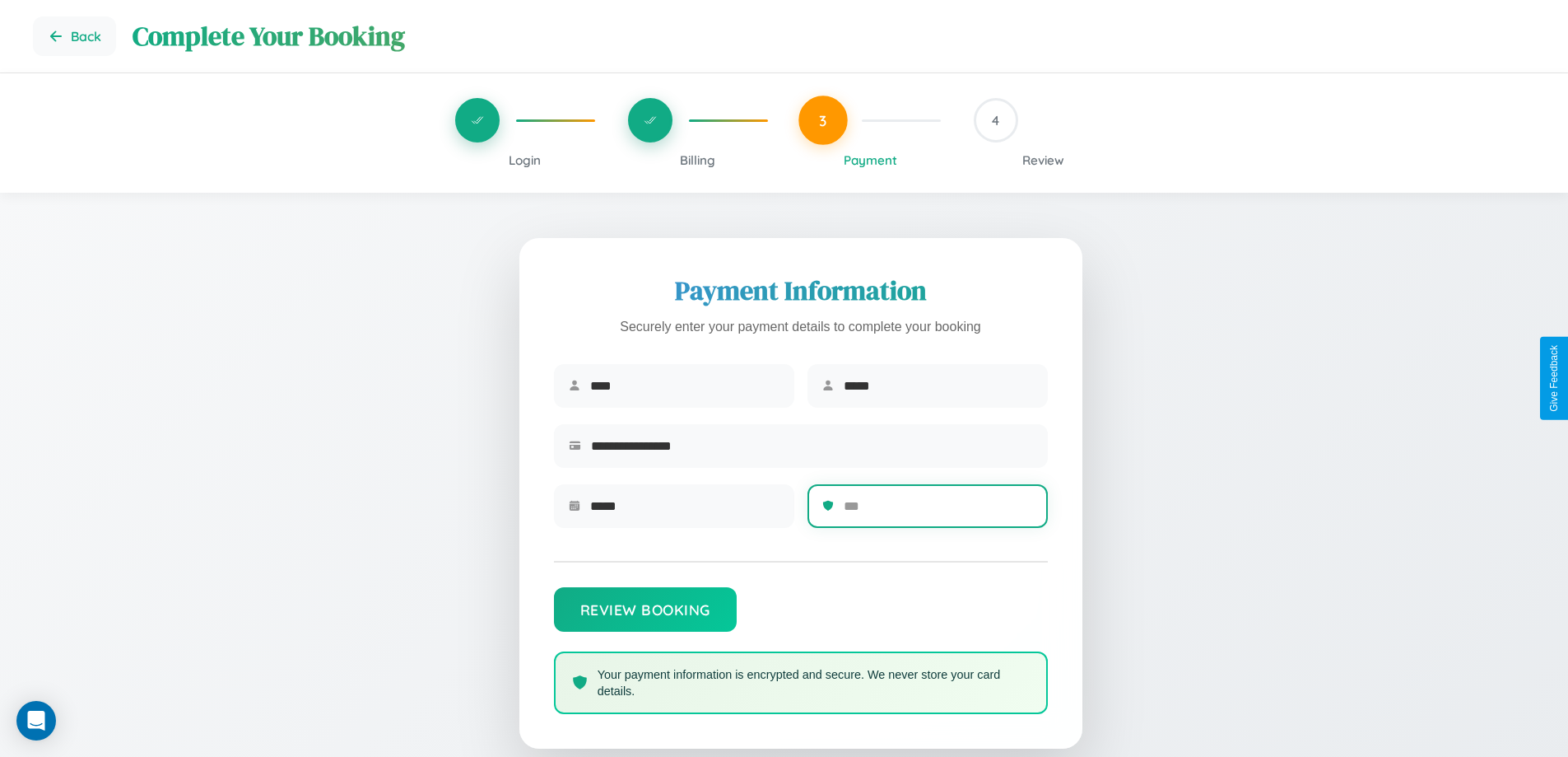
click at [938, 511] on input "text" at bounding box center [938, 506] width 189 height 41
type input "***"
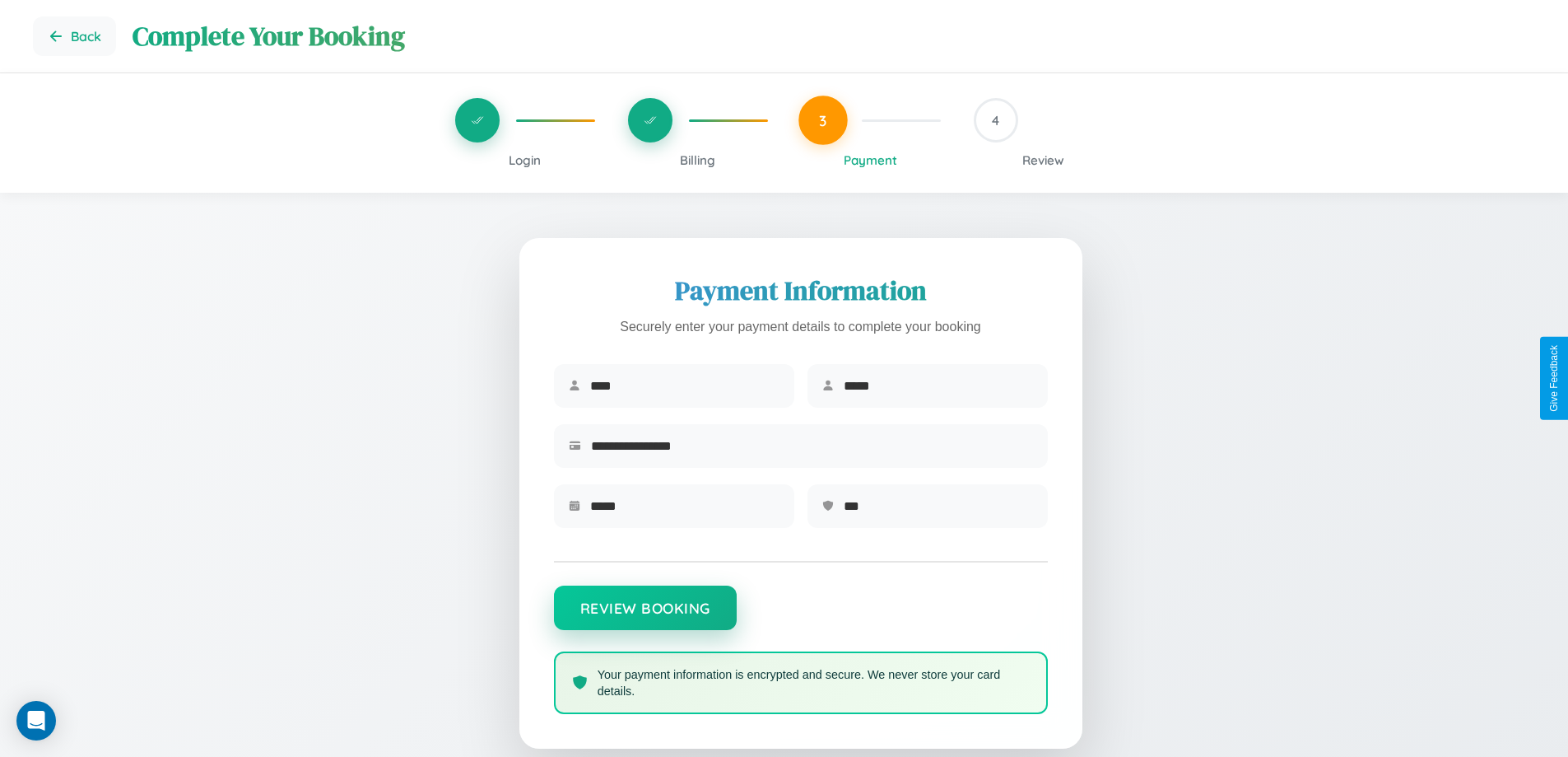
click at [644, 616] on button "Review Booking" at bounding box center [645, 607] width 182 height 44
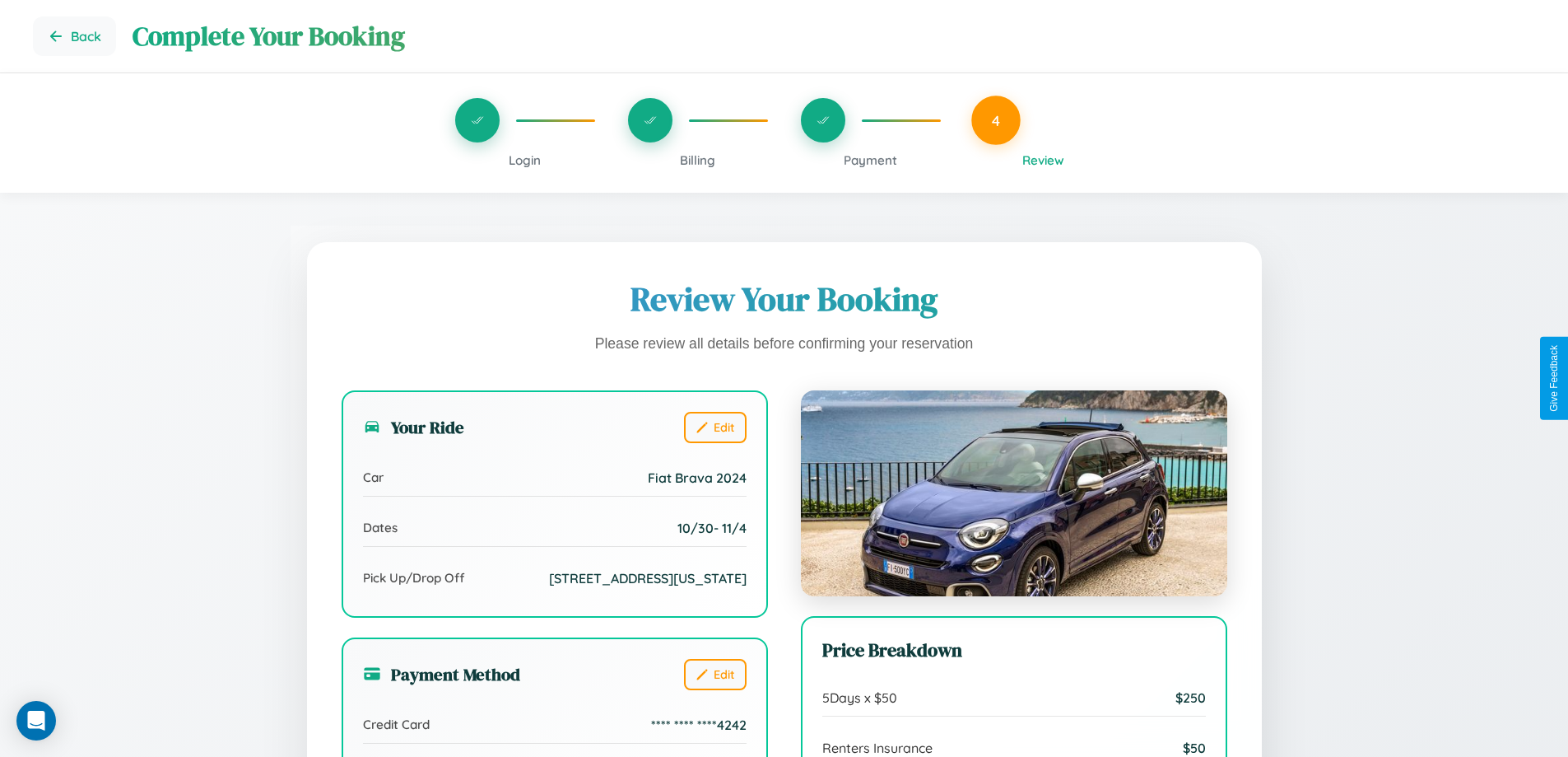
scroll to position [453, 0]
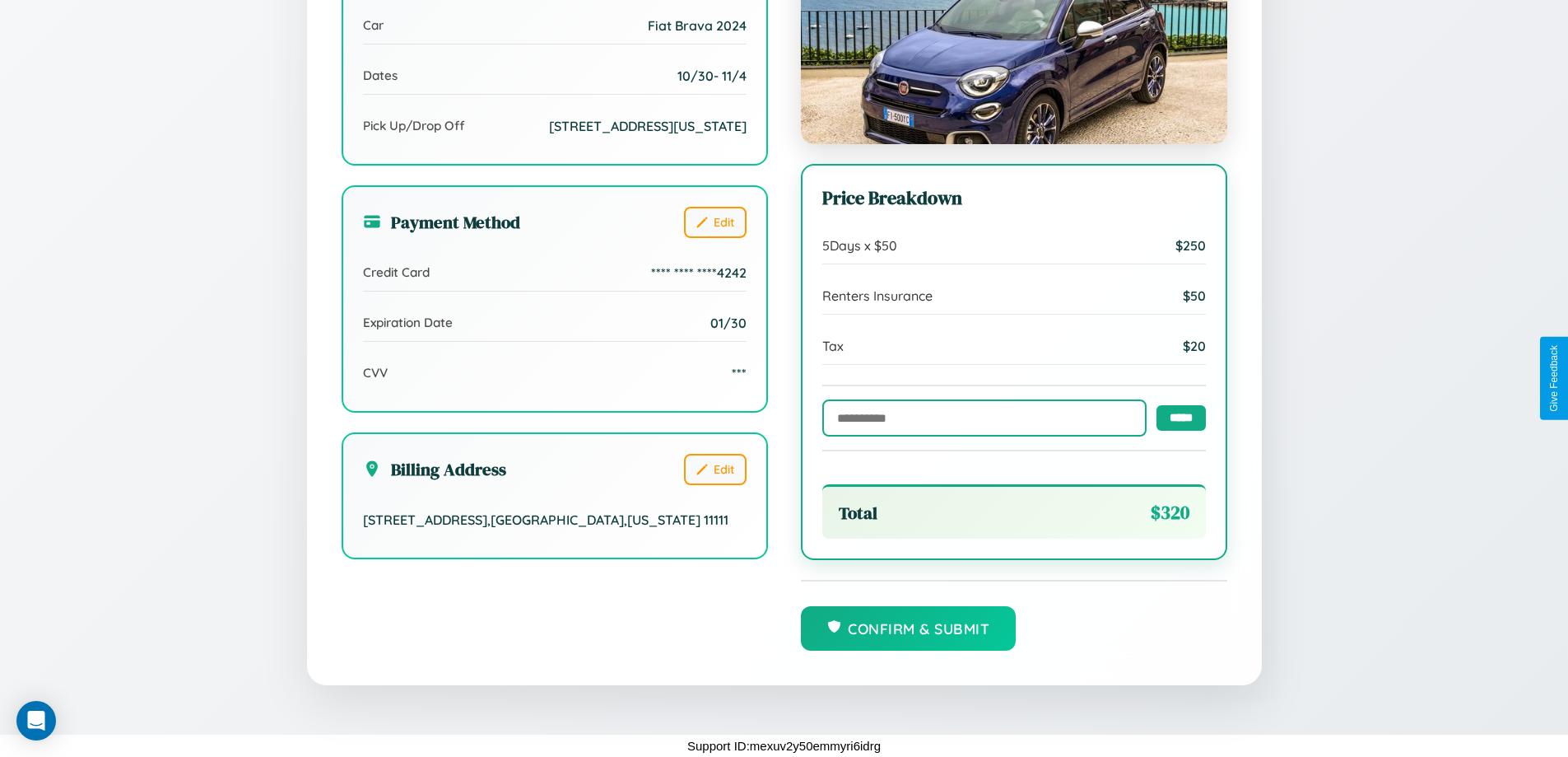
click at [980, 417] on input "text" at bounding box center [984, 418] width 324 height 37
type input "**********"
click at [1176, 417] on input "*****" at bounding box center [1181, 417] width 49 height 26
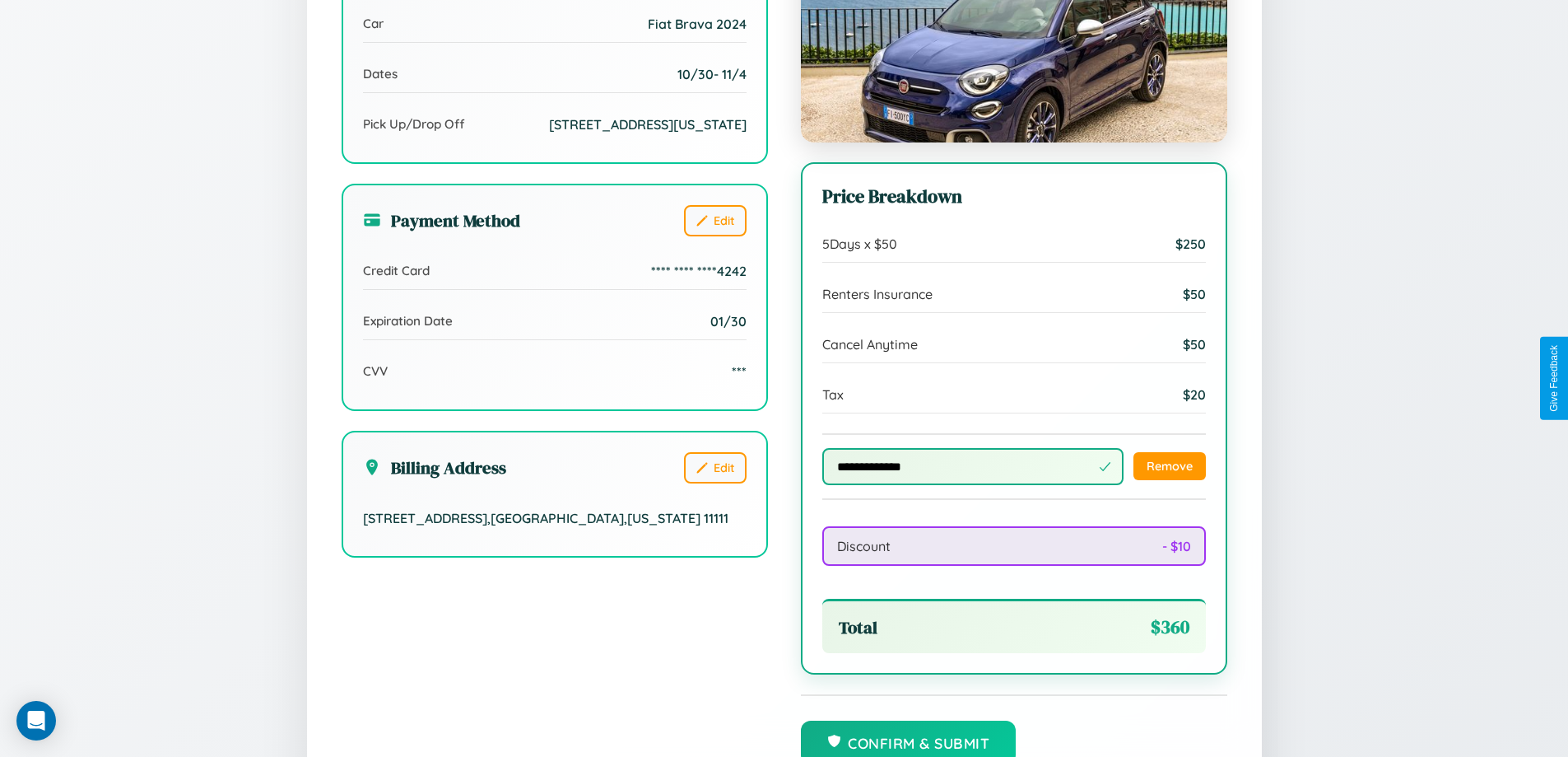
scroll to position [570, 0]
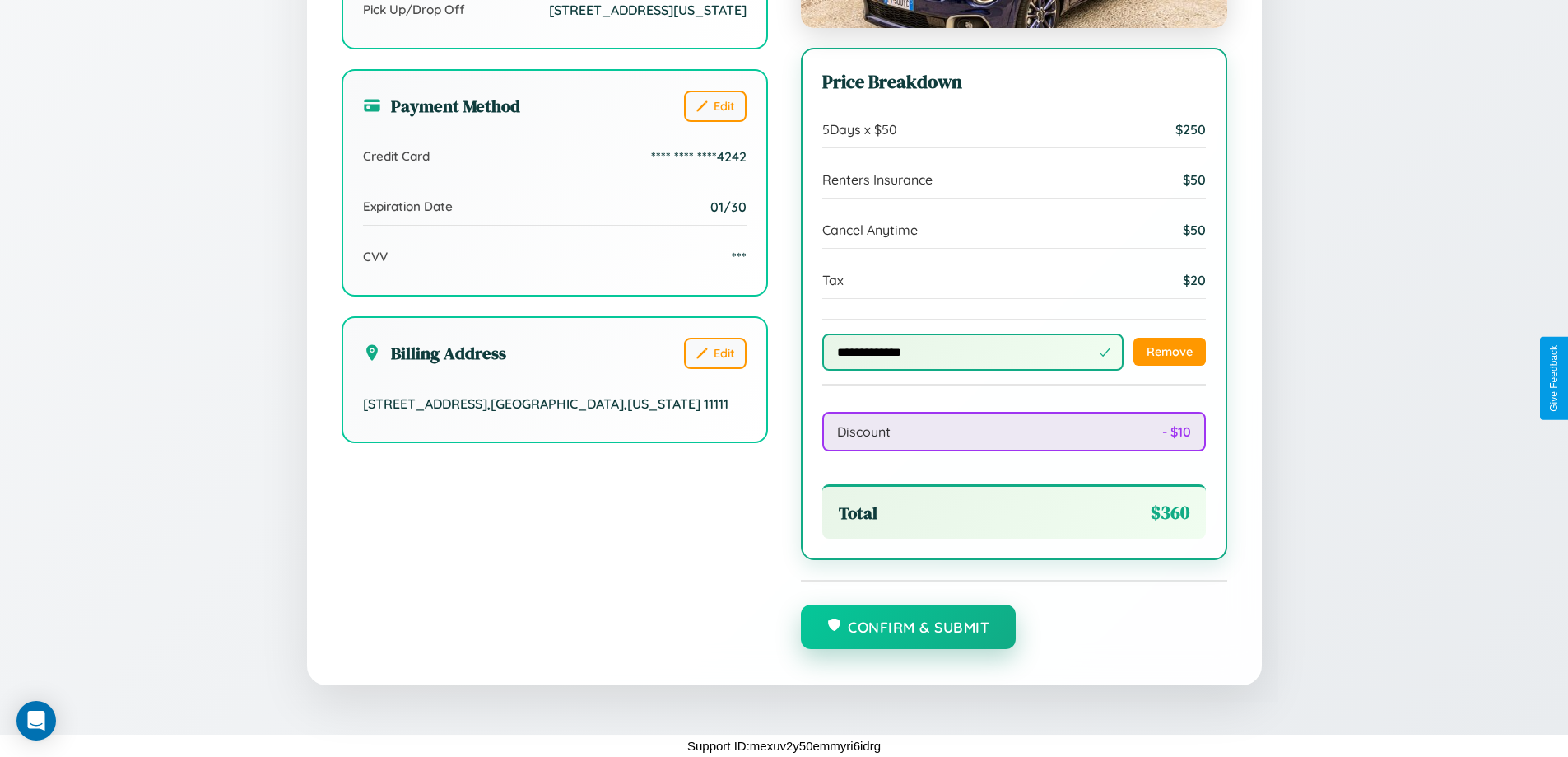
click at [908, 627] on button "Confirm & Submit" at bounding box center [908, 626] width 215 height 44
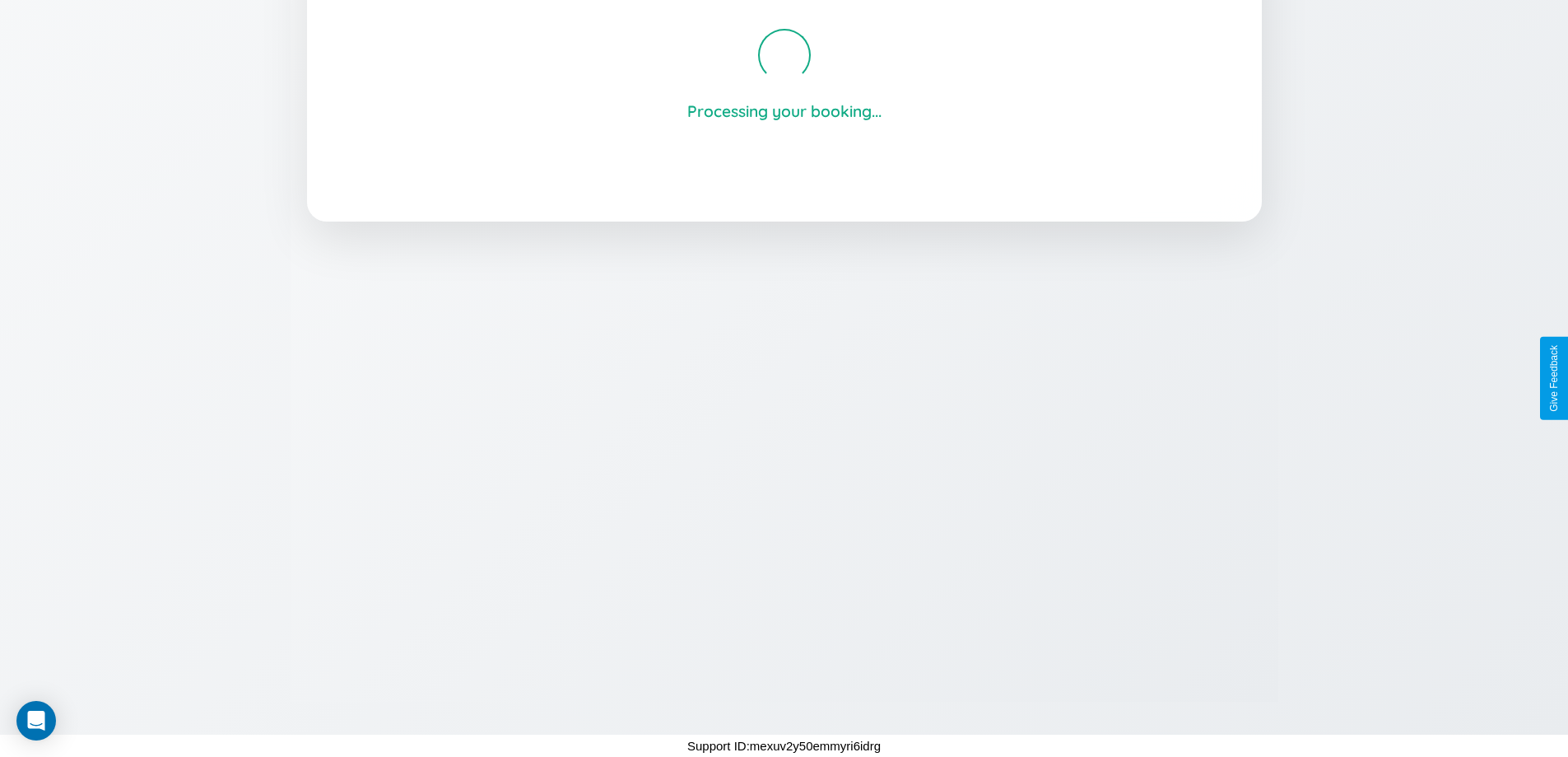
scroll to position [314, 0]
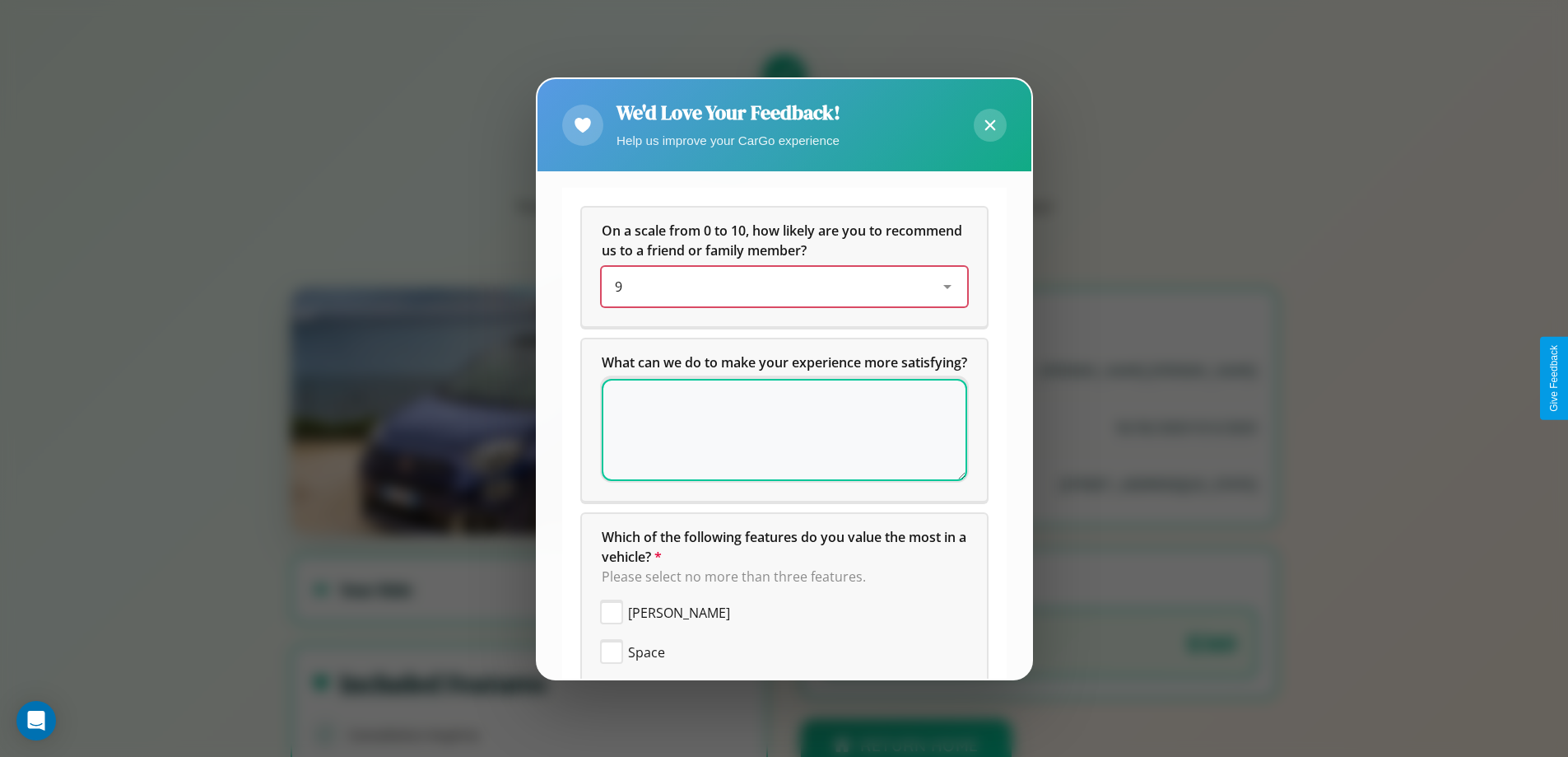
click at [778, 286] on div "9" at bounding box center [771, 286] width 313 height 20
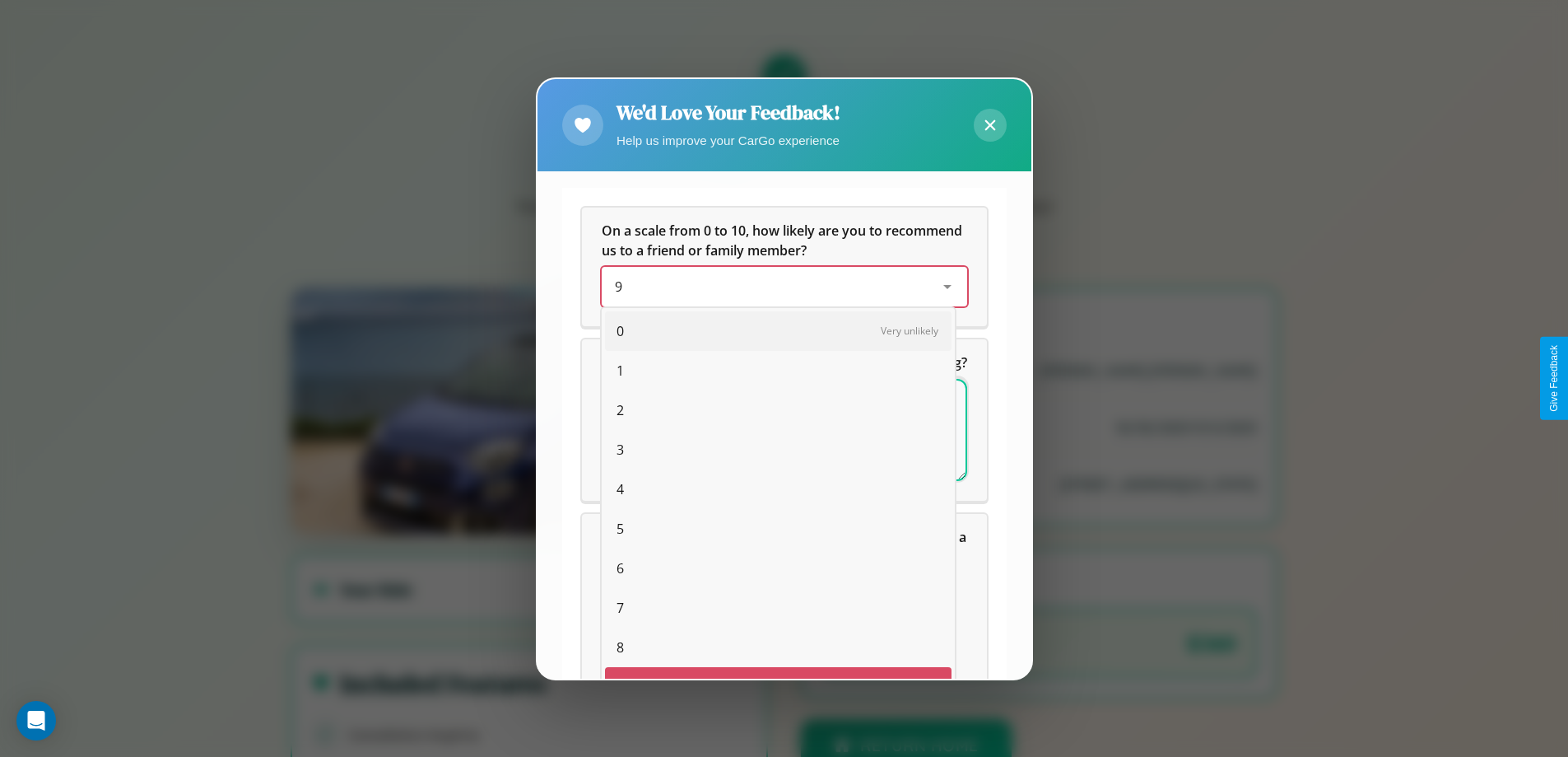
scroll to position [29, 67]
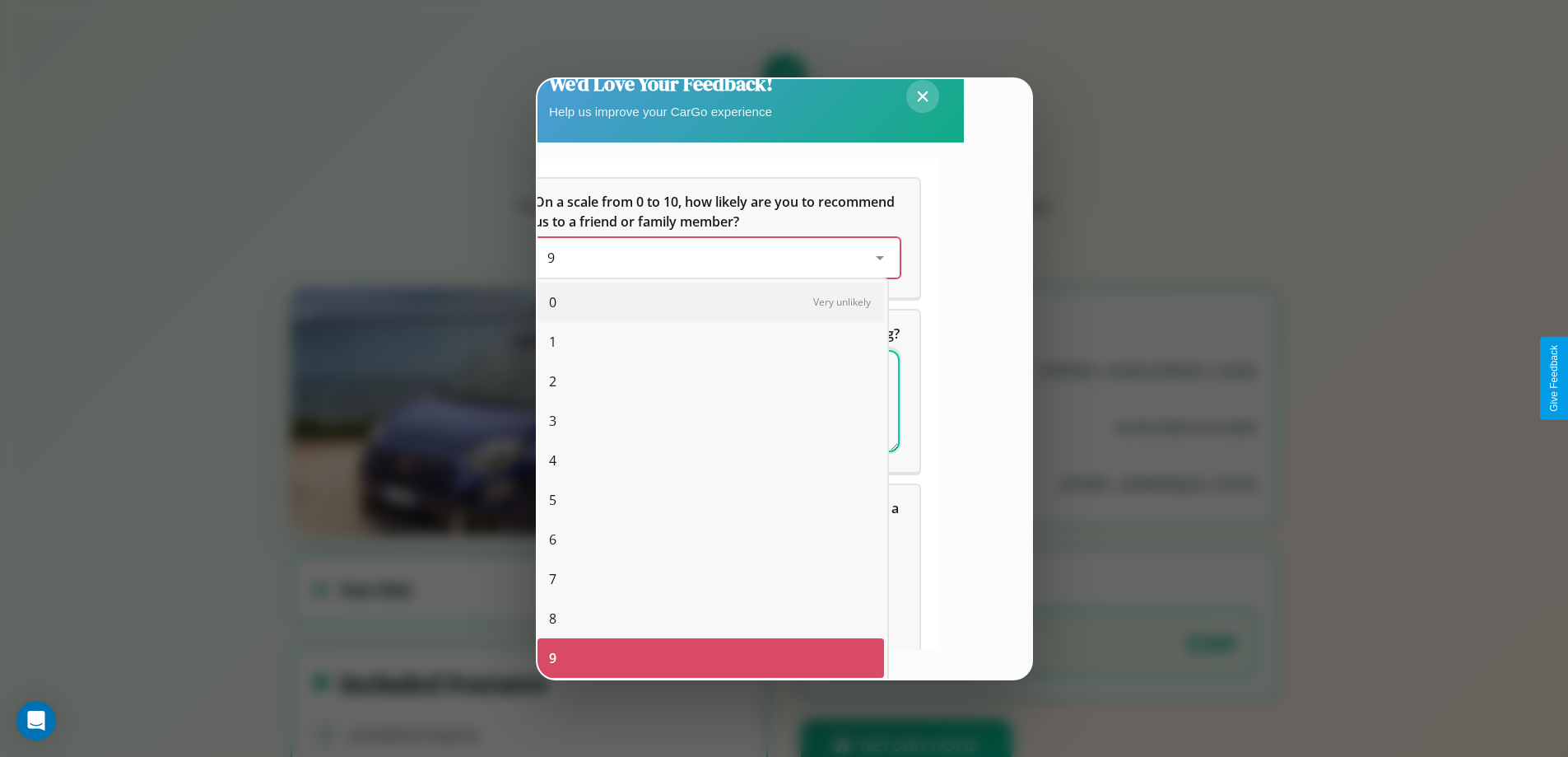
click at [553, 342] on span "1" at bounding box center [553, 342] width 8 height 20
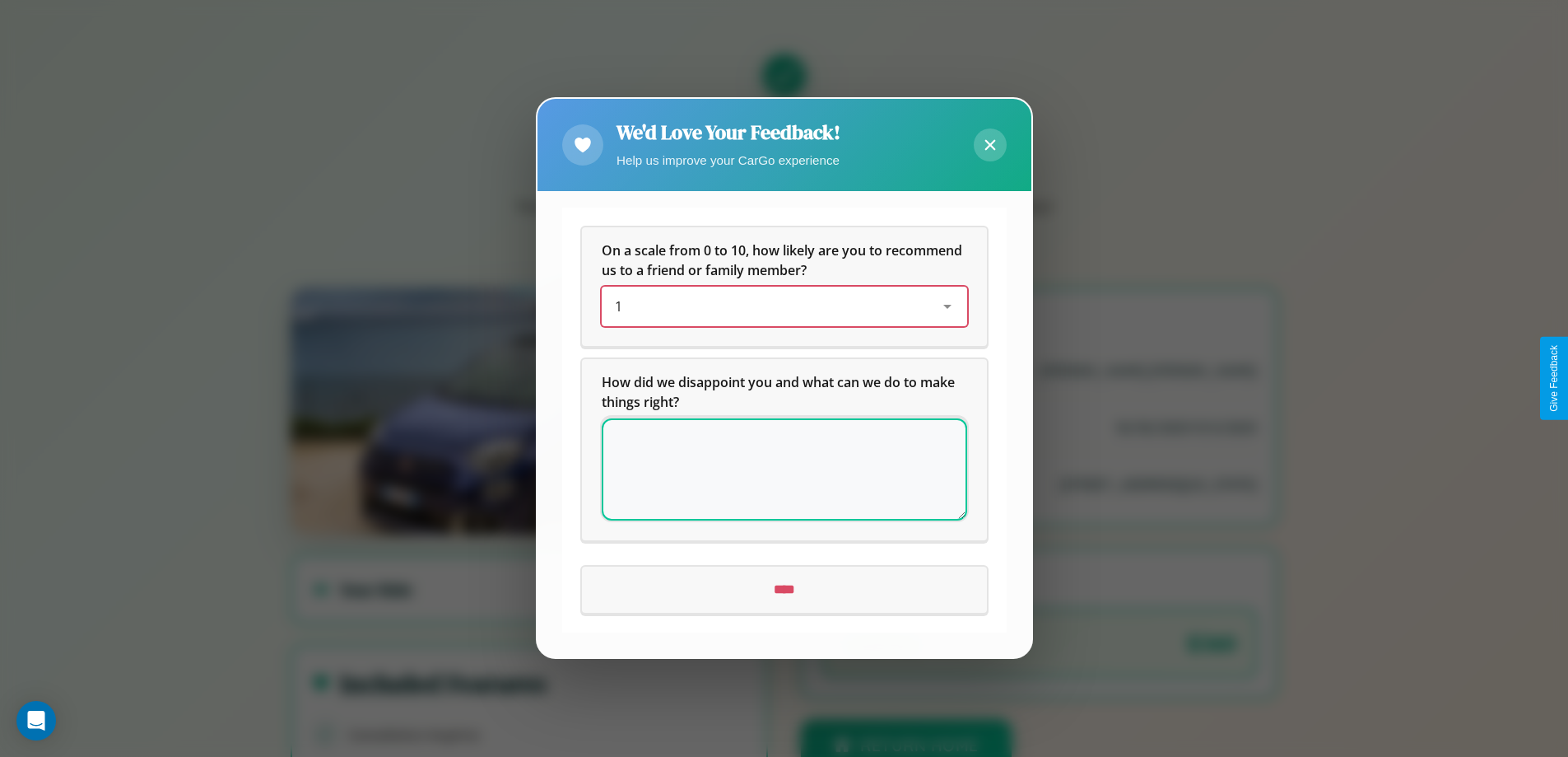
scroll to position [0, 0]
click at [989, 145] on icon at bounding box center [989, 145] width 10 height 10
